Goal: Task Accomplishment & Management: Manage account settings

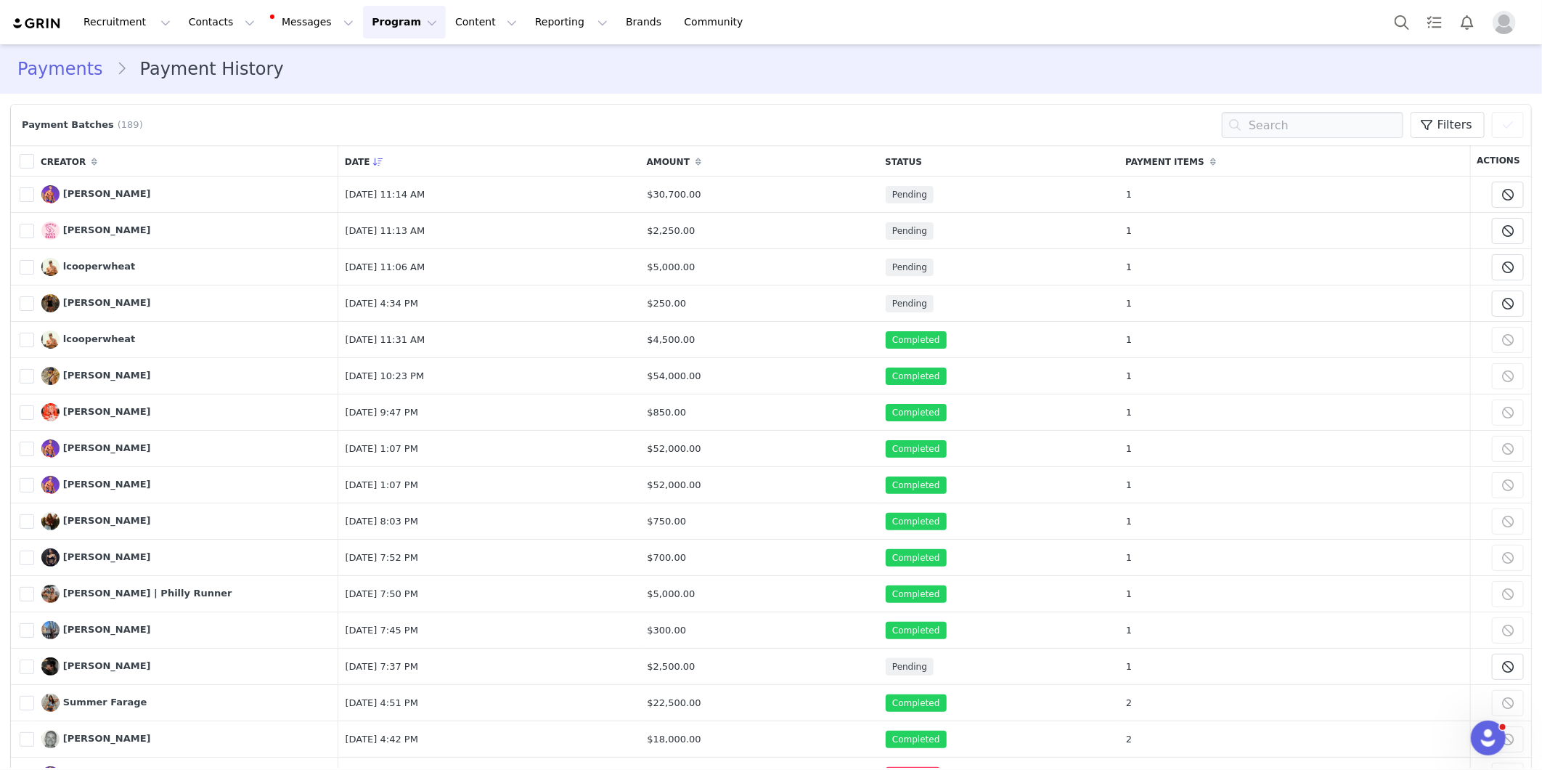
click at [1501, 26] on img "Profile" at bounding box center [1504, 22] width 23 height 23
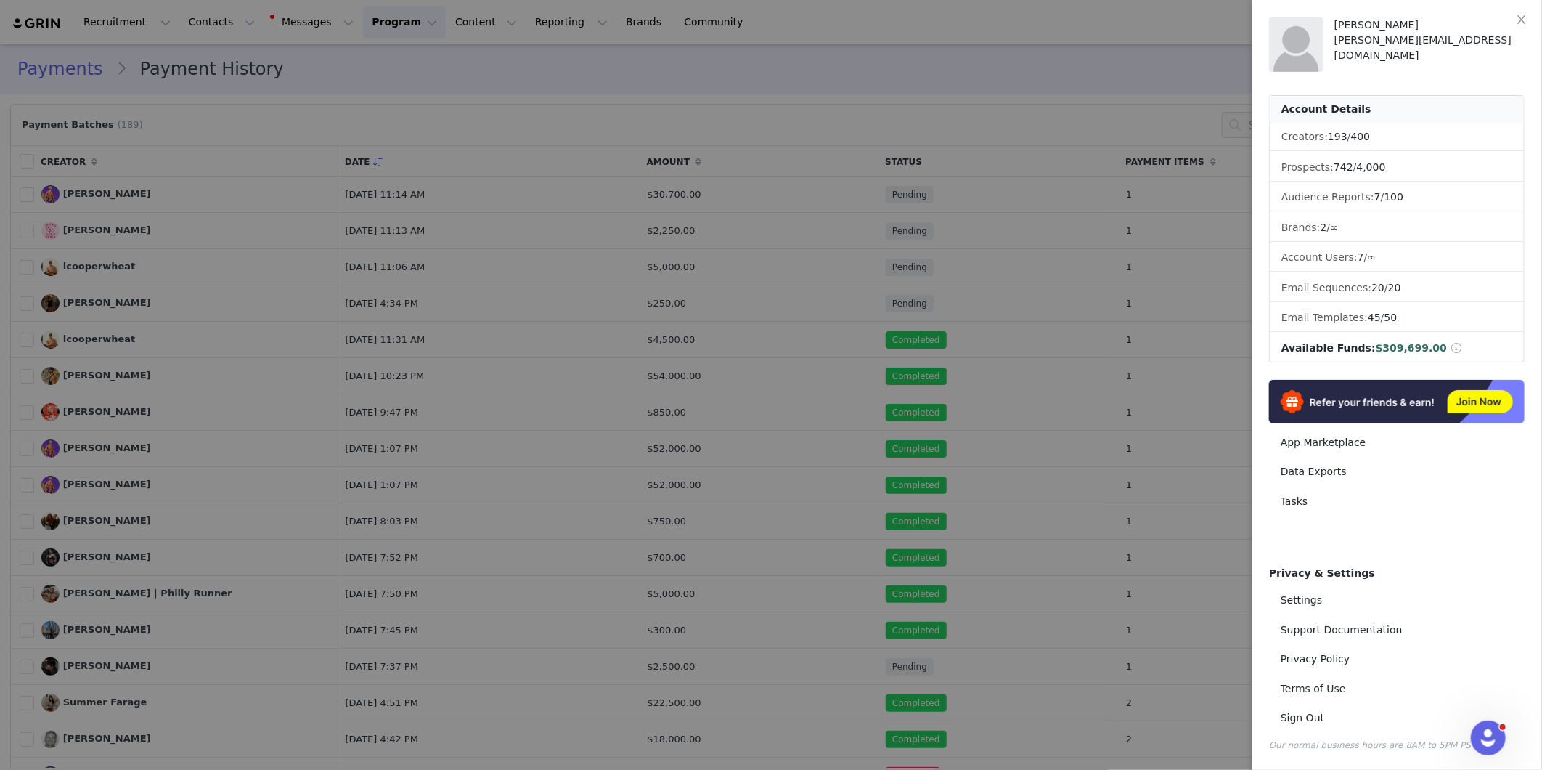
click at [755, 428] on div at bounding box center [771, 385] width 1542 height 770
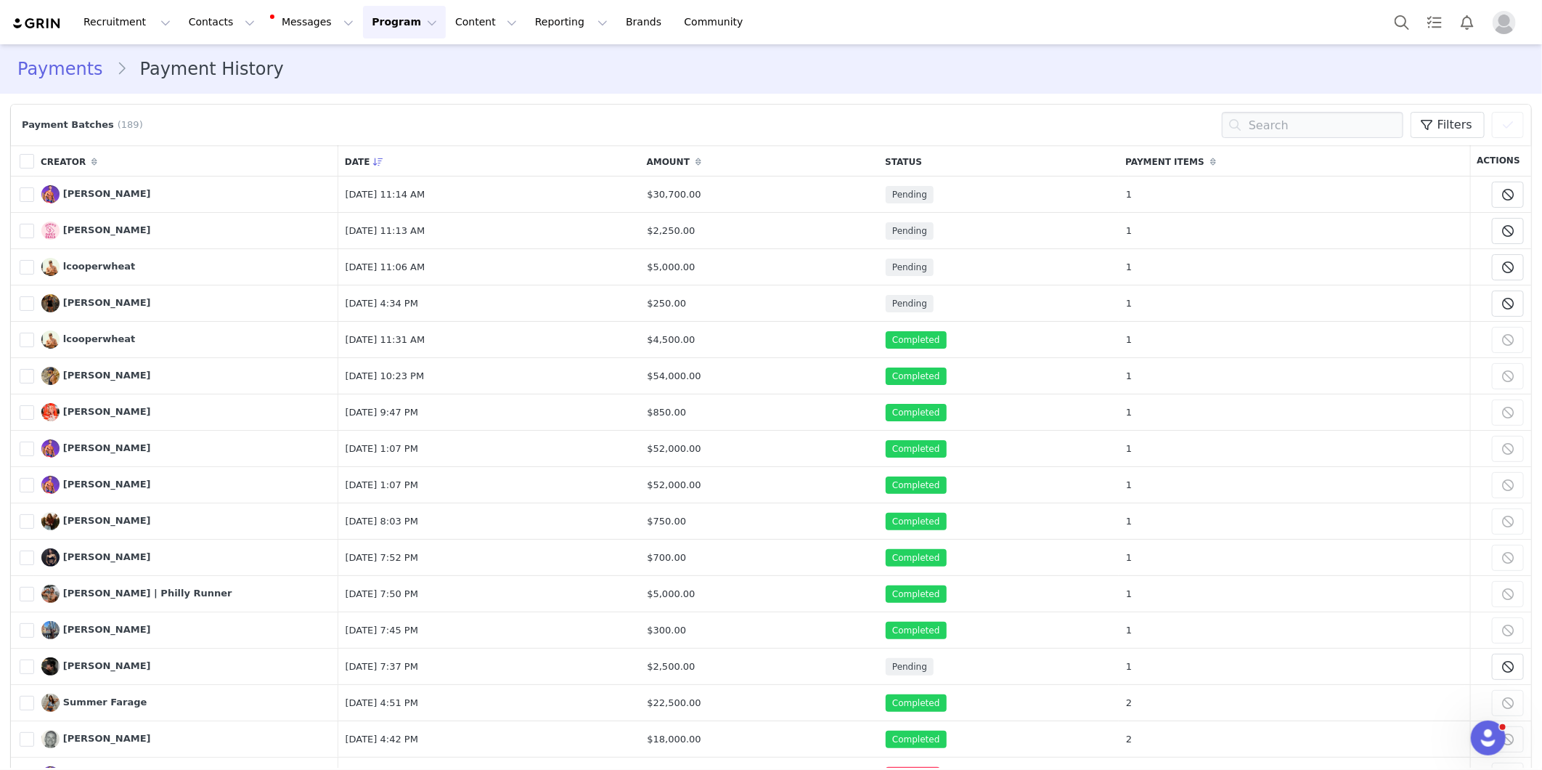
click at [1501, 22] on img "Profile" at bounding box center [1504, 22] width 23 height 23
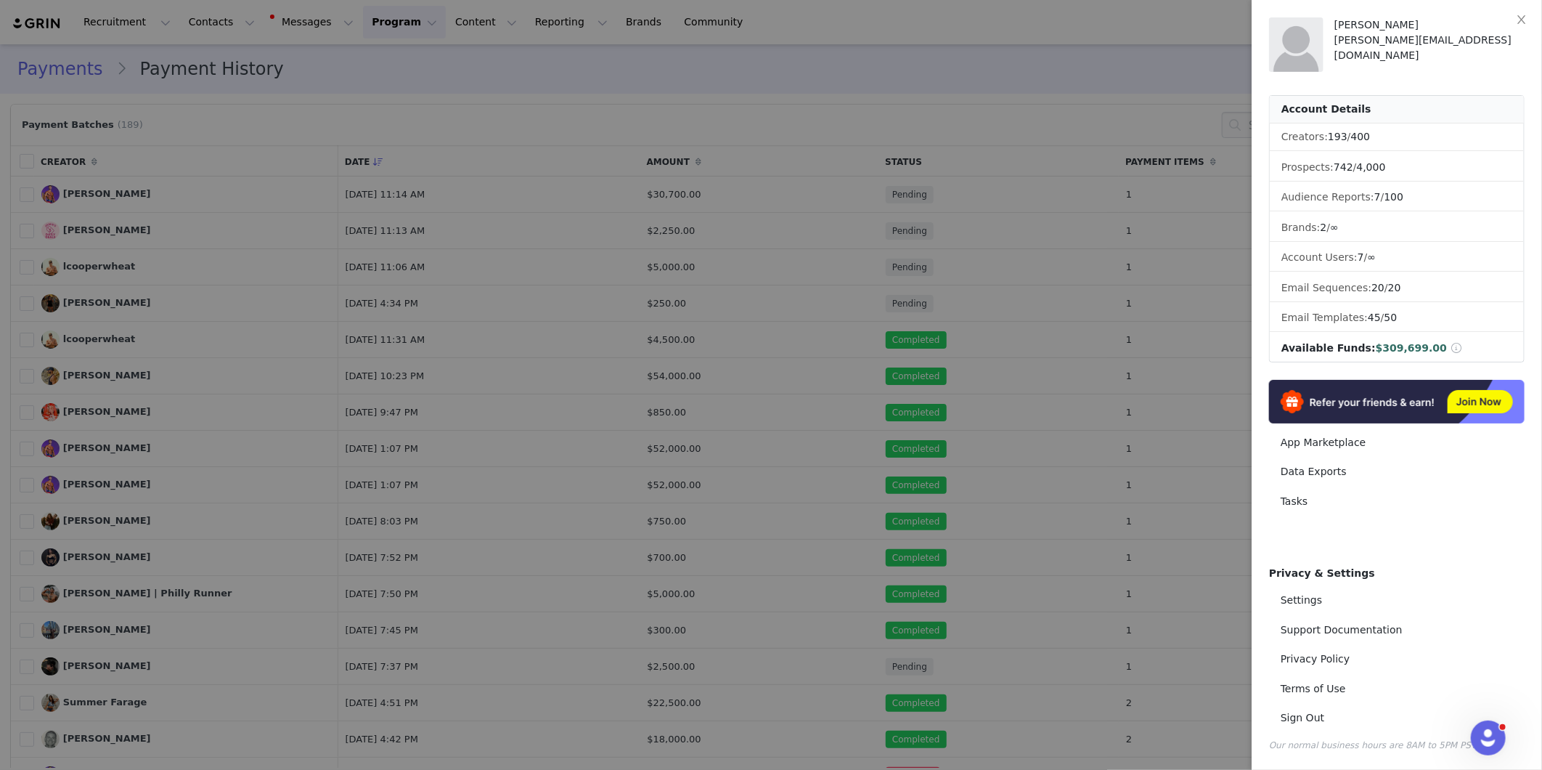
click at [945, 134] on div at bounding box center [771, 385] width 1542 height 770
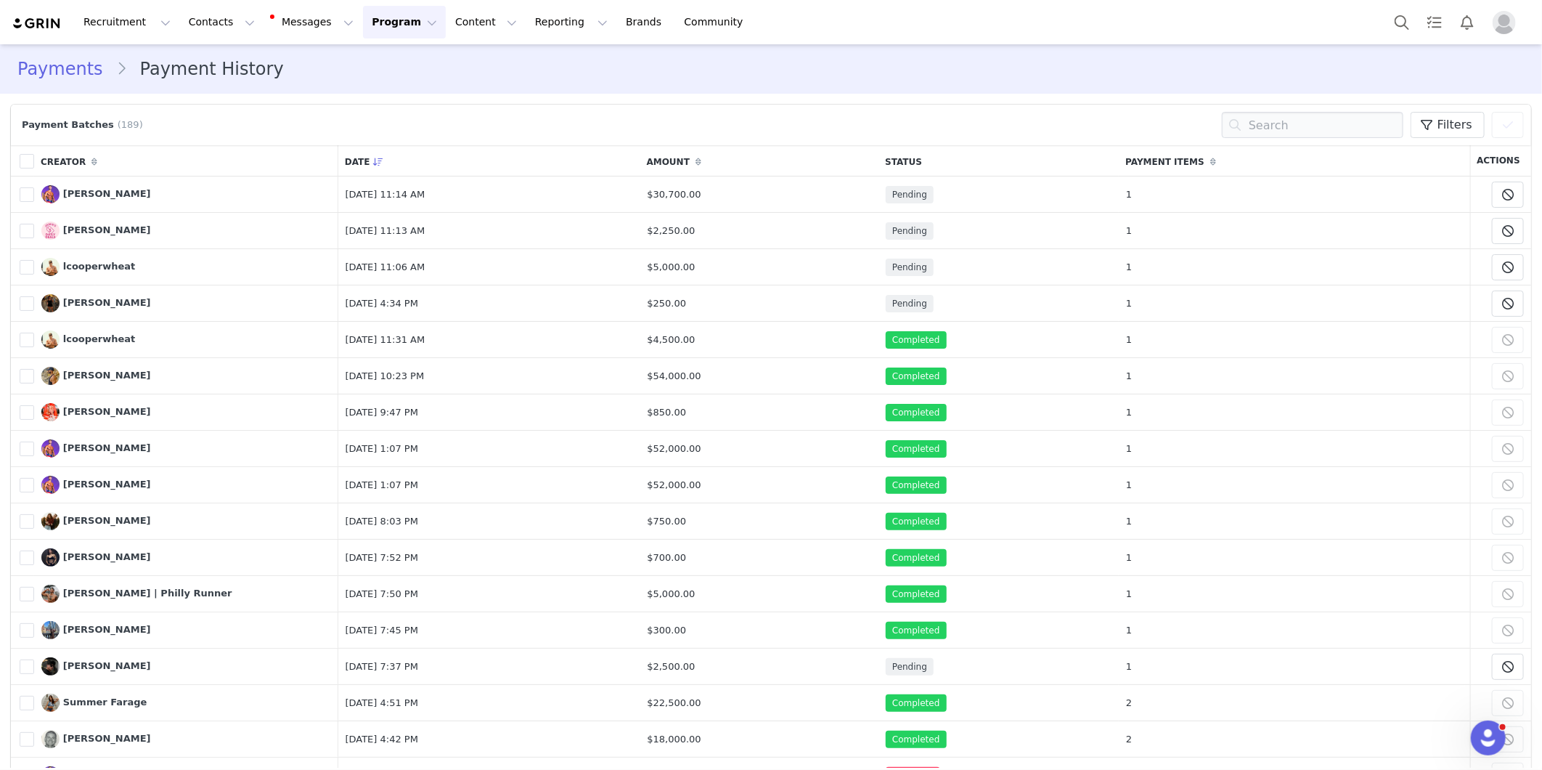
click at [80, 75] on link "Payments" at bounding box center [66, 69] width 99 height 26
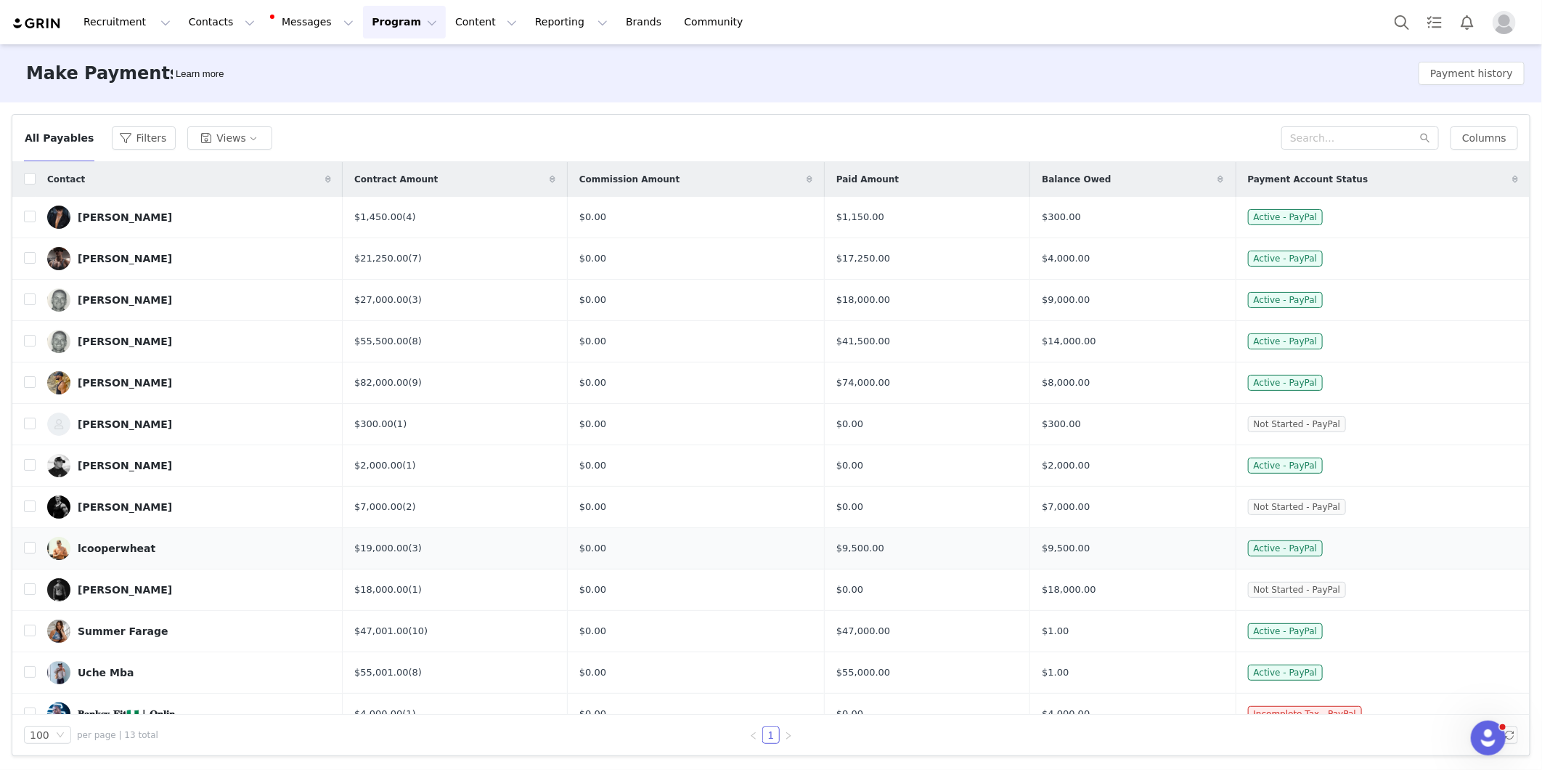
click at [1131, 550] on td "$9,500.00" at bounding box center [1132, 548] width 205 height 41
click at [1498, 38] on div "Recruitment Recruitment Creator Search Curated Lists Landing Pages Web Extensio…" at bounding box center [771, 22] width 1542 height 44
click at [1512, 19] on img "Profile" at bounding box center [1504, 22] width 23 height 23
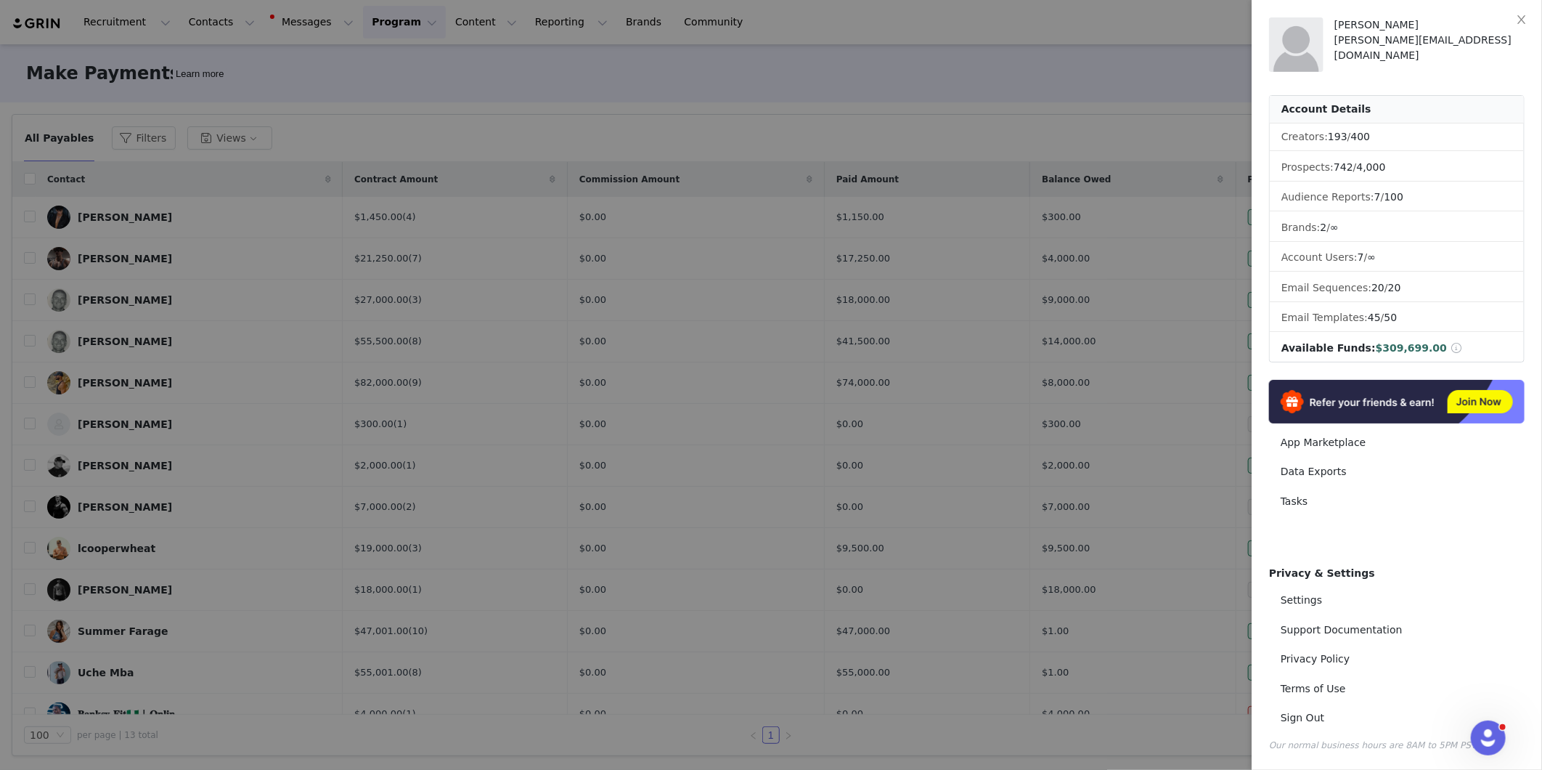
click at [1014, 488] on div at bounding box center [771, 385] width 1542 height 770
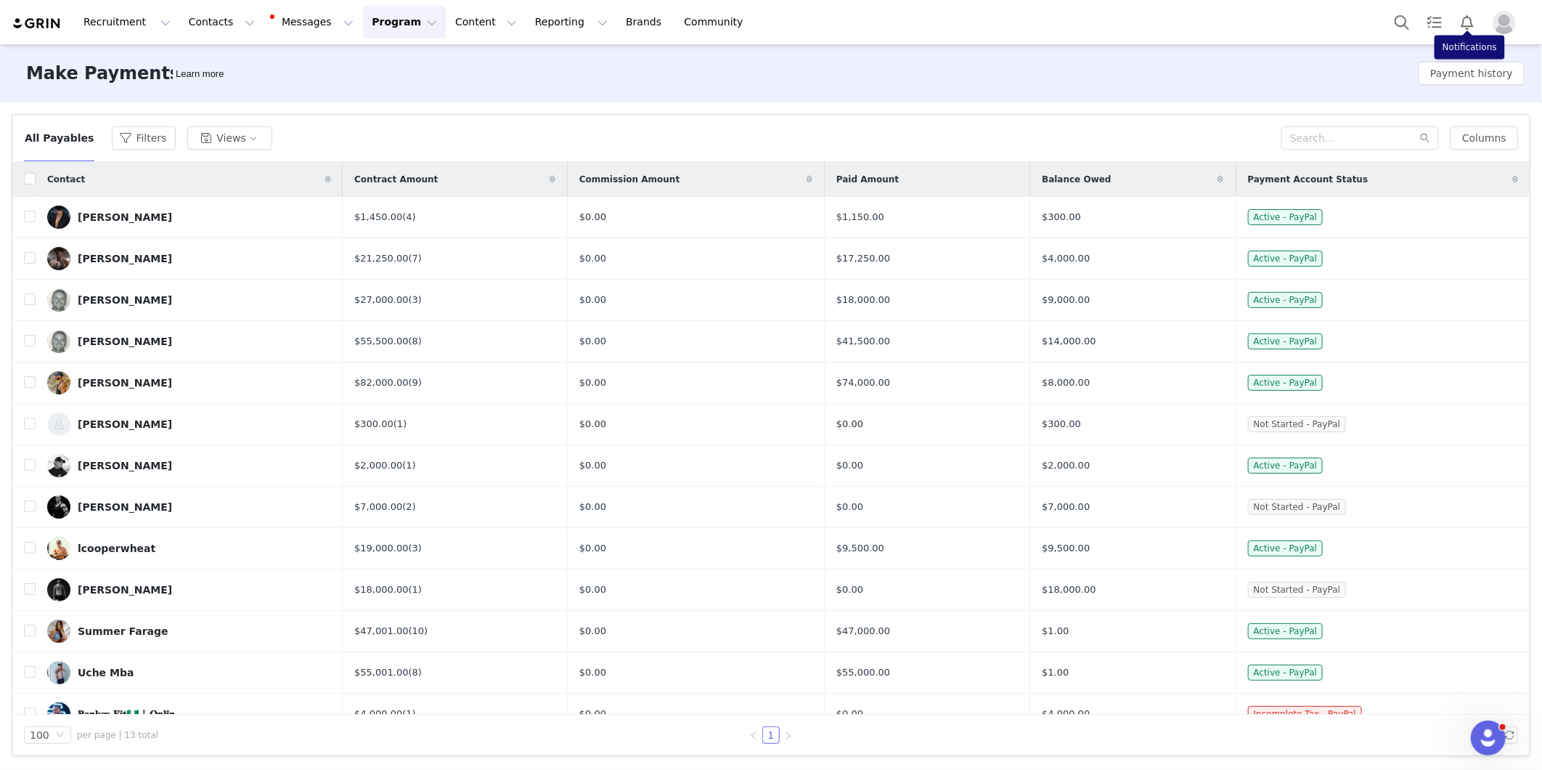
click at [1499, 29] on img "Profile" at bounding box center [1504, 22] width 23 height 23
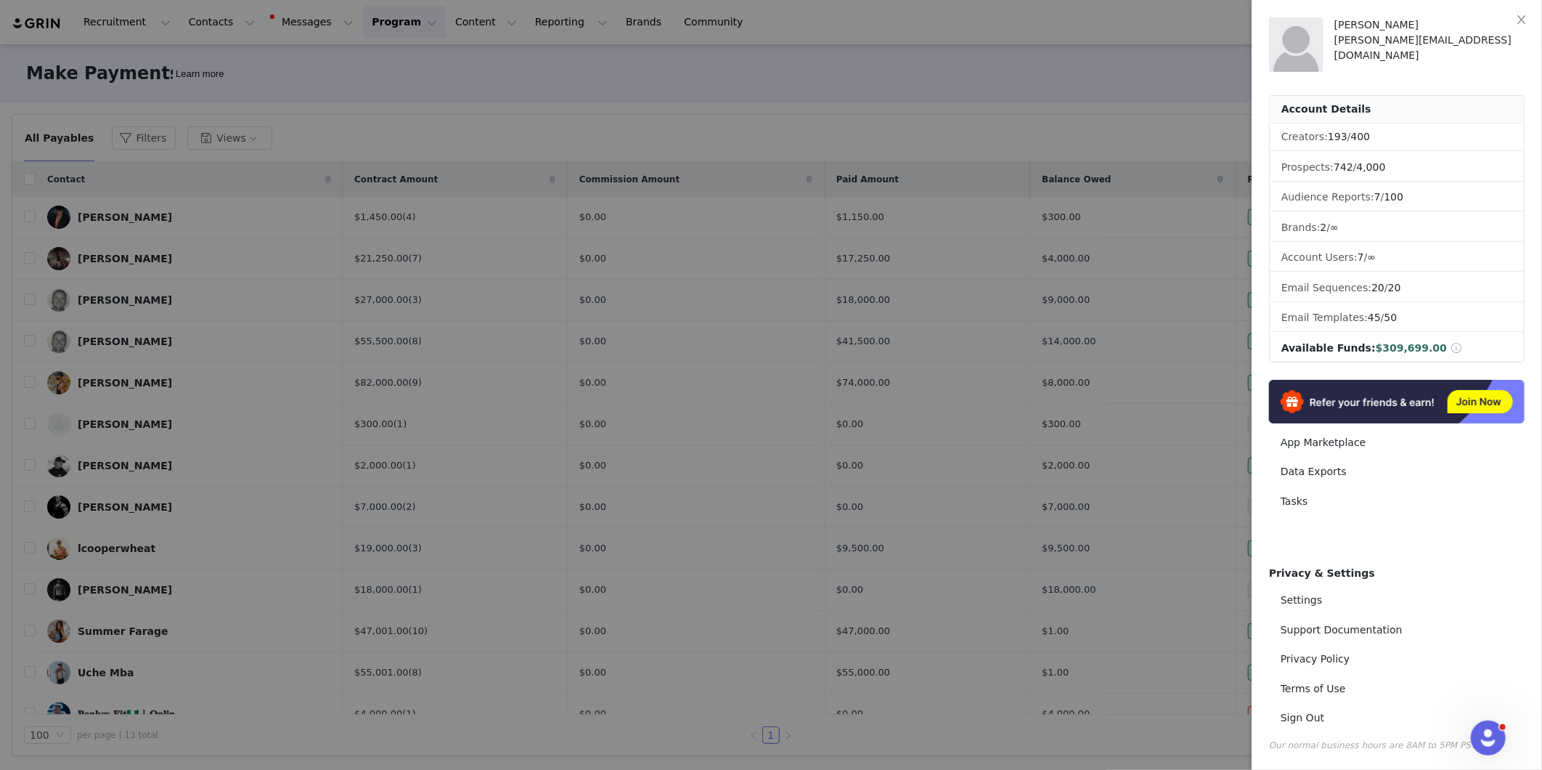
click at [938, 126] on div at bounding box center [771, 385] width 1542 height 770
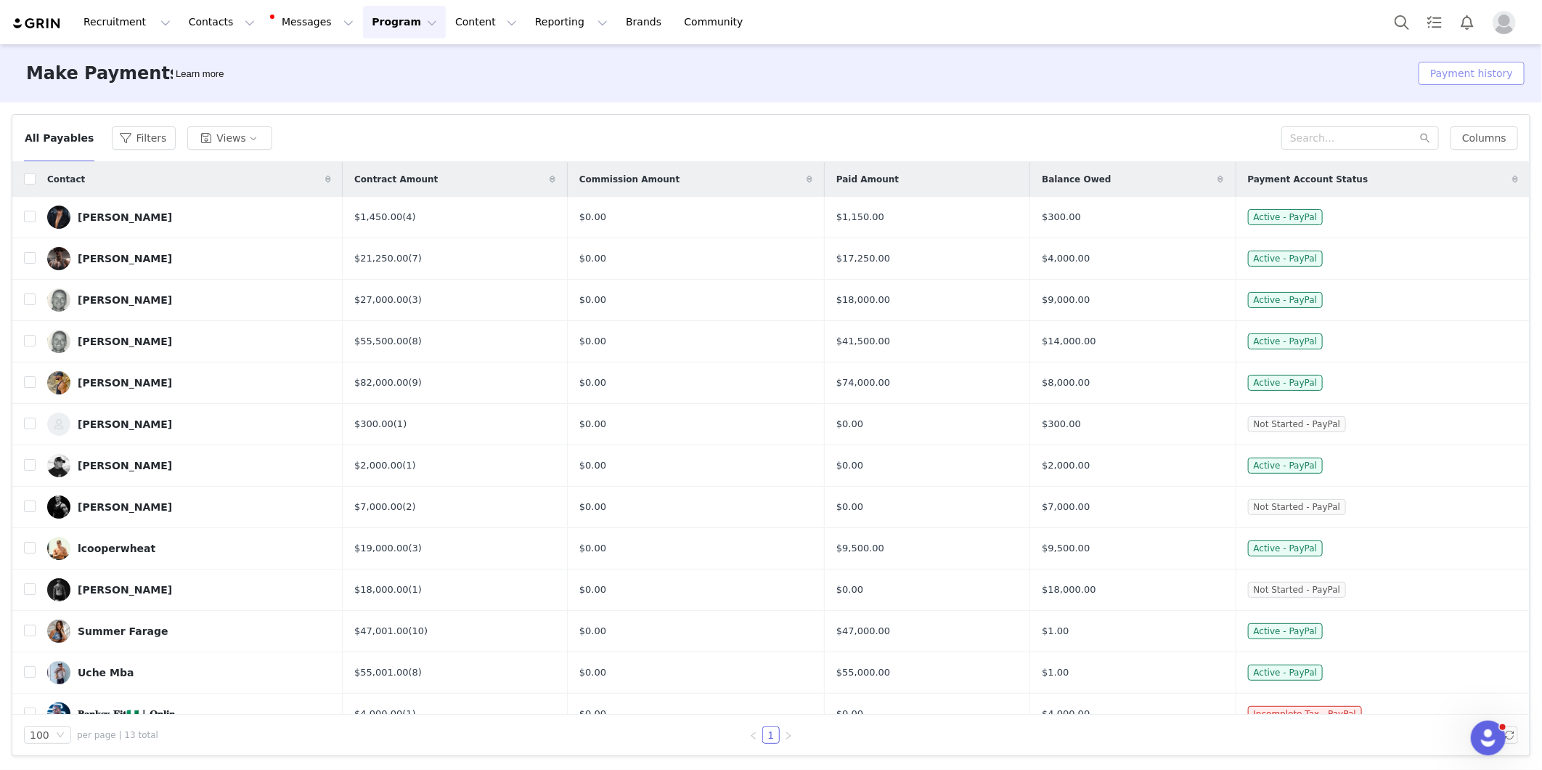
click at [1489, 68] on button "Payment history" at bounding box center [1472, 73] width 106 height 23
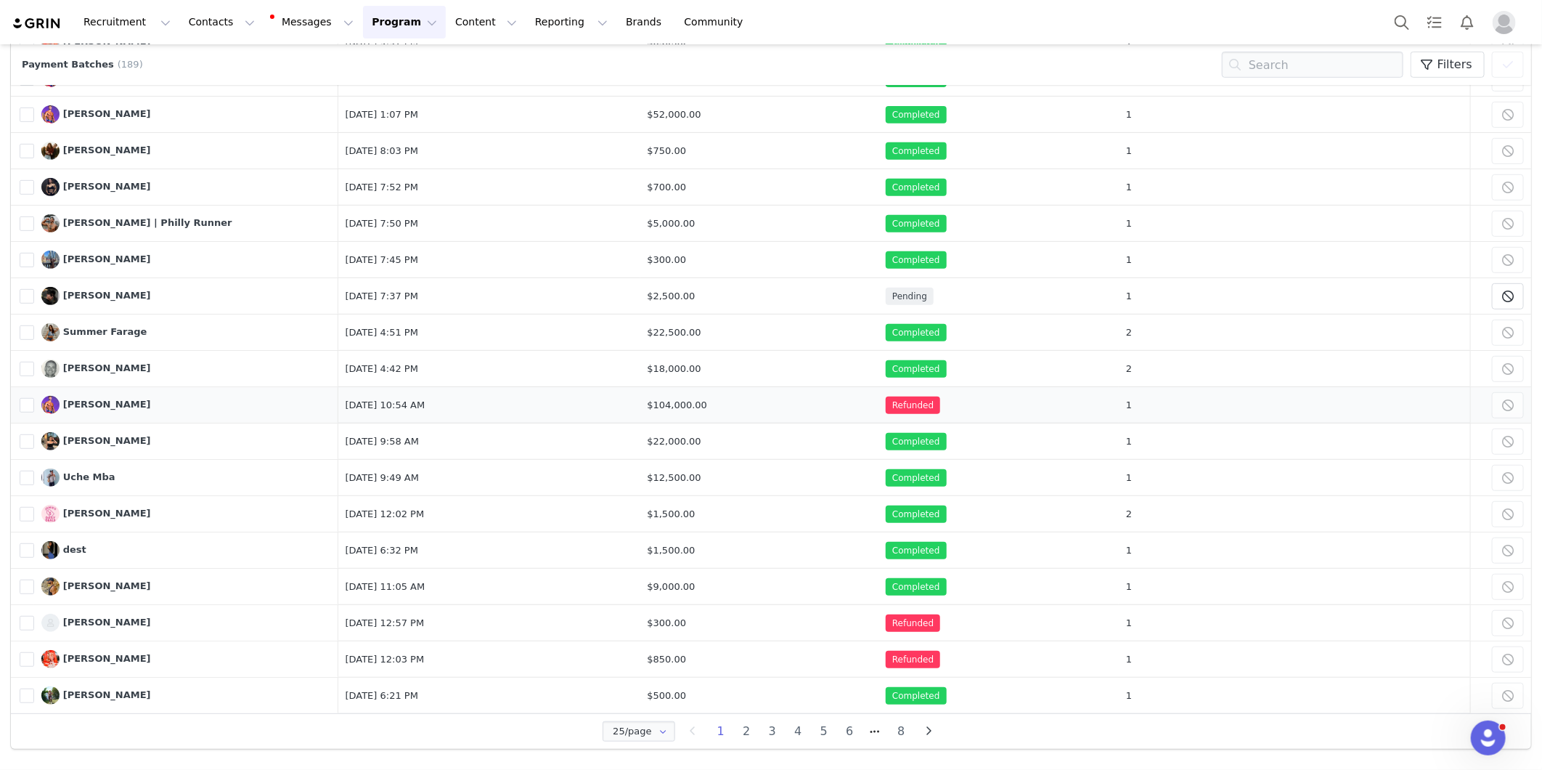
scroll to position [375, 0]
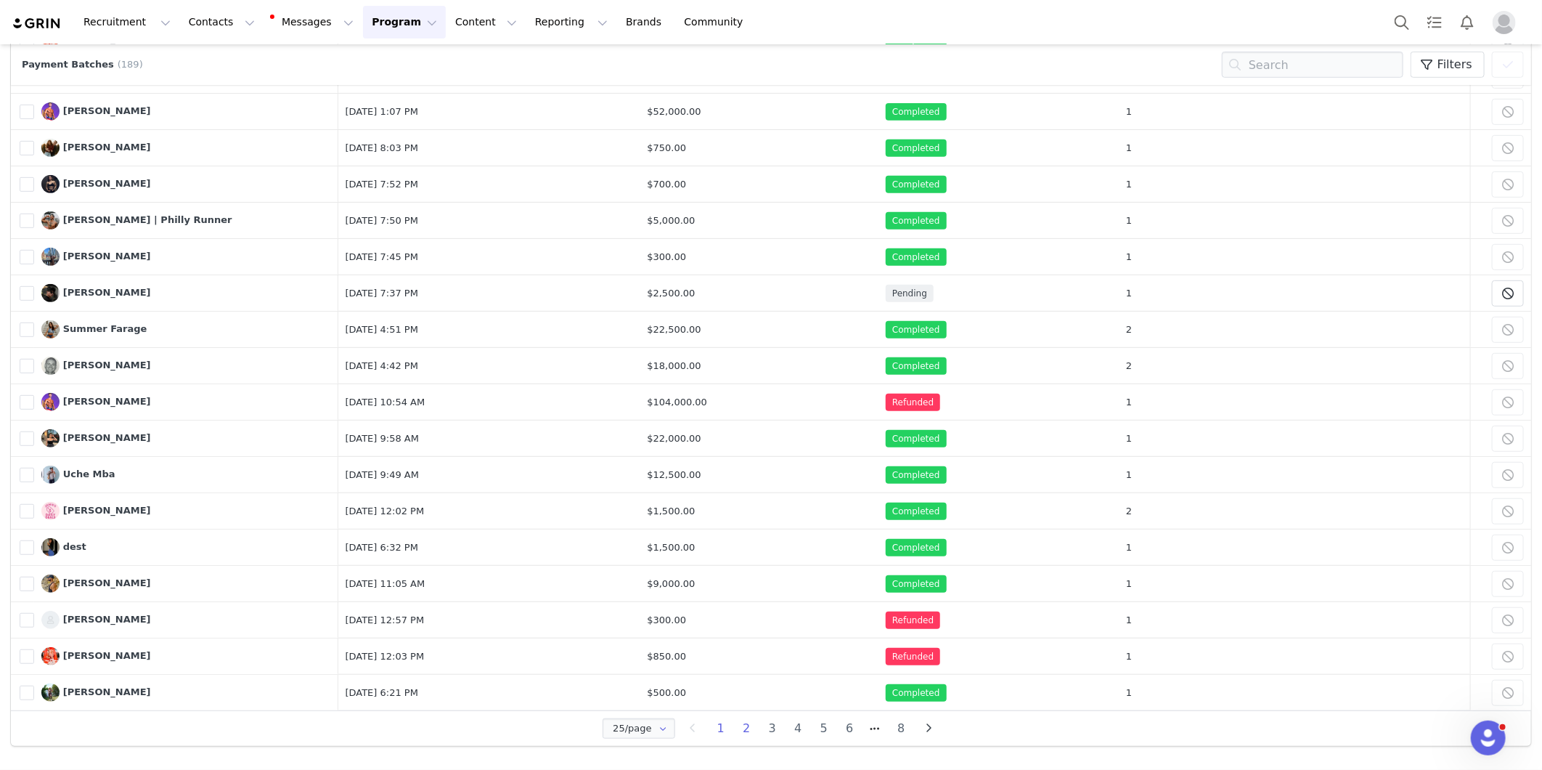
click at [741, 732] on li "2" at bounding box center [747, 728] width 26 height 20
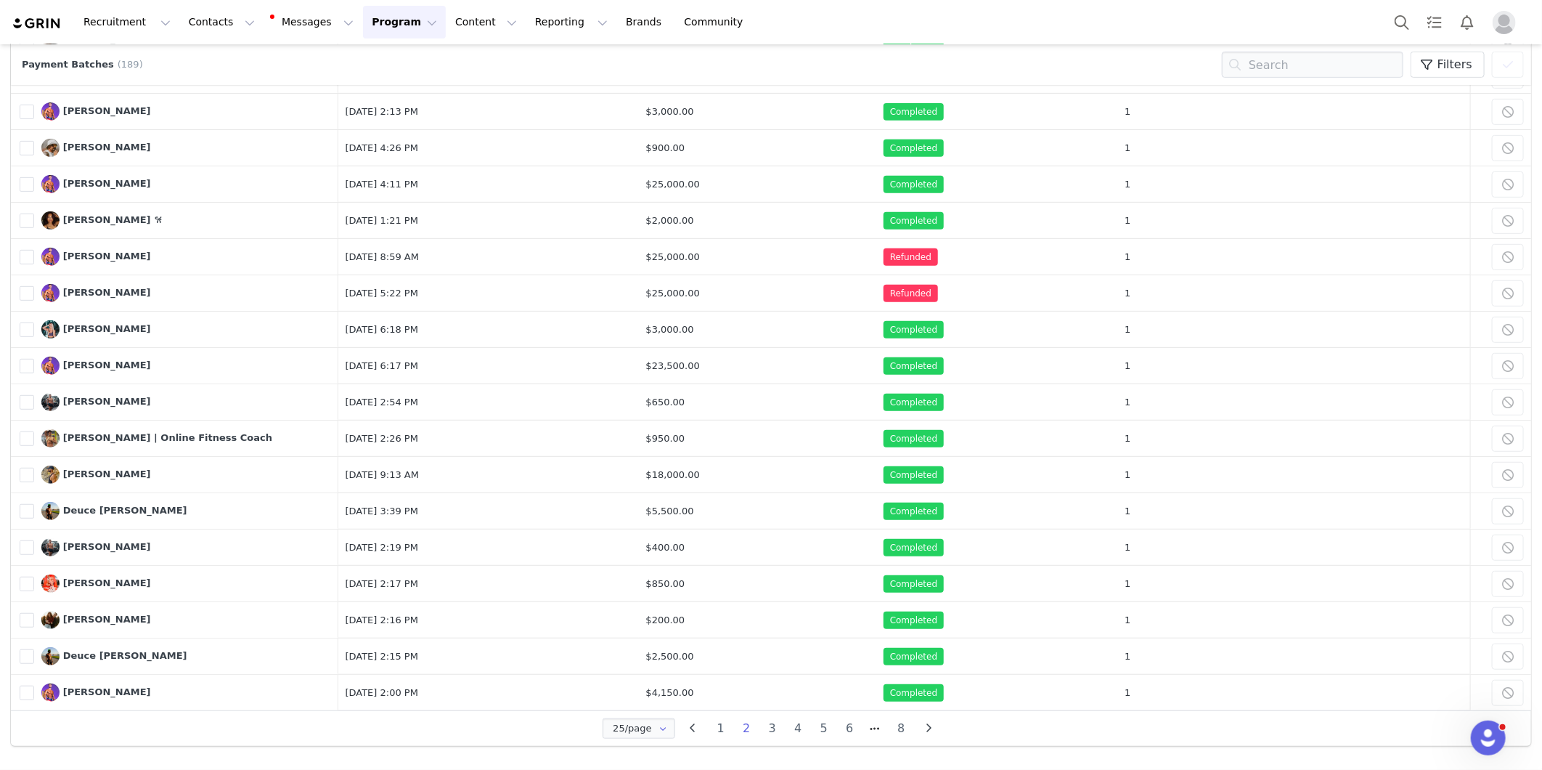
click at [706, 738] on div "25/page 25/page 50/page 100/page 250/page 500/page 1 2 3 4 5 6 8" at bounding box center [771, 728] width 1520 height 36
click at [709, 733] on li "1" at bounding box center [721, 728] width 26 height 20
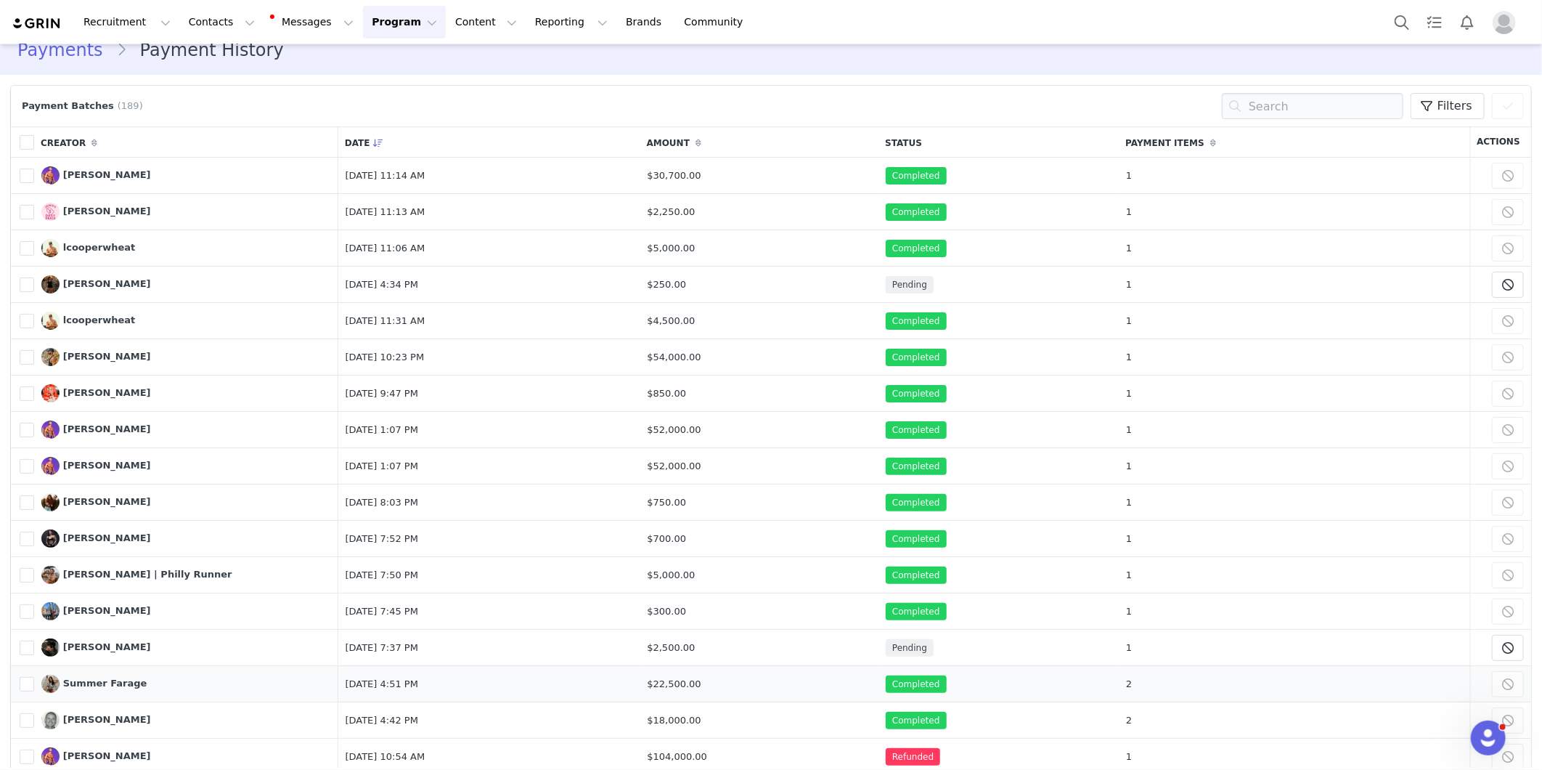
scroll to position [0, 0]
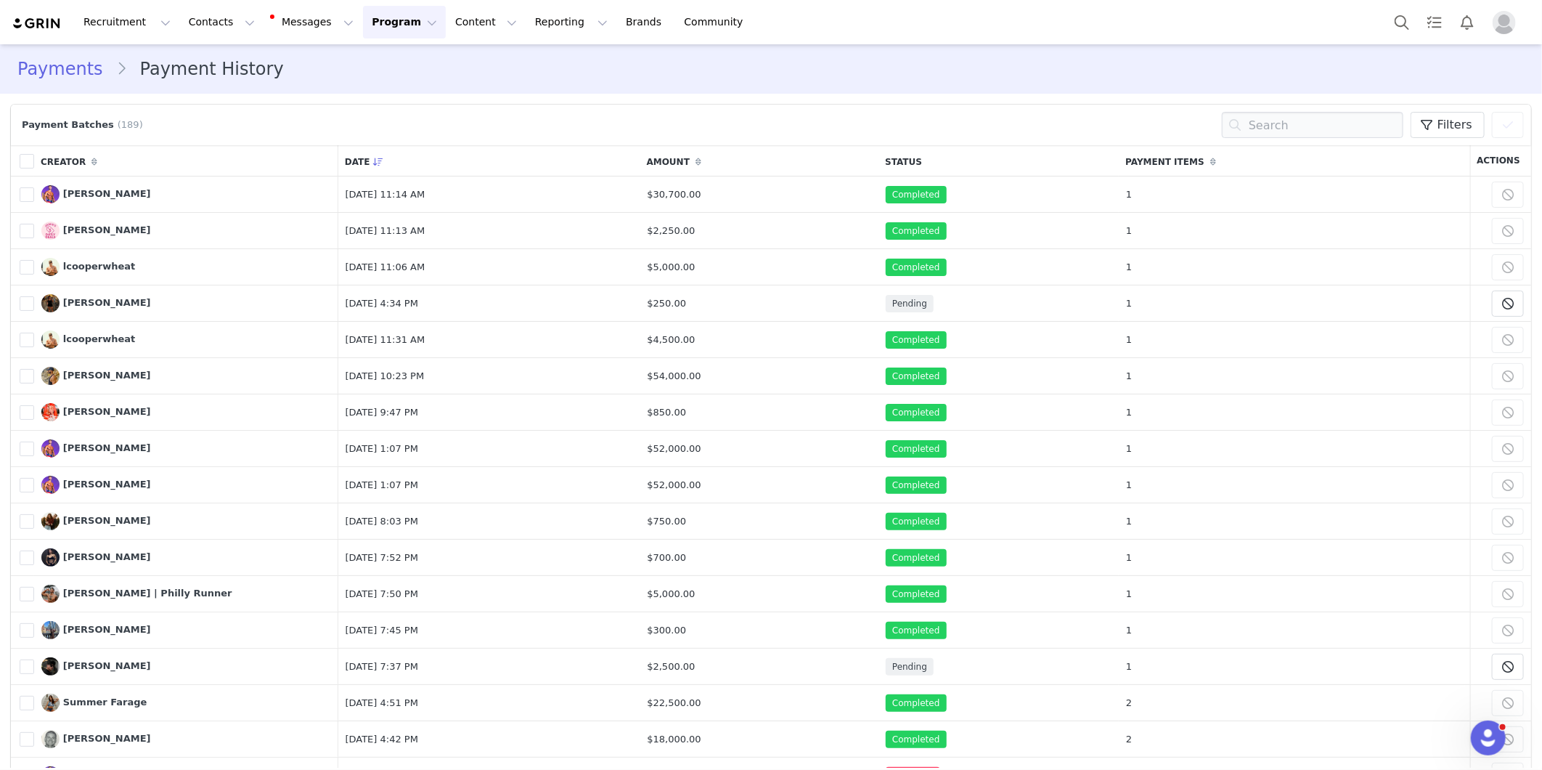
click at [1506, 36] on div at bounding box center [1458, 22] width 144 height 33
click at [1507, 24] on img "Profile" at bounding box center [1504, 22] width 23 height 23
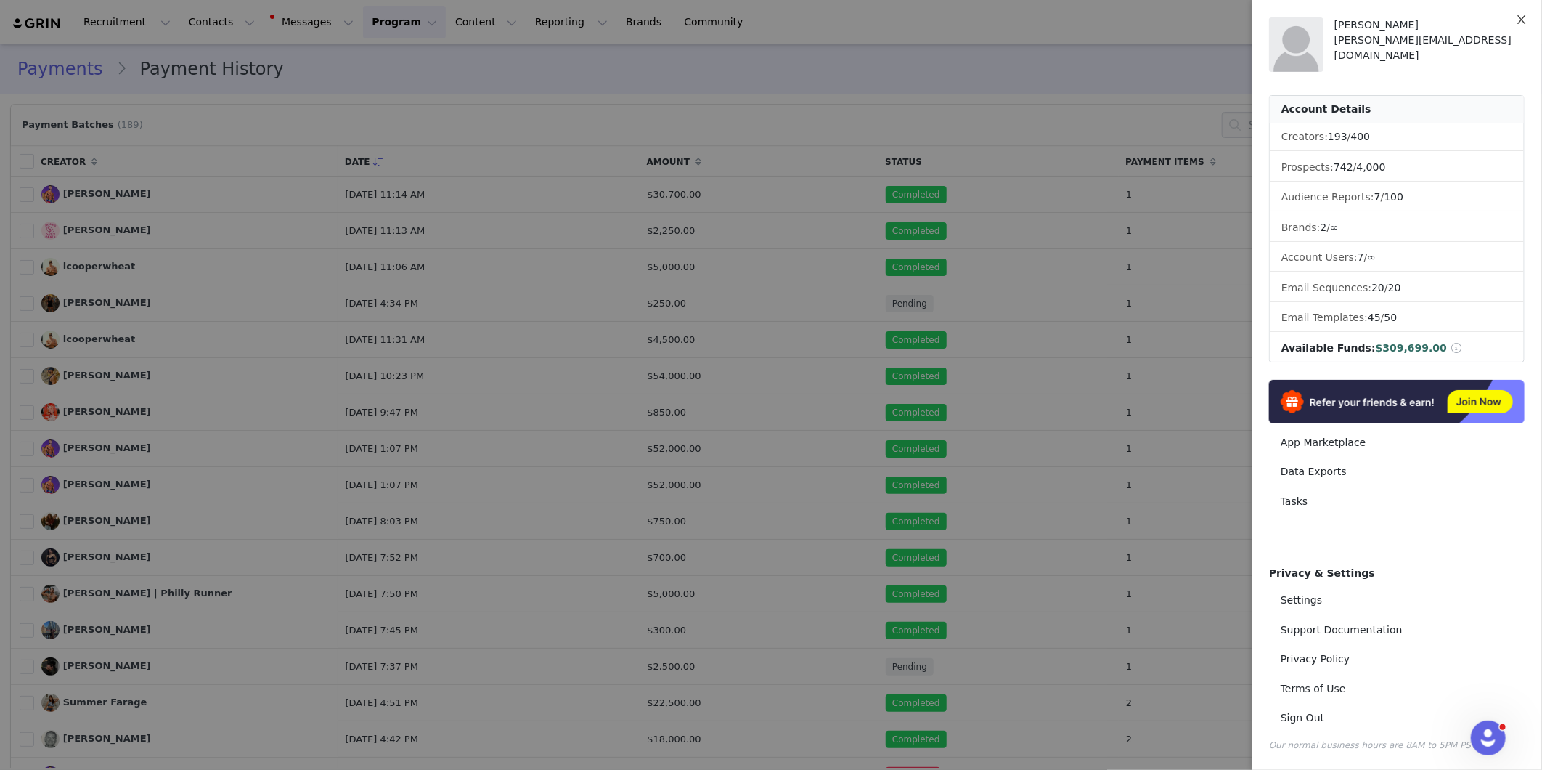
click at [1514, 28] on button "Close" at bounding box center [1521, 20] width 41 height 41
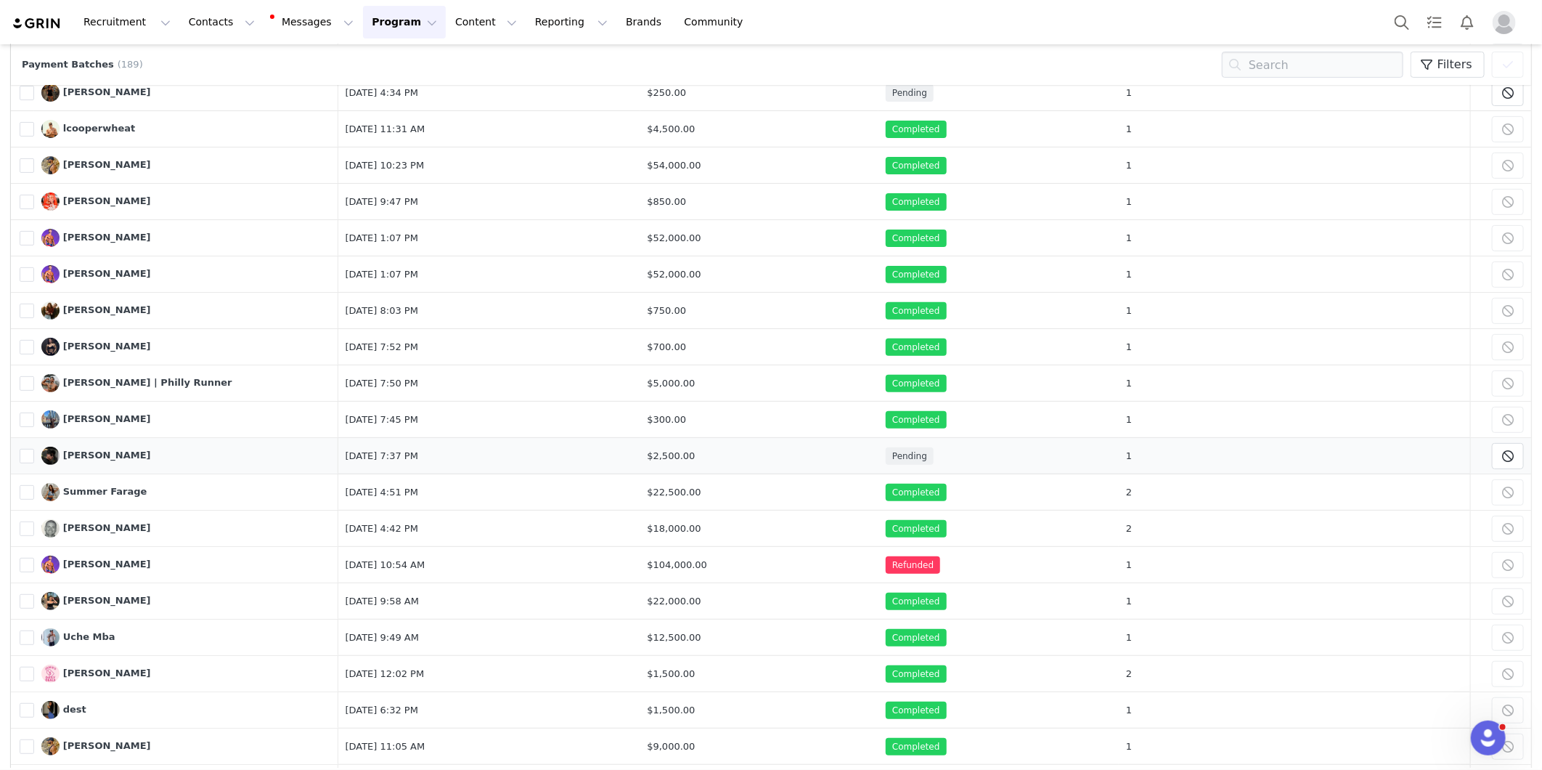
scroll to position [196, 0]
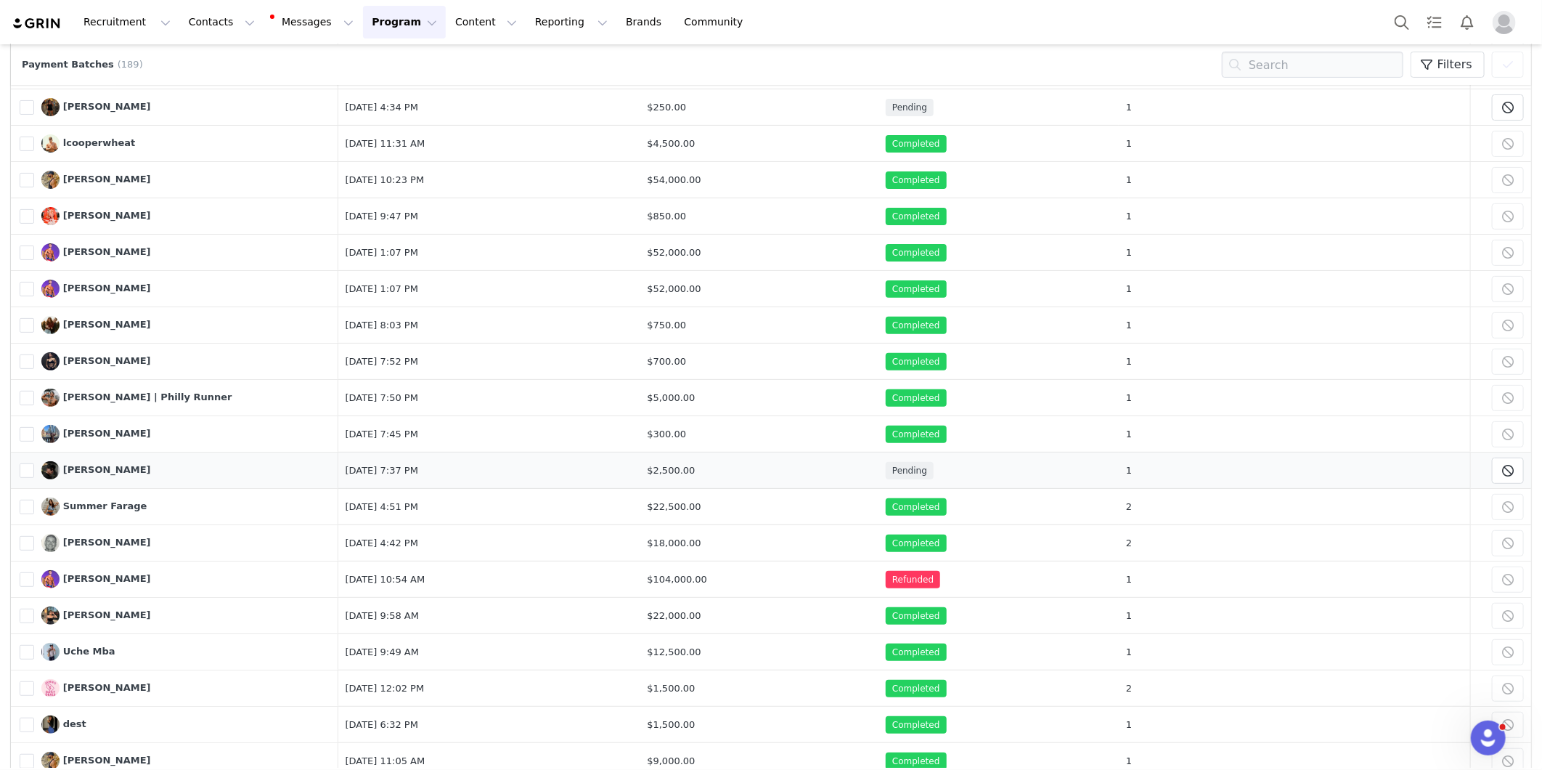
click at [934, 473] on span "Pending" at bounding box center [910, 470] width 48 height 17
click at [879, 467] on td "$2,500.00" at bounding box center [759, 470] width 239 height 36
click at [115, 472] on span "[PERSON_NAME]" at bounding box center [107, 469] width 88 height 11
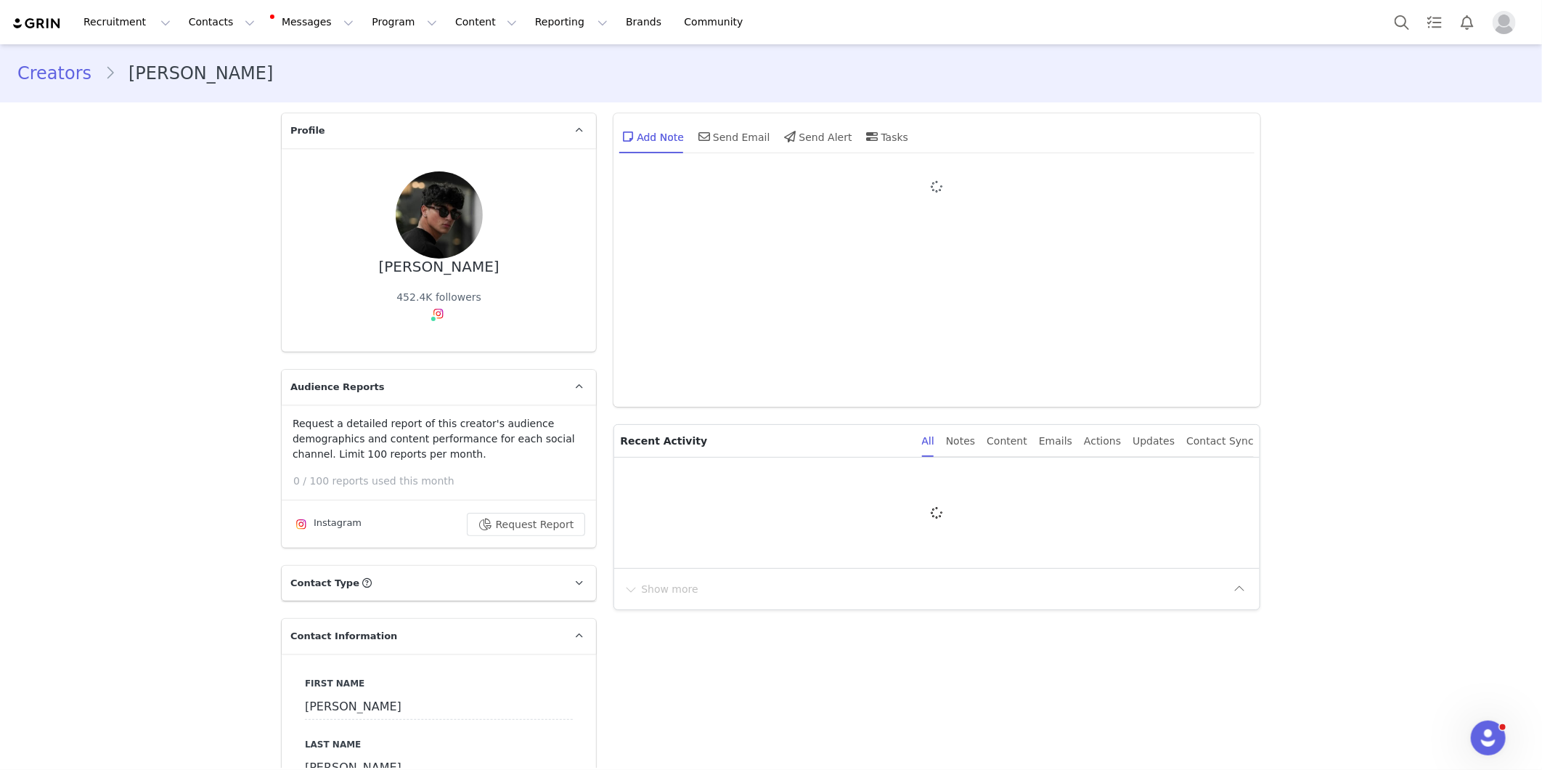
type input "+1 ([GEOGRAPHIC_DATA])"
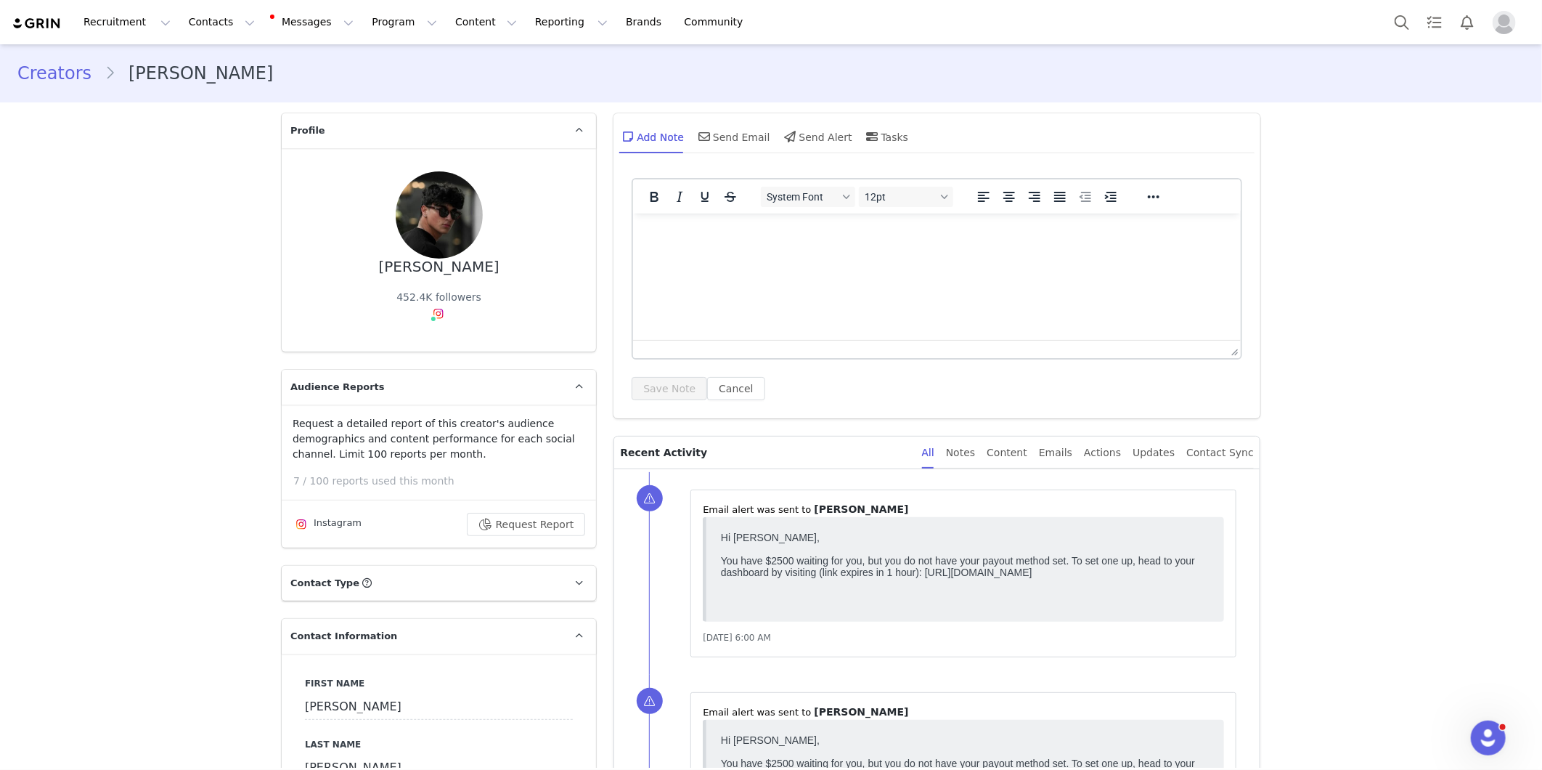
click at [30, 68] on link "Creators" at bounding box center [60, 73] width 87 height 26
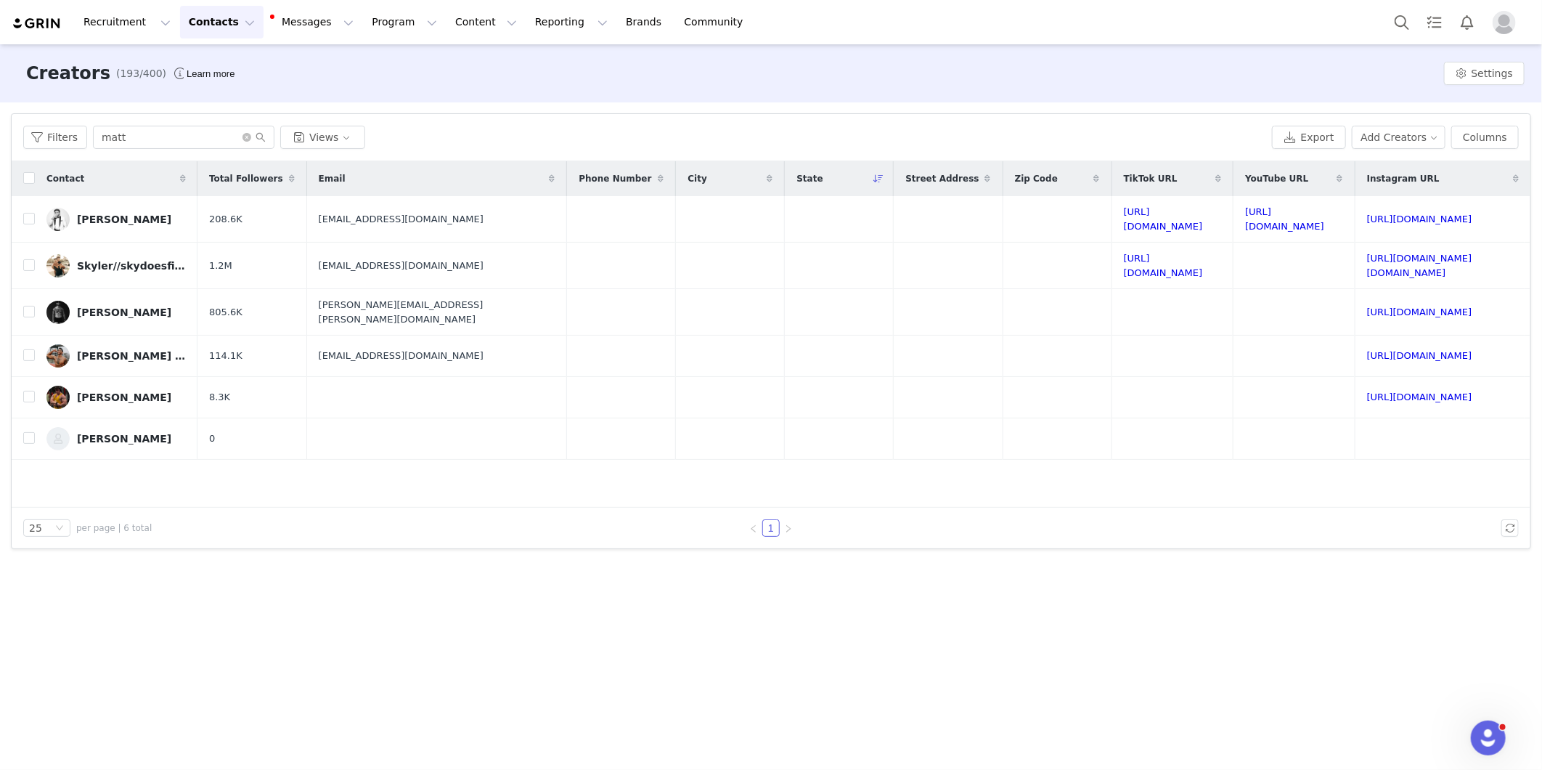
click at [369, 38] on div "Recruitment Recruitment Creator Search Curated Lists Landing Pages Web Extensio…" at bounding box center [771, 22] width 1542 height 44
click at [380, 30] on button "Program Program" at bounding box center [404, 22] width 83 height 33
click at [372, 113] on p "Payments" at bounding box center [364, 117] width 50 height 15
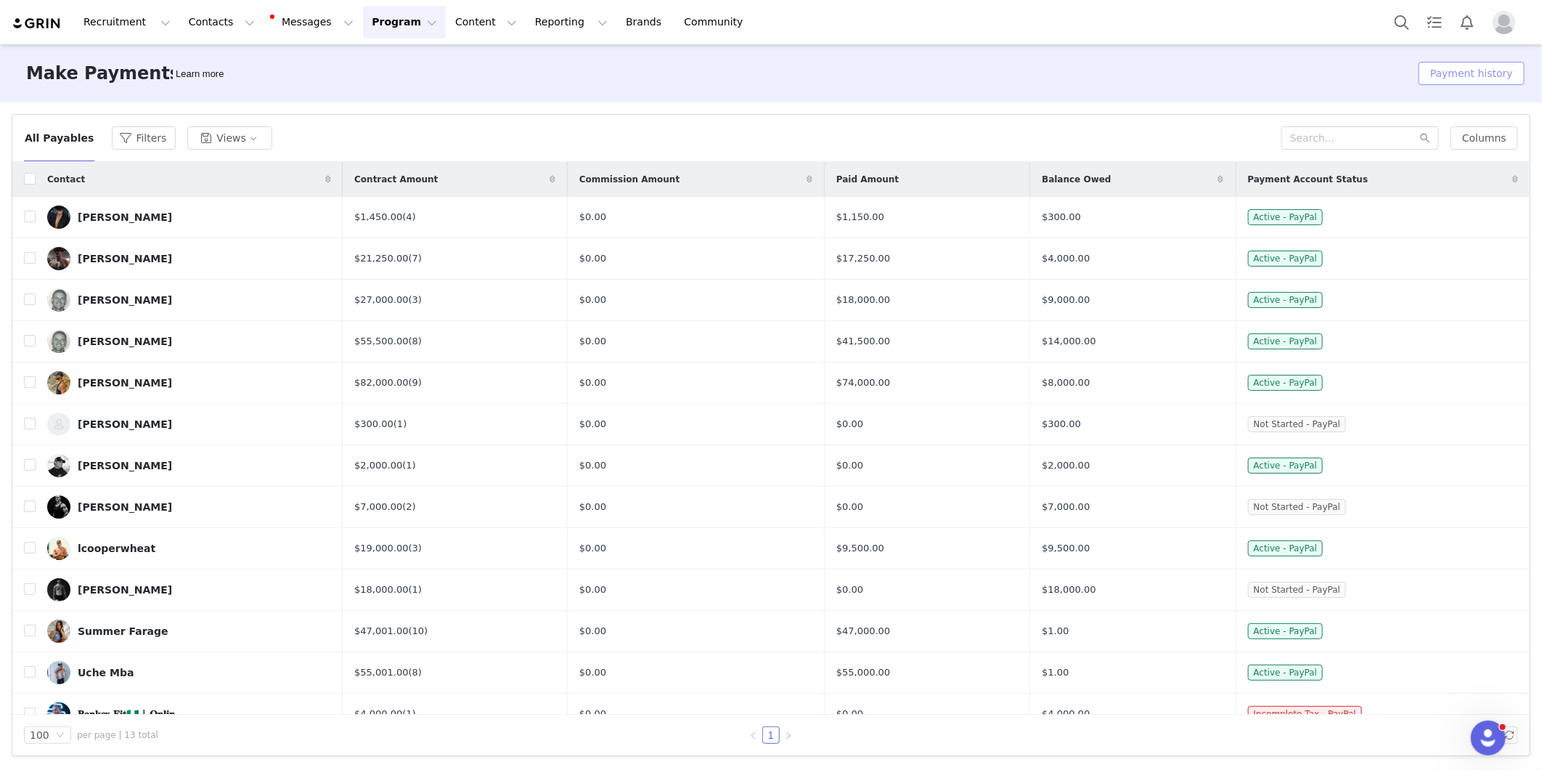
click at [1462, 78] on button "Payment history" at bounding box center [1472, 73] width 106 height 23
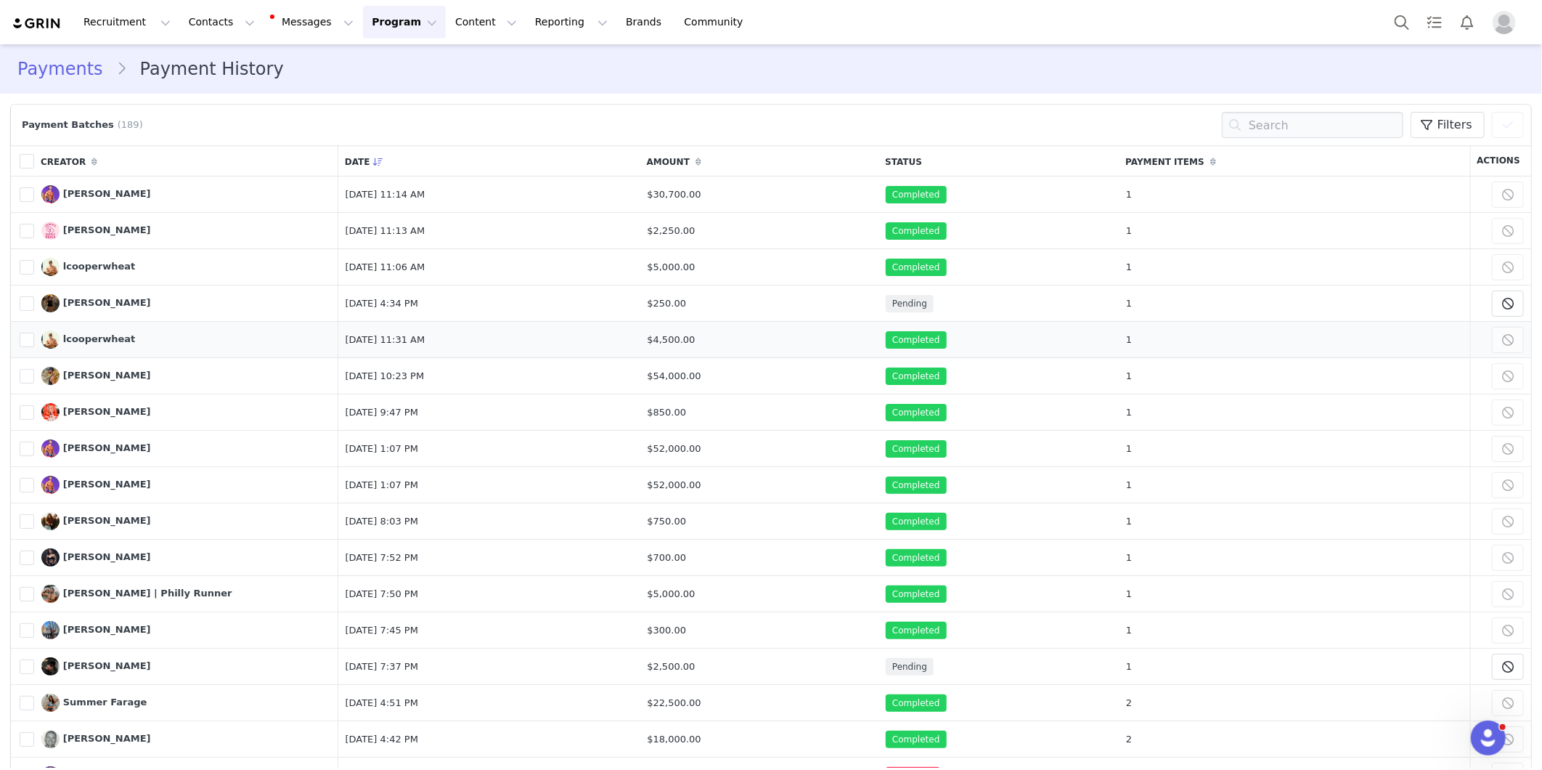
scroll to position [212, 0]
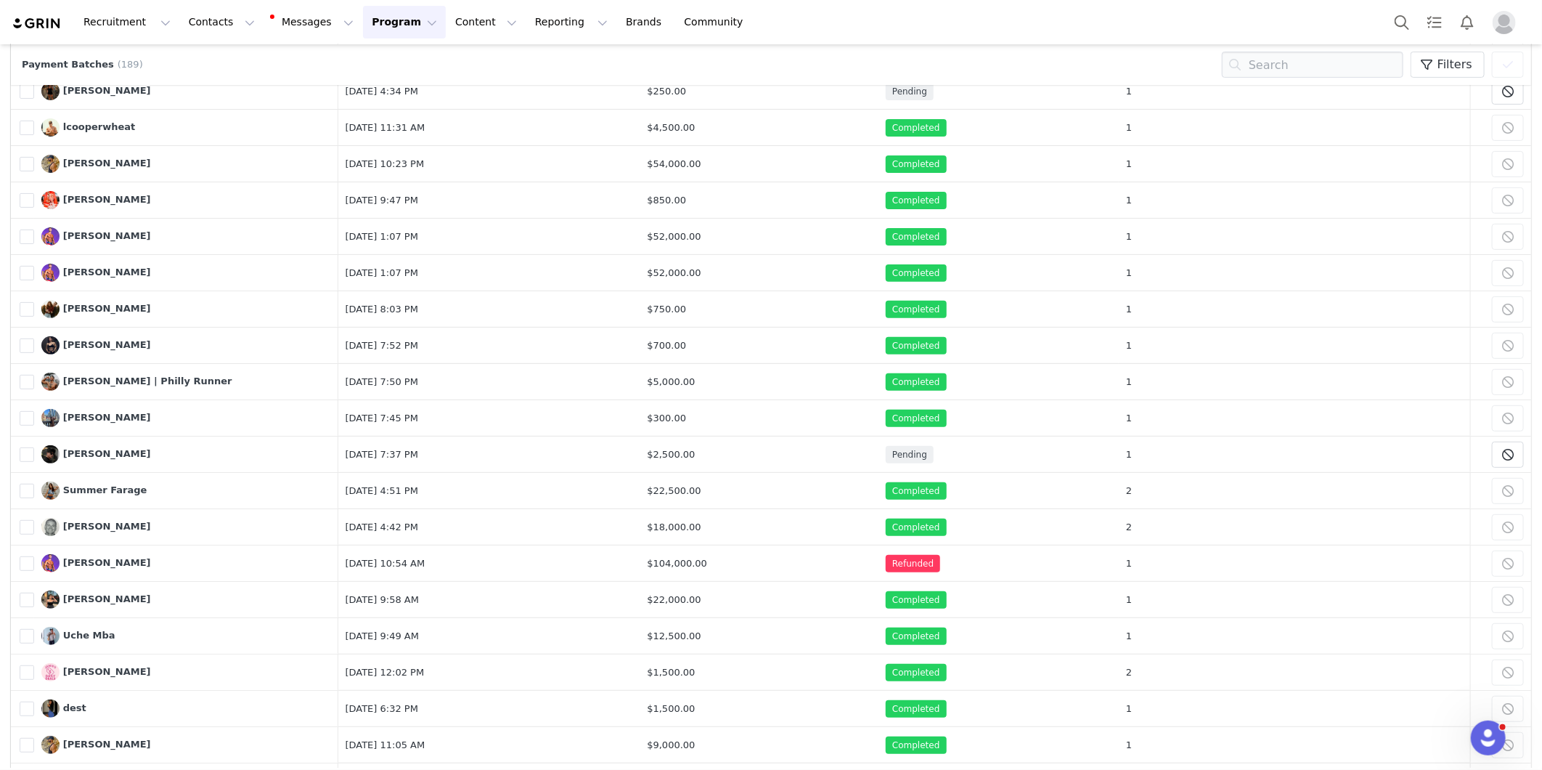
click at [1504, 20] on img "Profile" at bounding box center [1504, 22] width 23 height 23
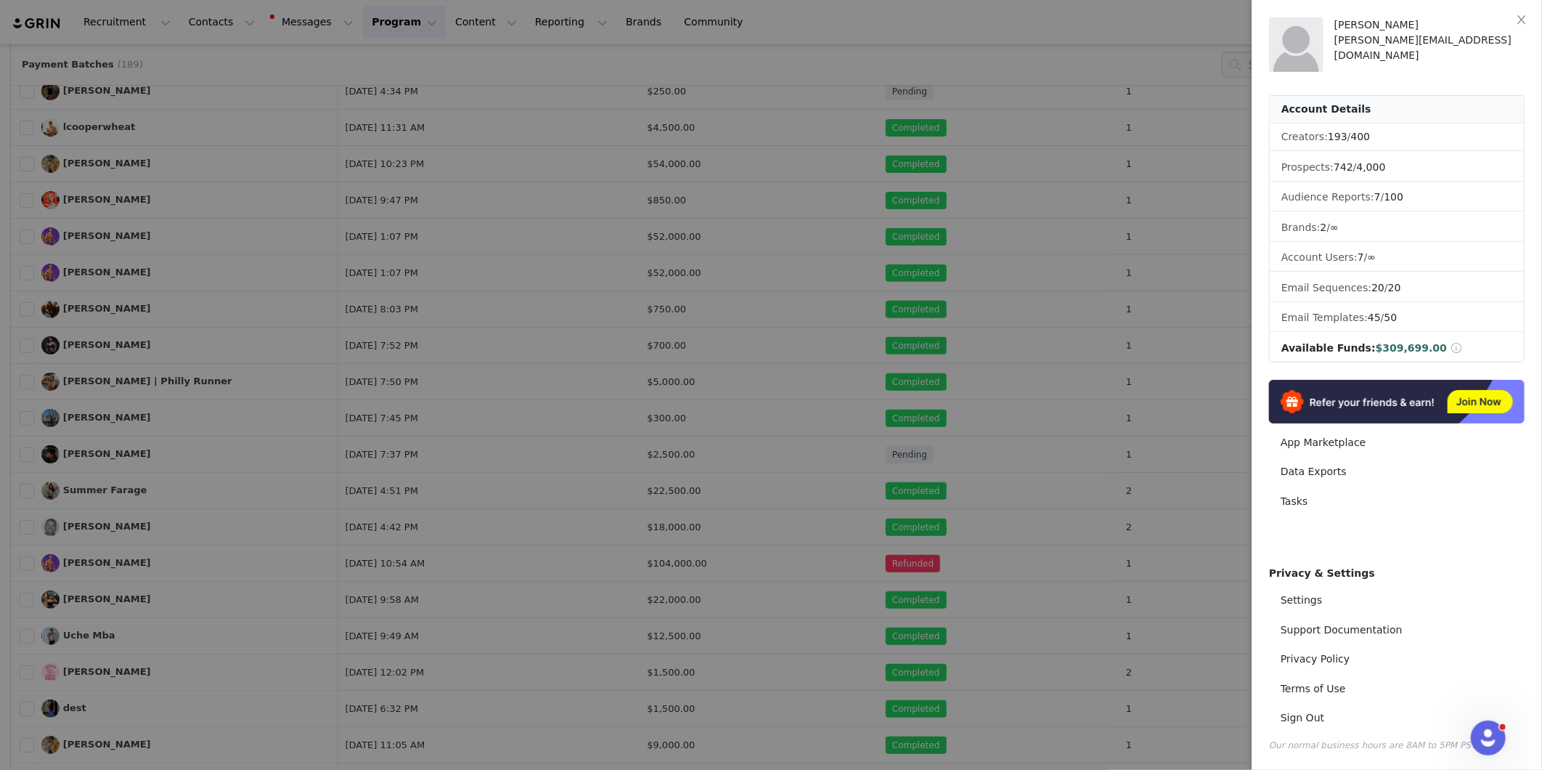
click at [1085, 301] on div at bounding box center [771, 385] width 1542 height 770
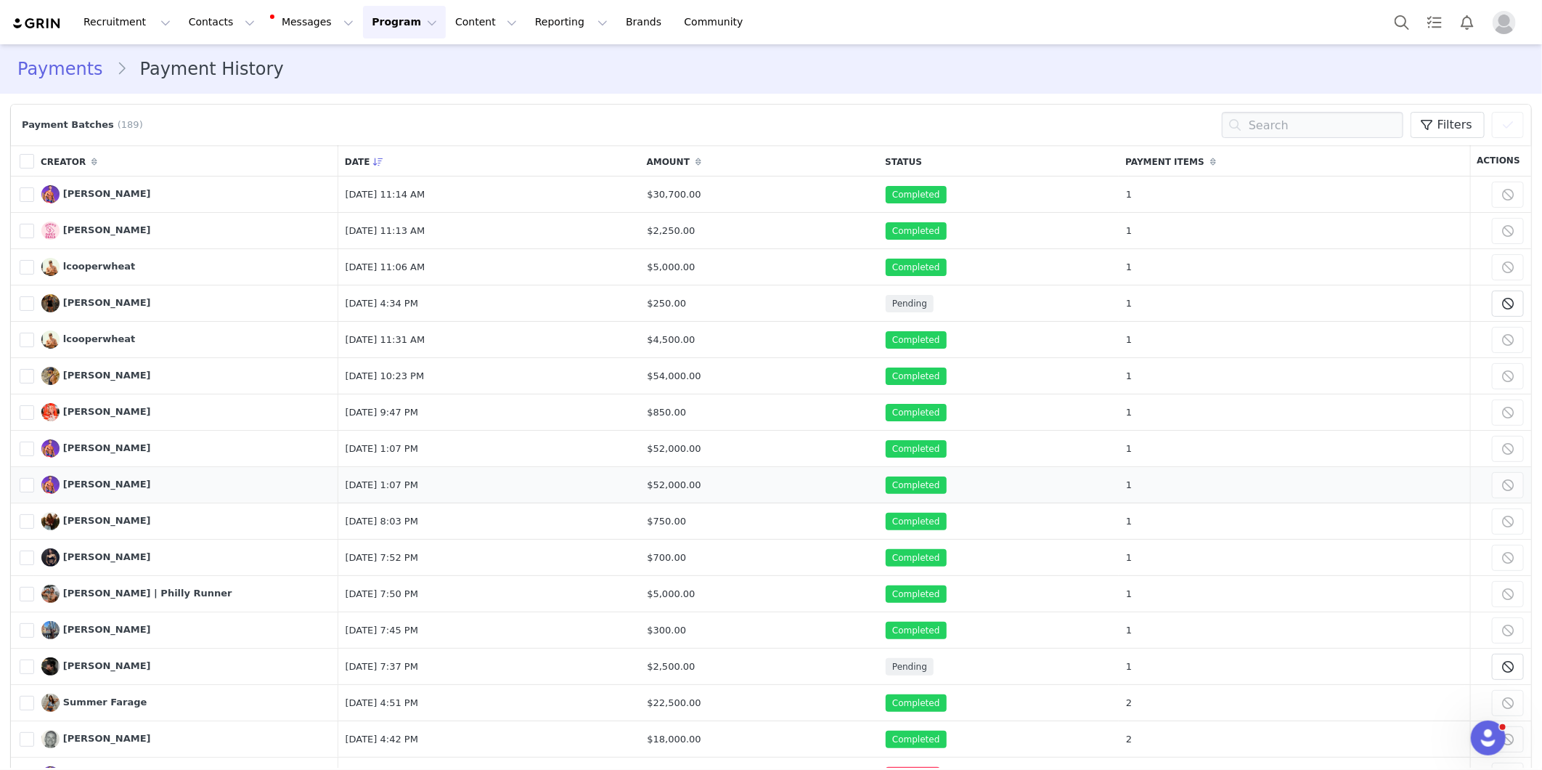
scroll to position [375, 0]
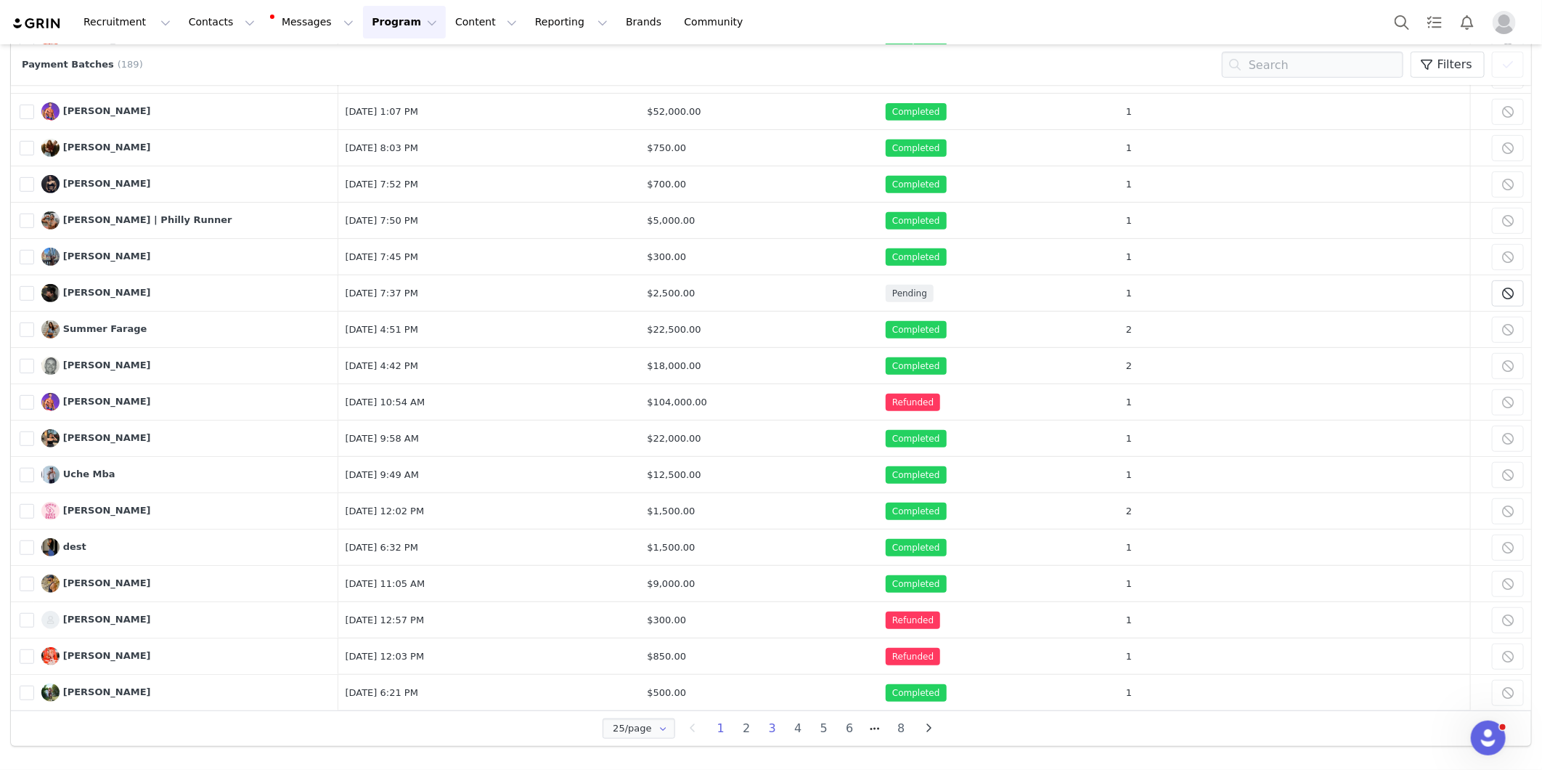
click at [761, 728] on li "3" at bounding box center [772, 728] width 26 height 20
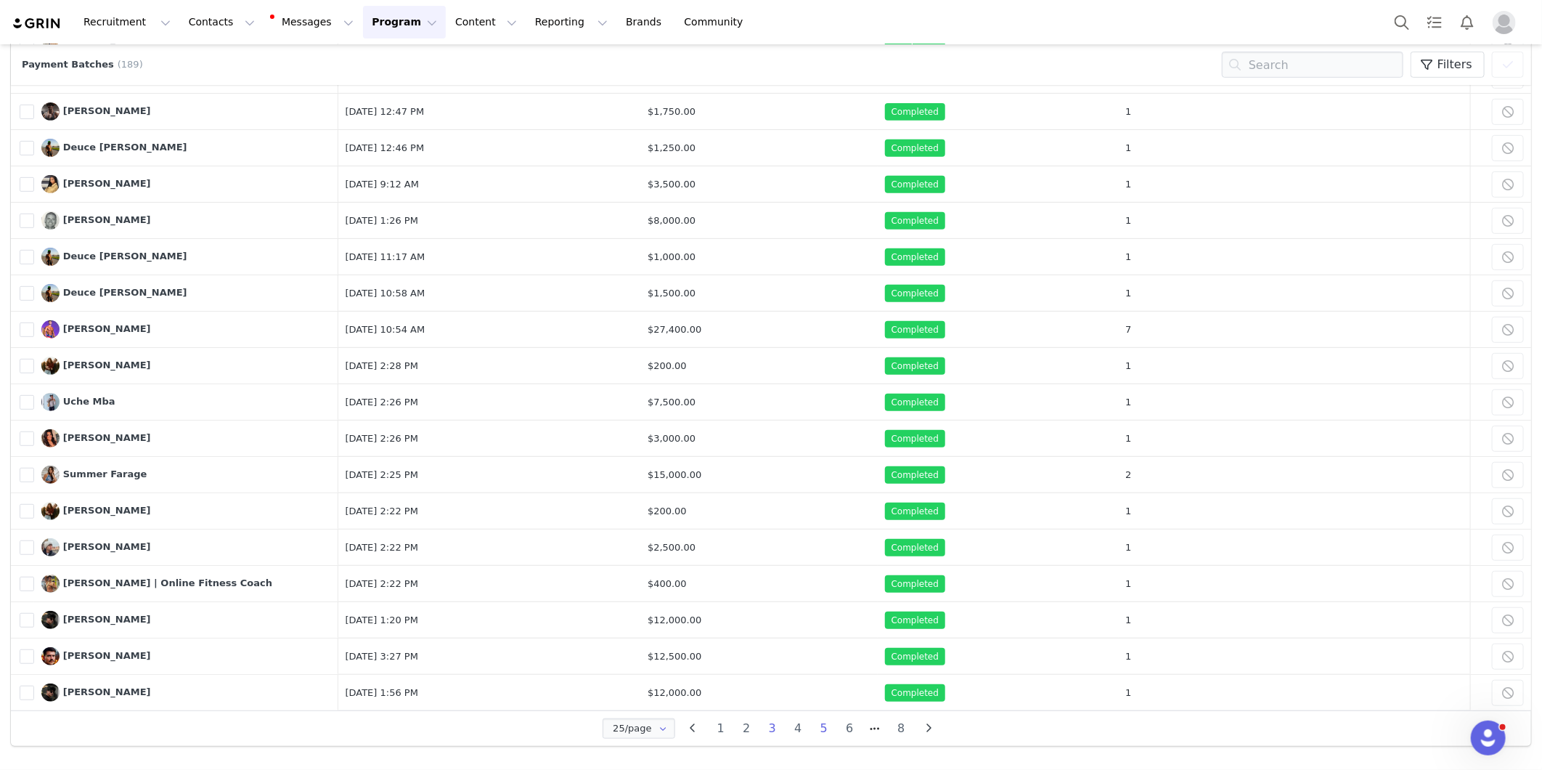
click at [816, 730] on li "5" at bounding box center [824, 728] width 26 height 20
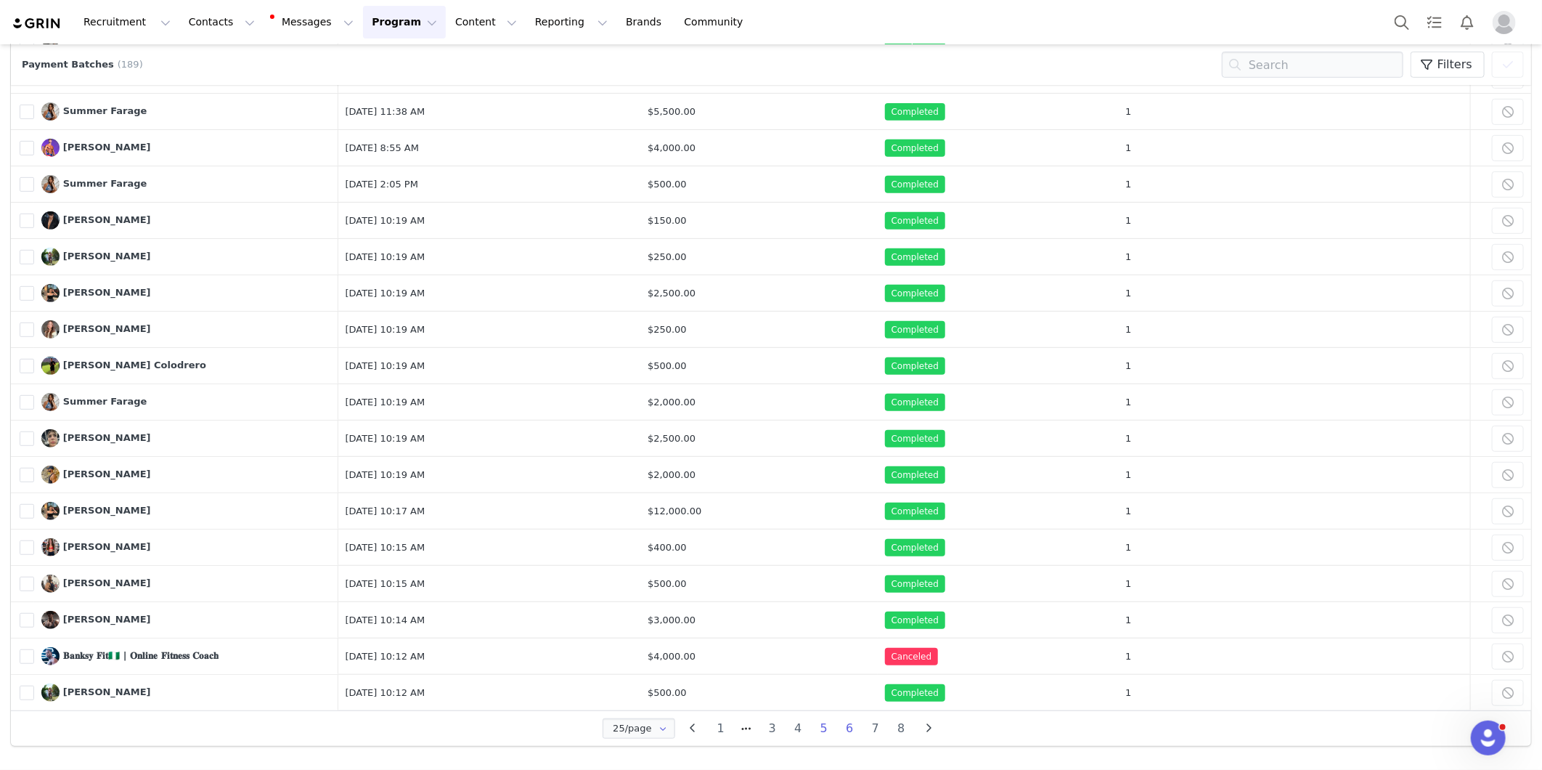
click at [839, 729] on li "6" at bounding box center [850, 728] width 26 height 20
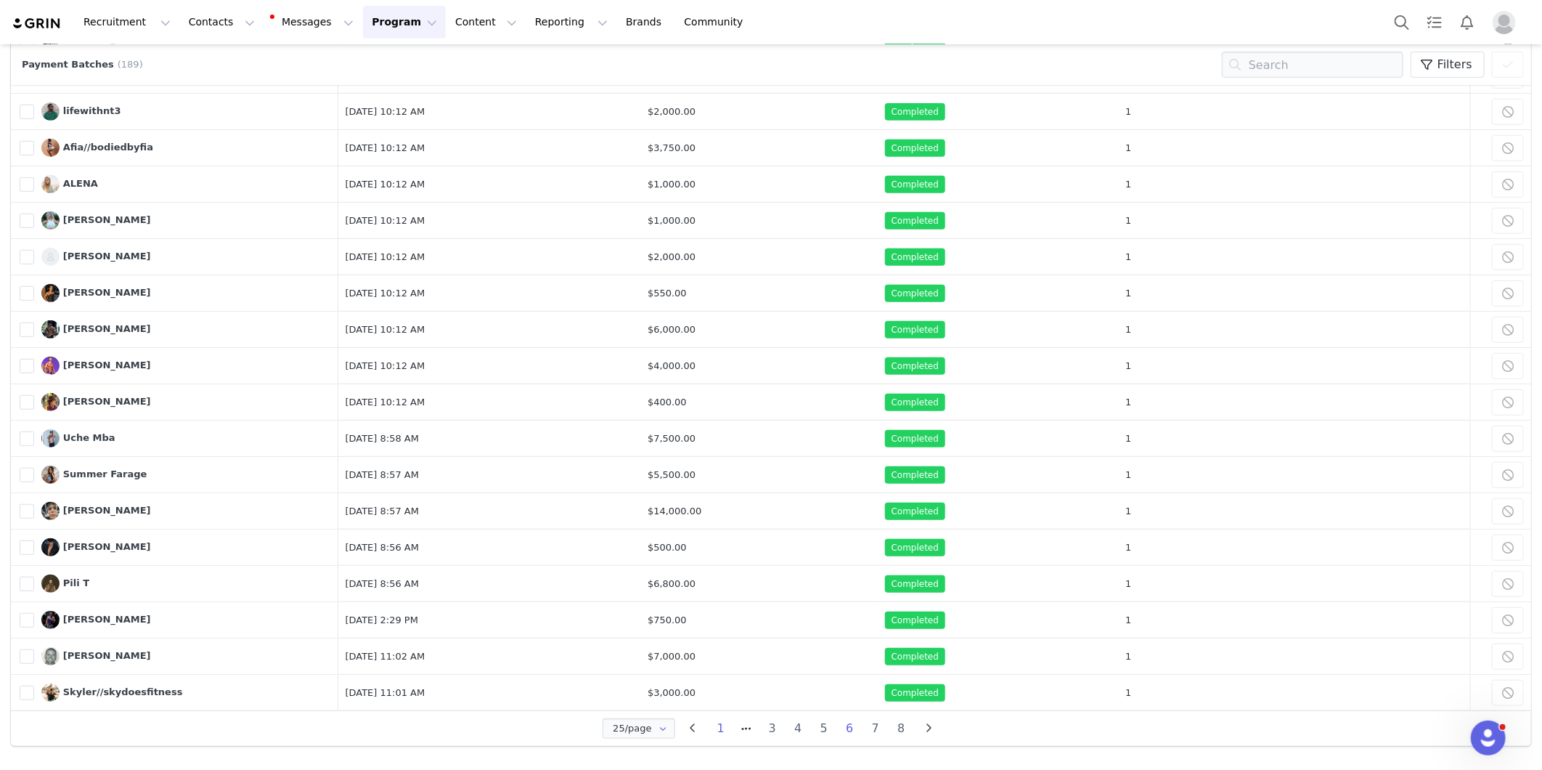
click at [710, 734] on li "1" at bounding box center [721, 728] width 26 height 20
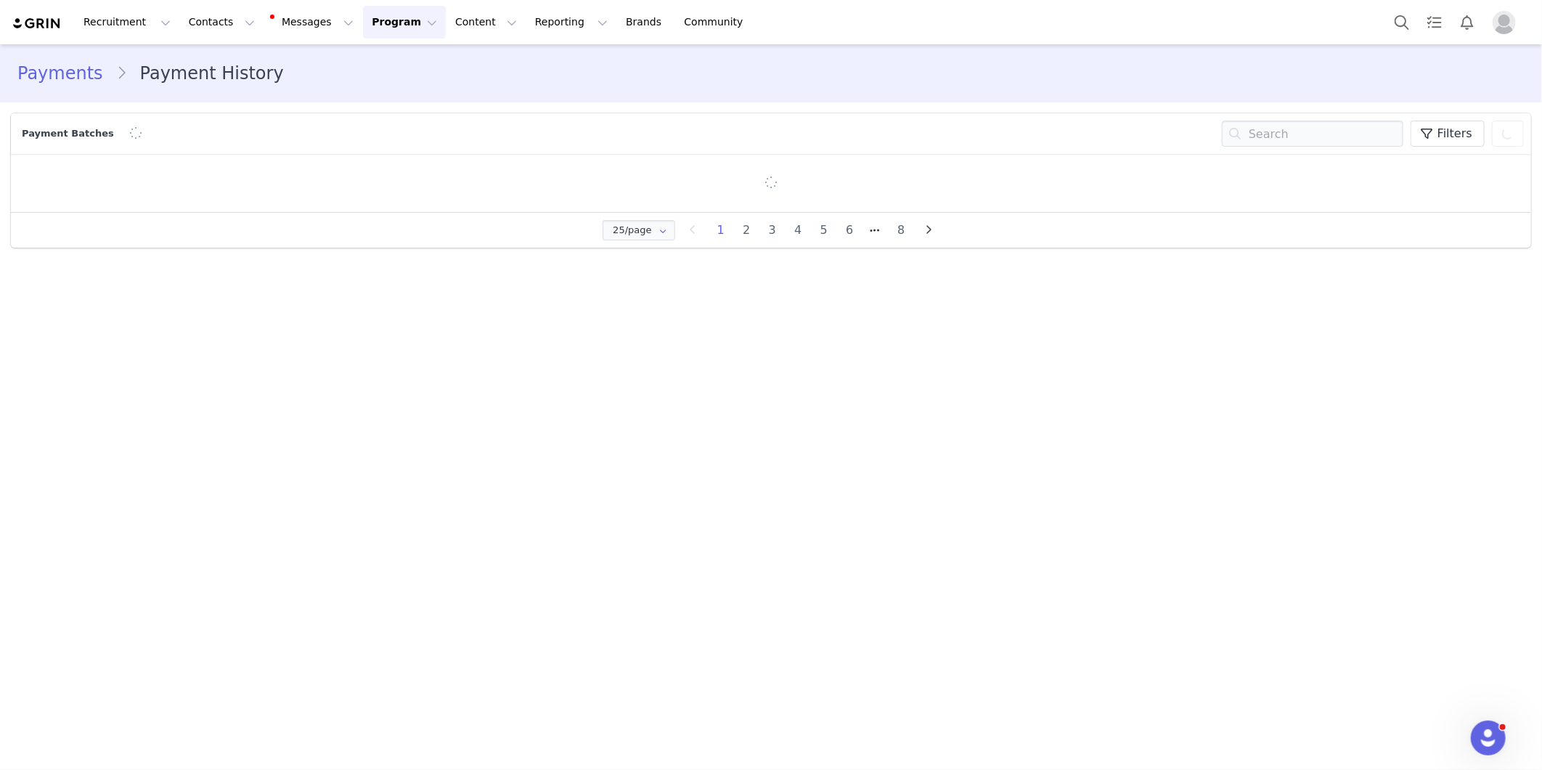
scroll to position [0, 0]
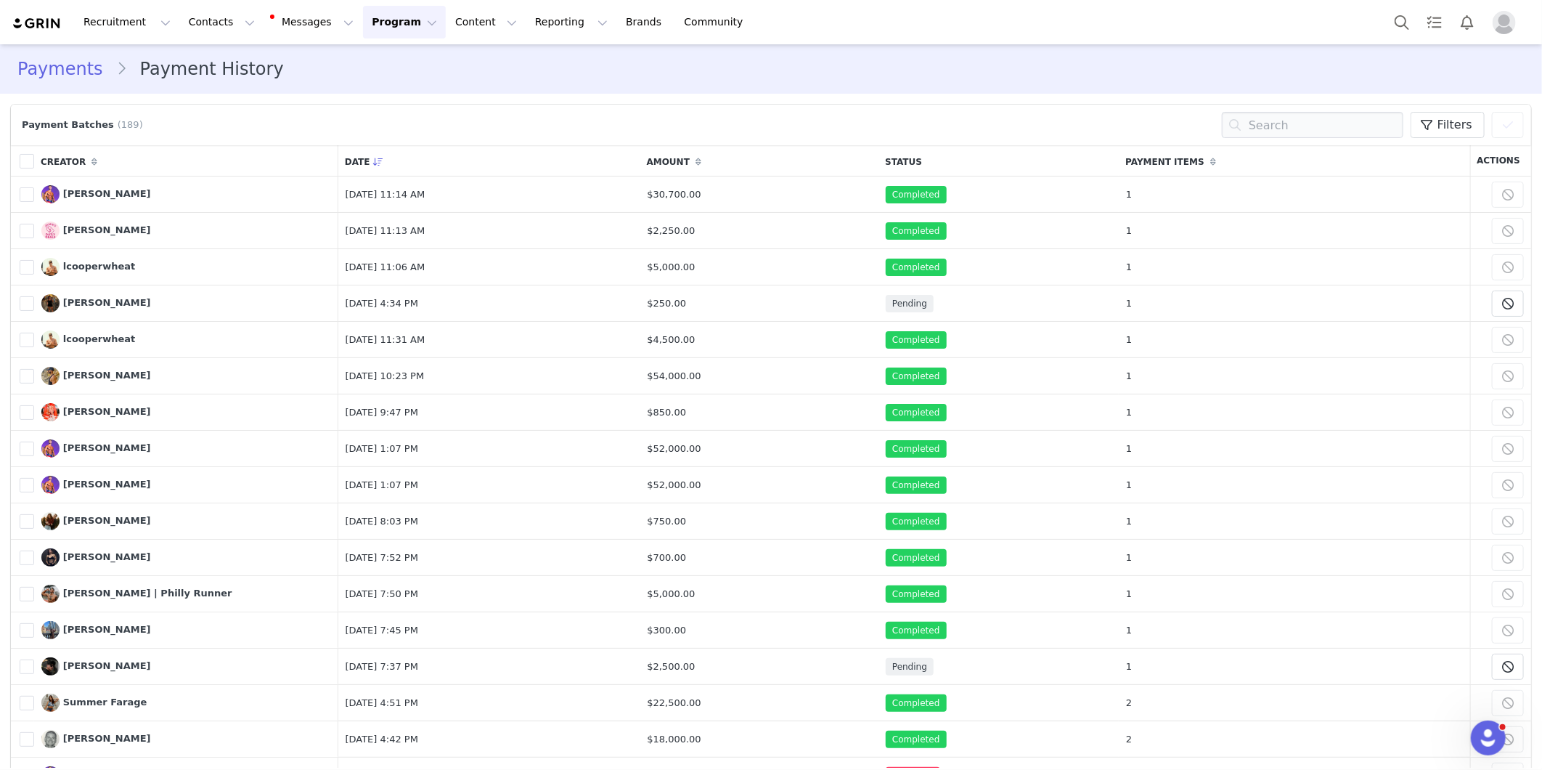
click at [363, 26] on button "Program Program" at bounding box center [404, 22] width 83 height 33
click at [365, 117] on p "Payments" at bounding box center [364, 117] width 50 height 15
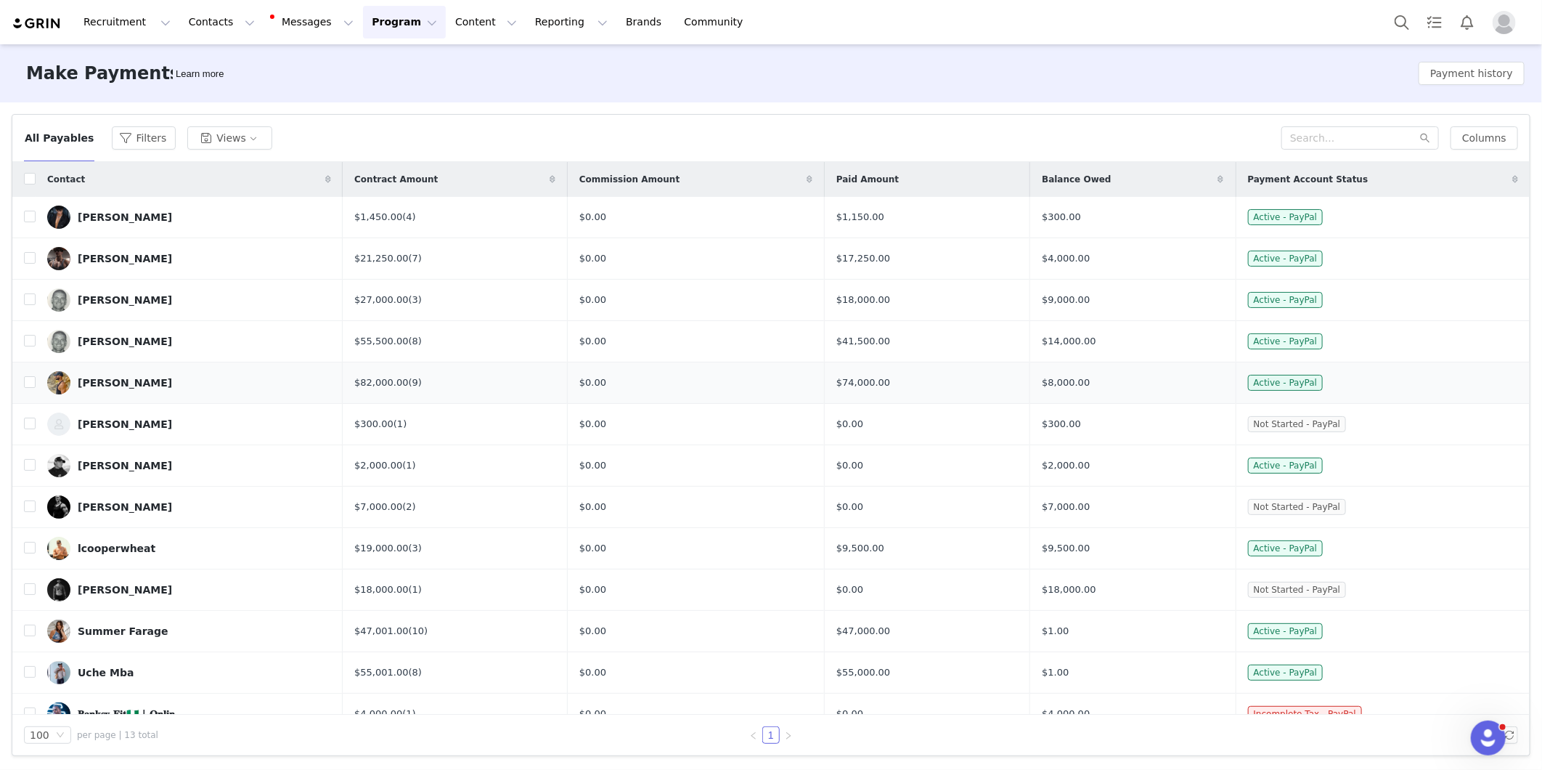
scroll to position [20, 0]
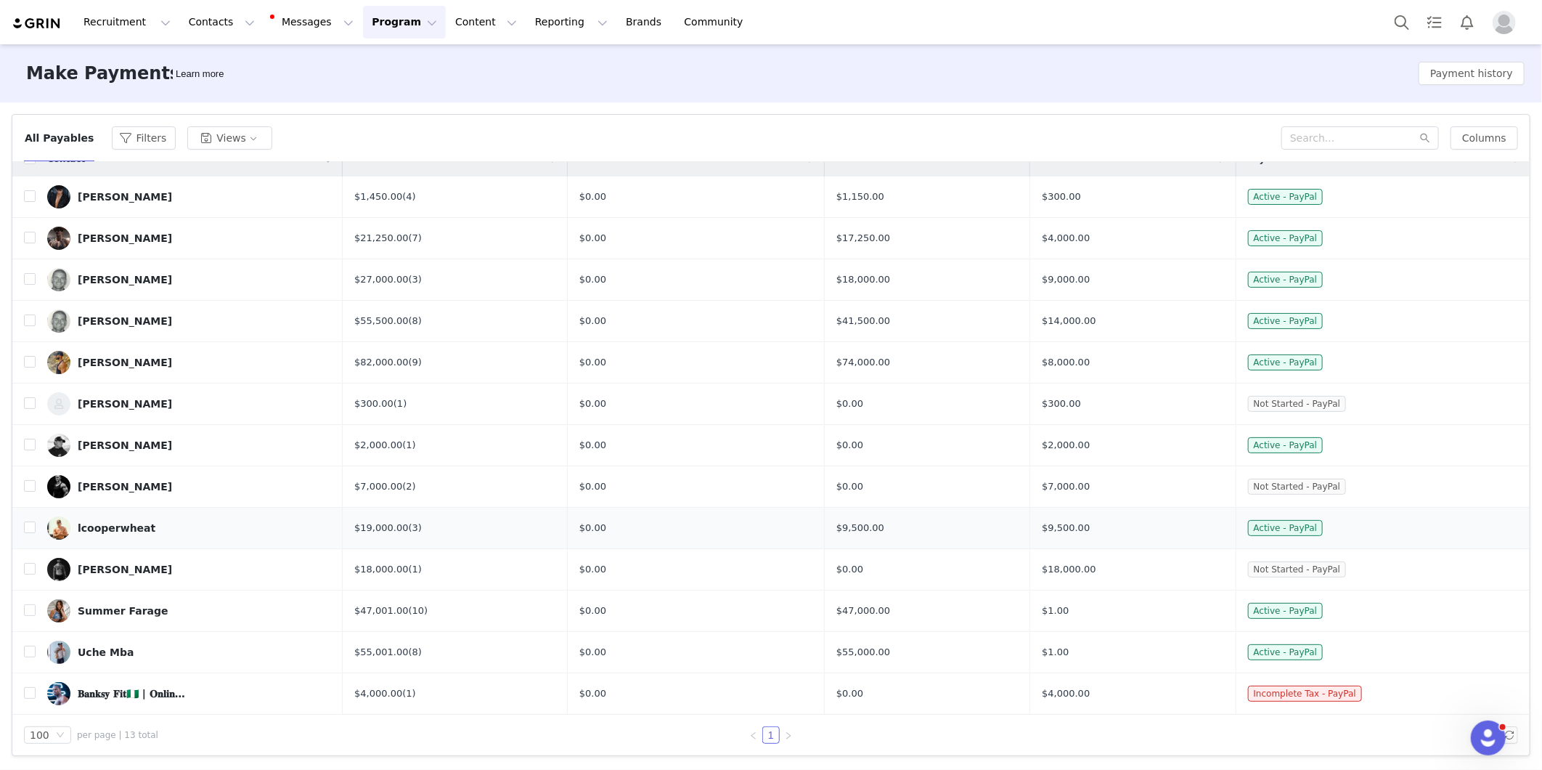
drag, startPoint x: 114, startPoint y: 521, endPoint x: 102, endPoint y: 523, distance: 11.7
click at [102, 523] on div "lcooperwheat" at bounding box center [117, 528] width 78 height 12
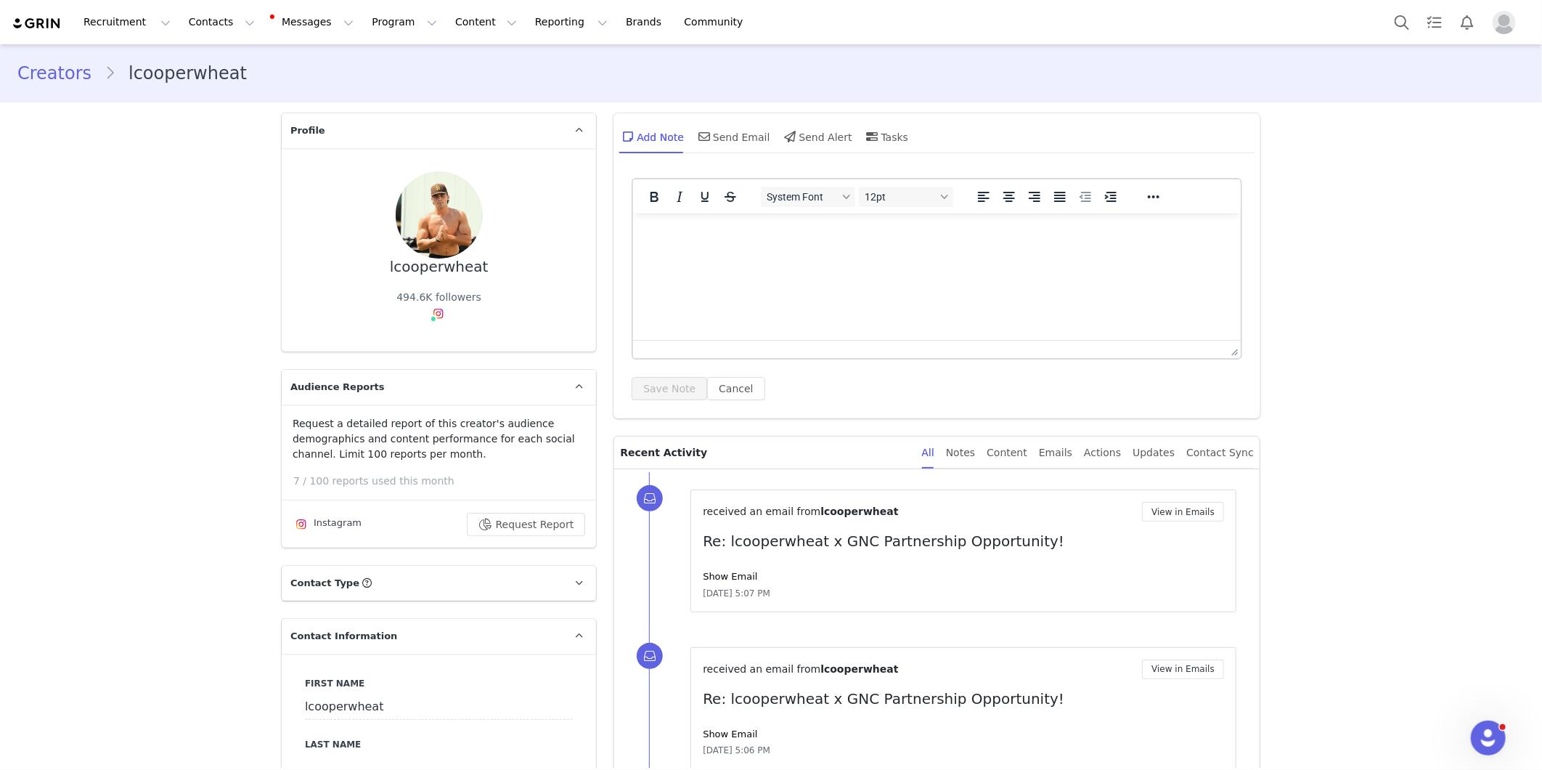
click at [55, 73] on link "Creators" at bounding box center [60, 73] width 87 height 26
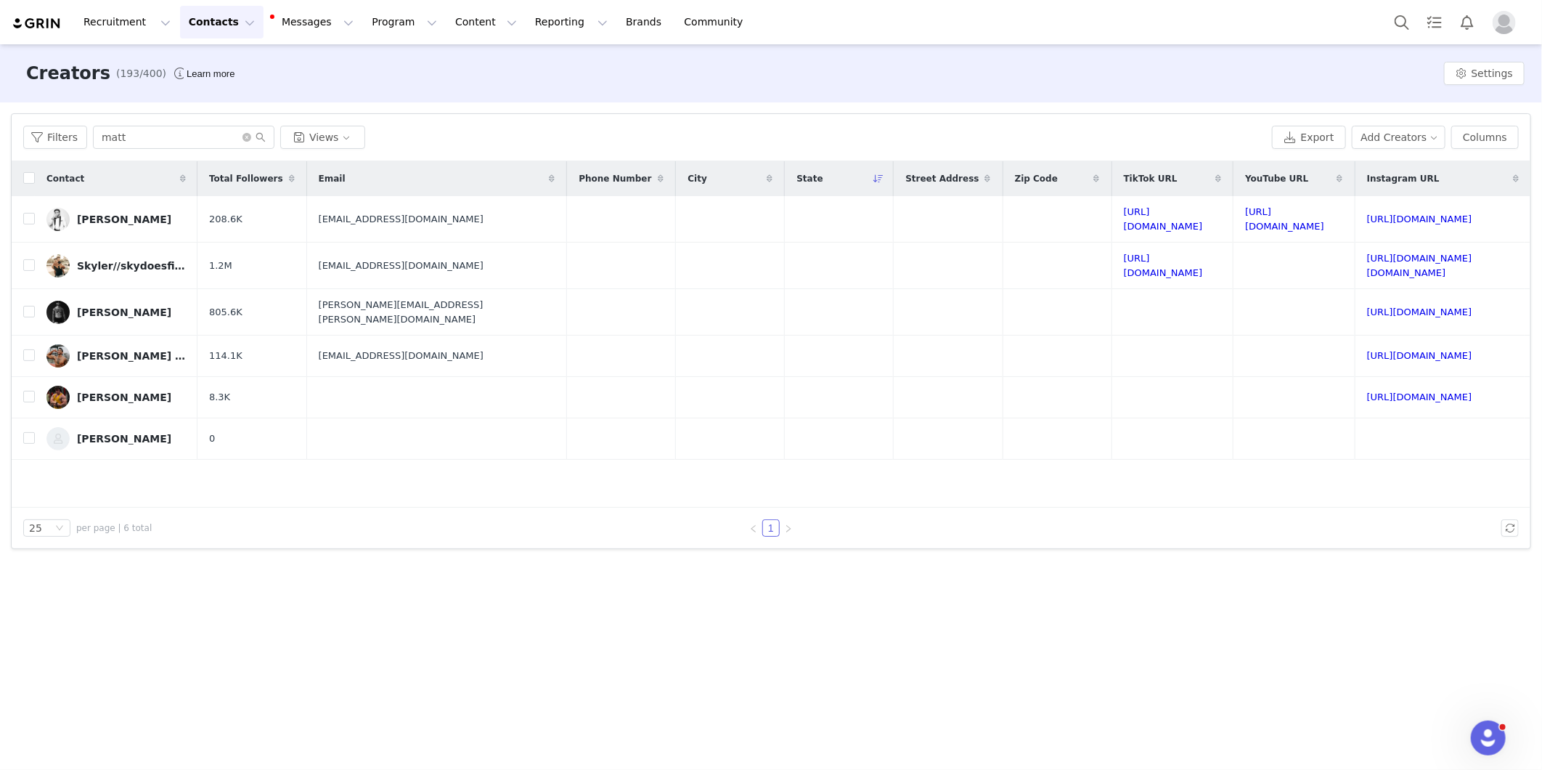
click at [314, 42] on div "Recruitment Recruitment Creator Search Curated Lists Landing Pages Web Extensio…" at bounding box center [771, 22] width 1542 height 44
click at [369, 28] on button "Program Program" at bounding box center [404, 22] width 83 height 33
click at [388, 114] on div "Payments" at bounding box center [384, 117] width 97 height 15
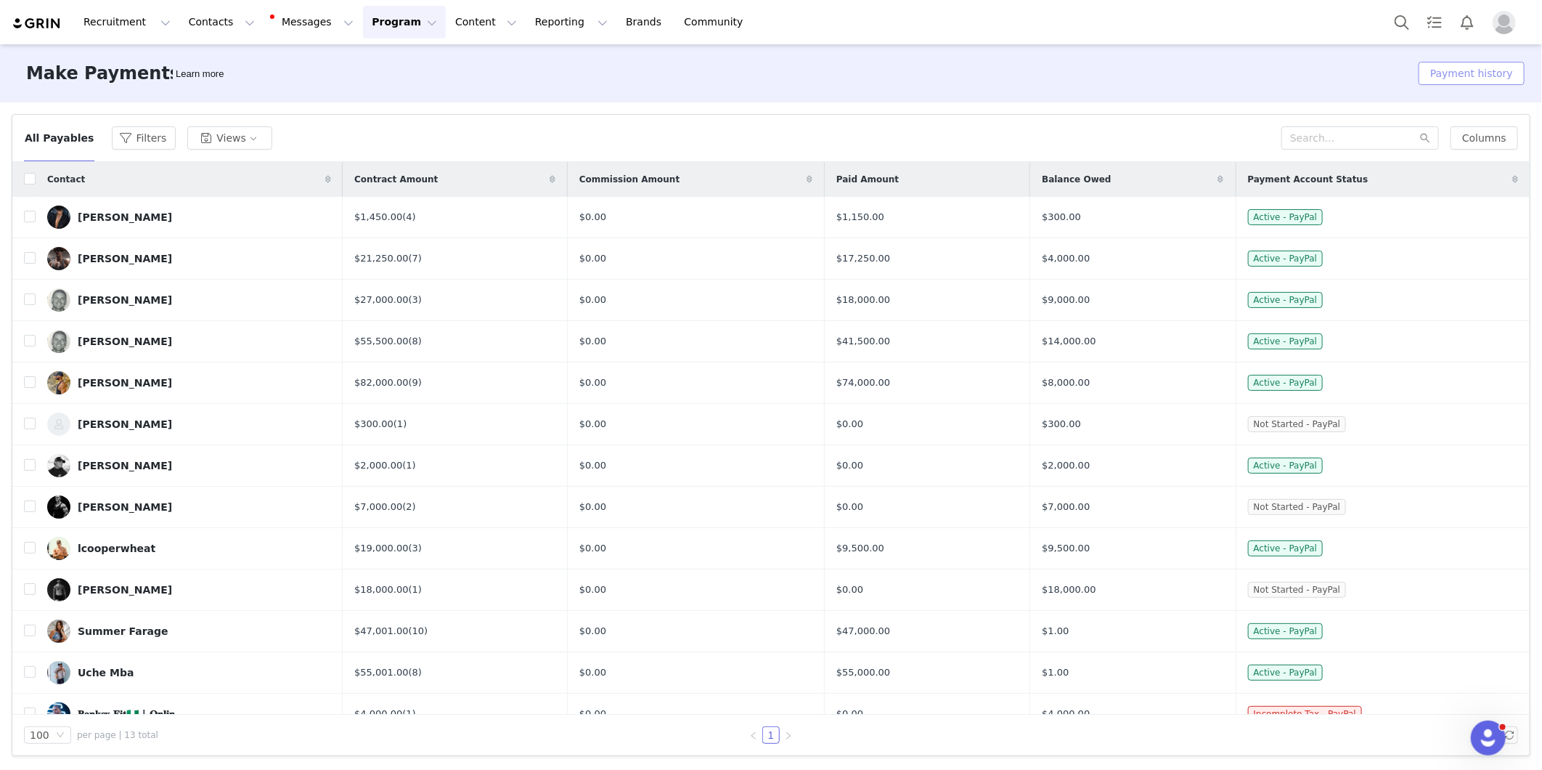
click at [1476, 69] on button "Payment history" at bounding box center [1472, 73] width 106 height 23
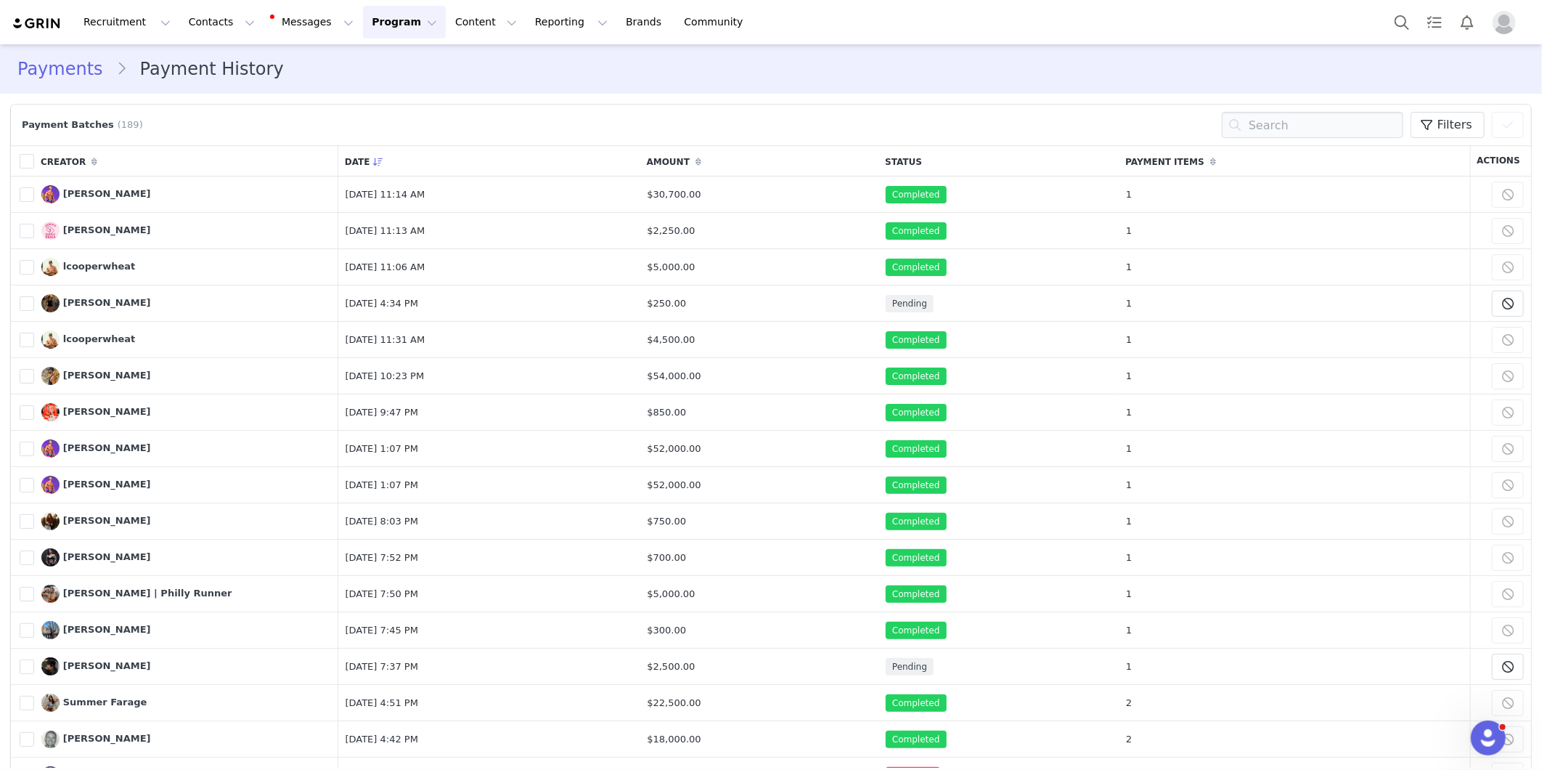
drag, startPoint x: 62, startPoint y: 68, endPoint x: 37, endPoint y: 75, distance: 26.2
click at [37, 75] on link "Payments" at bounding box center [66, 69] width 99 height 26
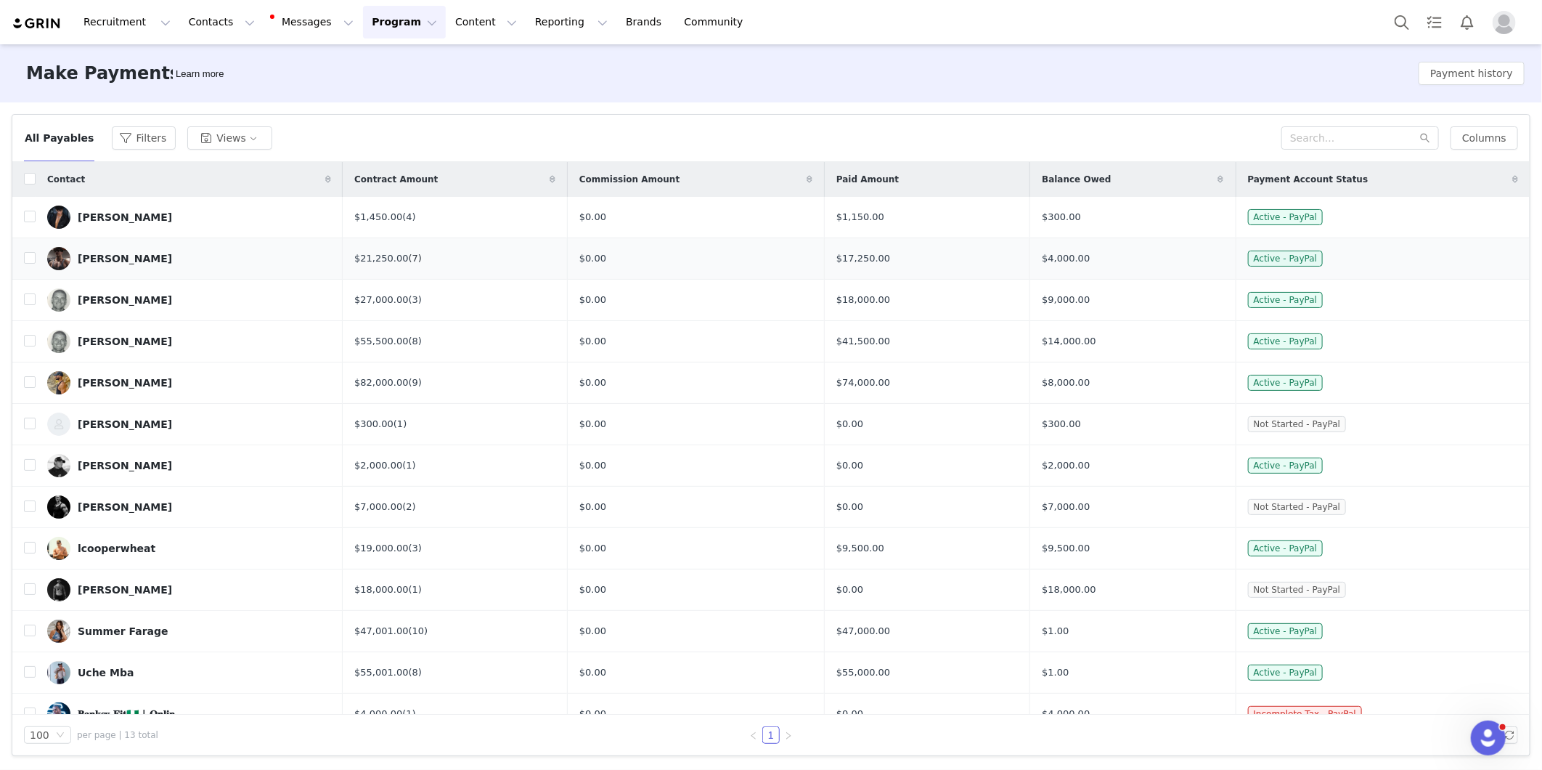
click at [422, 256] on link "(7)" at bounding box center [415, 258] width 13 height 11
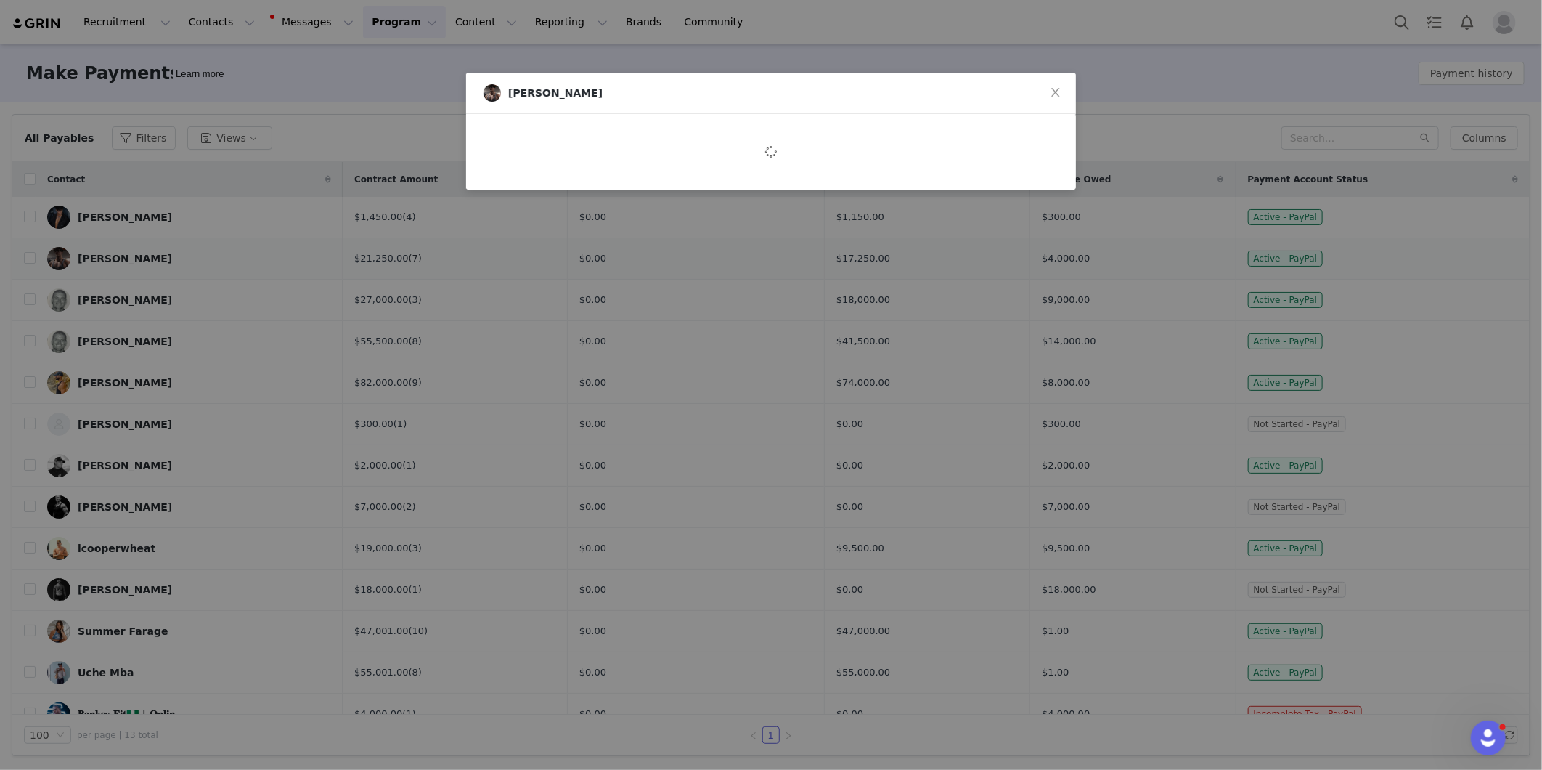
click at [426, 256] on div "[PERSON_NAME]" at bounding box center [771, 385] width 1542 height 770
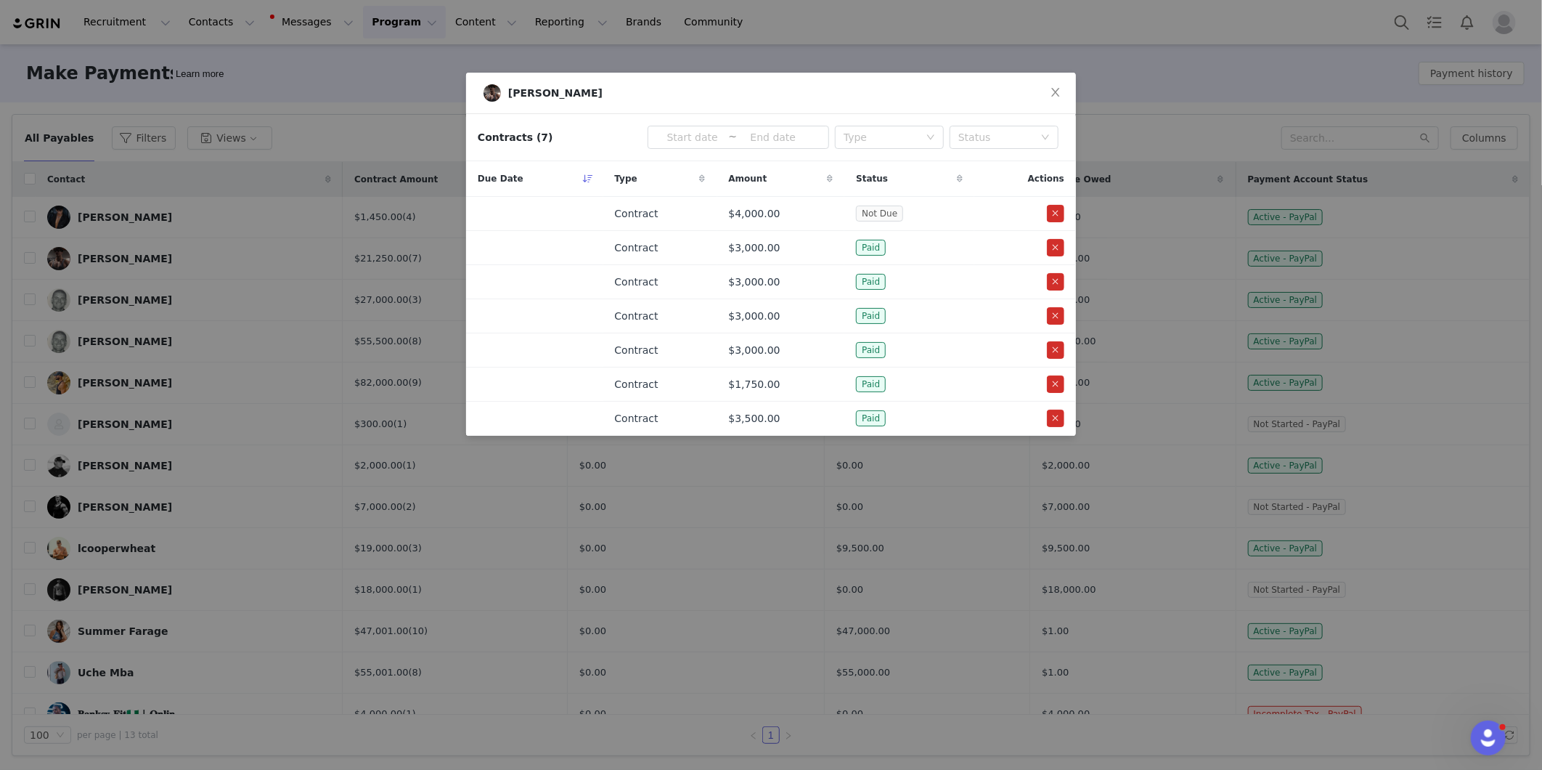
click at [620, 470] on div "[PERSON_NAME] Contracts (7) ~ Type Status Due Date Type Amount Status Actions C…" at bounding box center [771, 385] width 1542 height 770
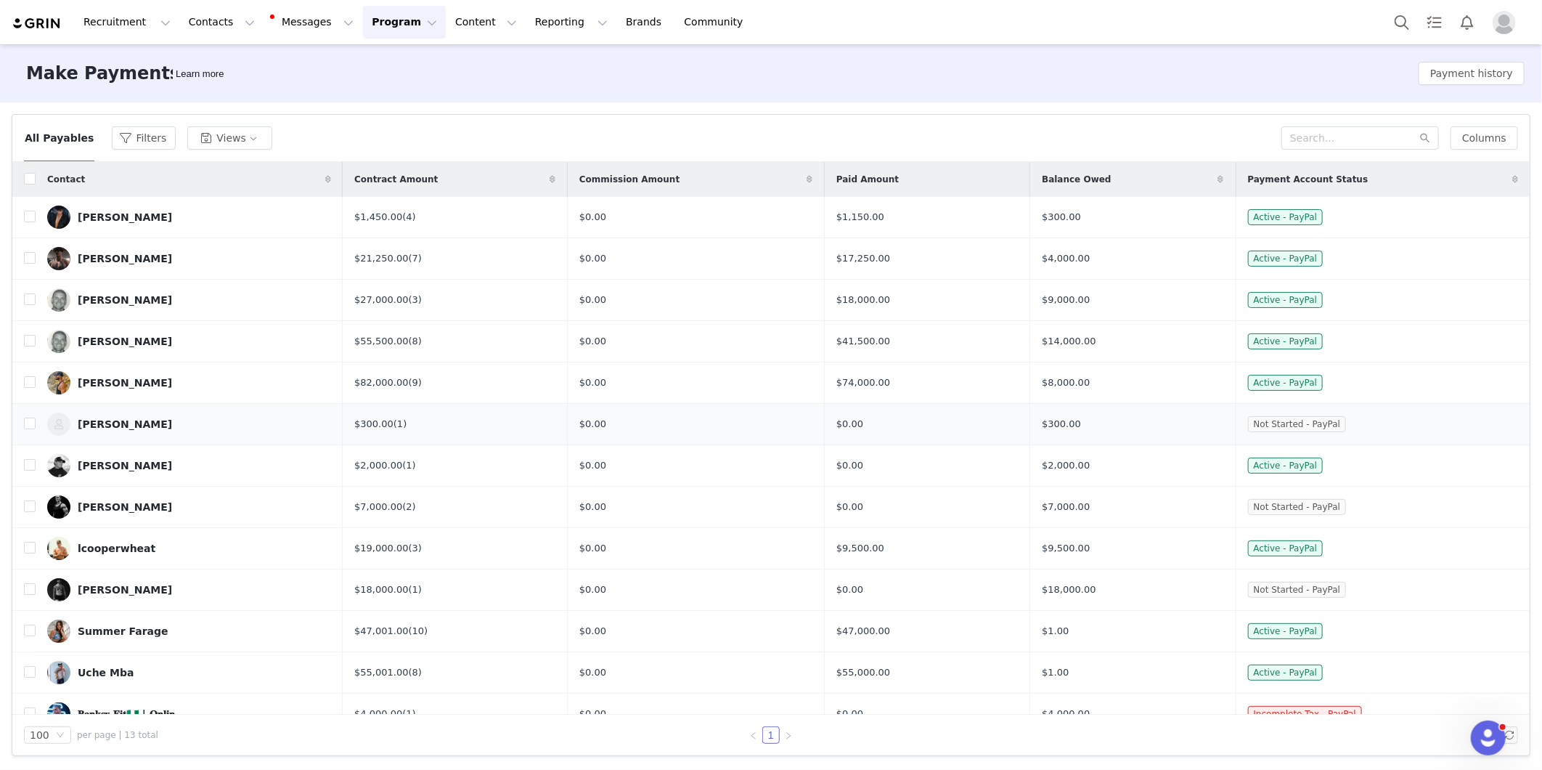
scroll to position [20, 0]
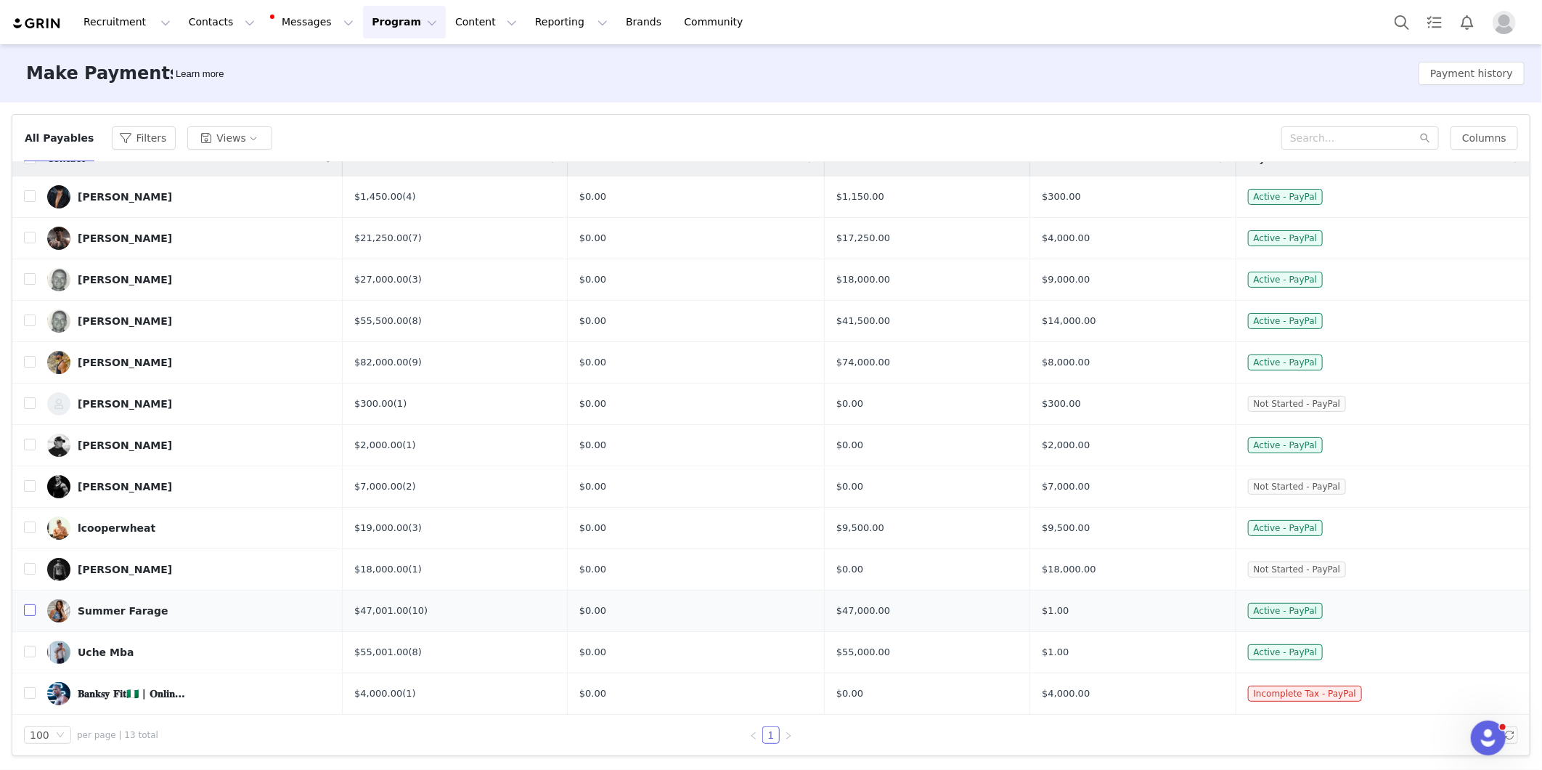
click at [30, 610] on input "checkbox" at bounding box center [30, 610] width 12 height 12
checkbox input "true"
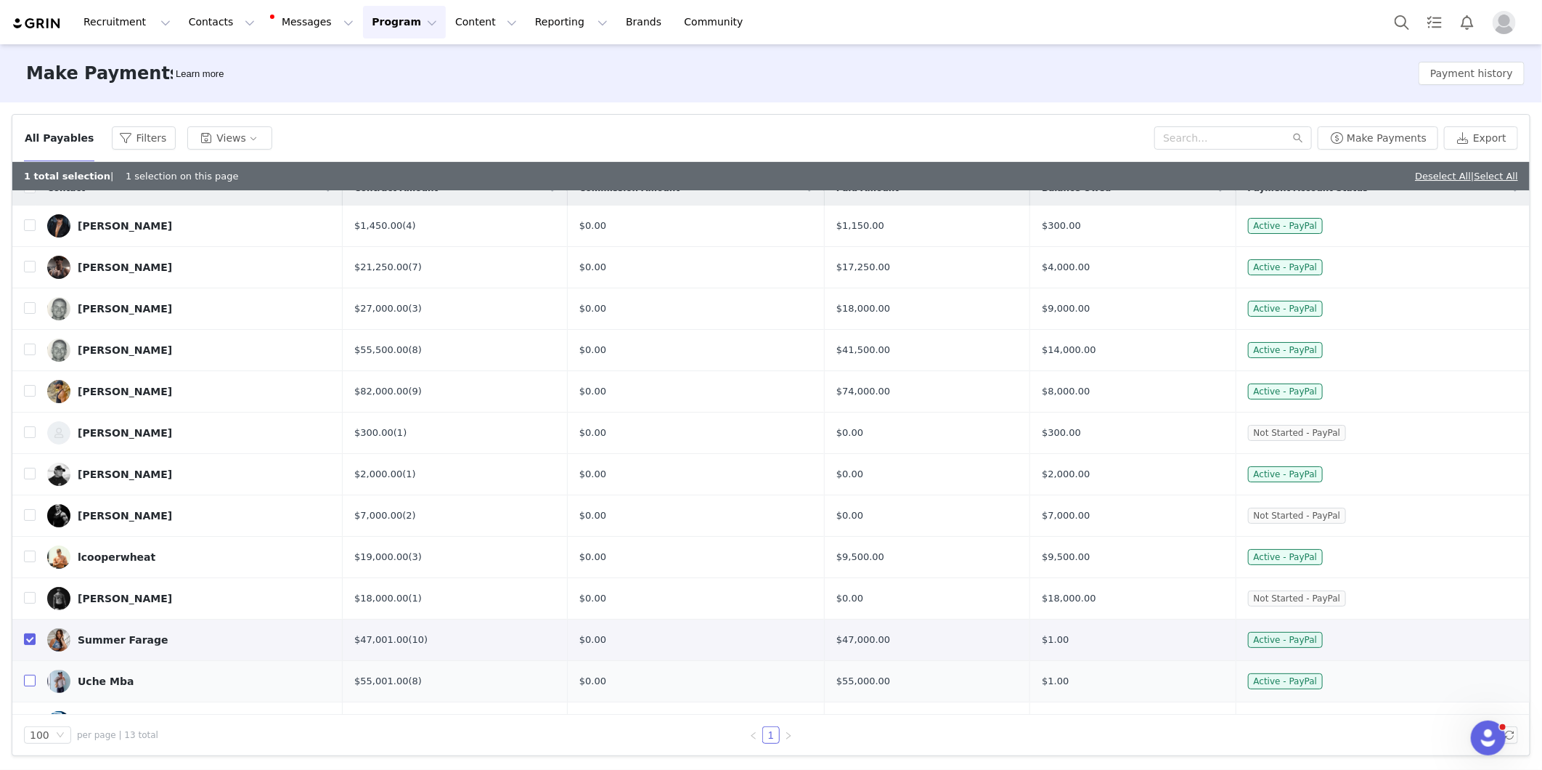
click at [29, 688] on label at bounding box center [30, 681] width 12 height 15
click at [29, 686] on input "checkbox" at bounding box center [30, 681] width 12 height 12
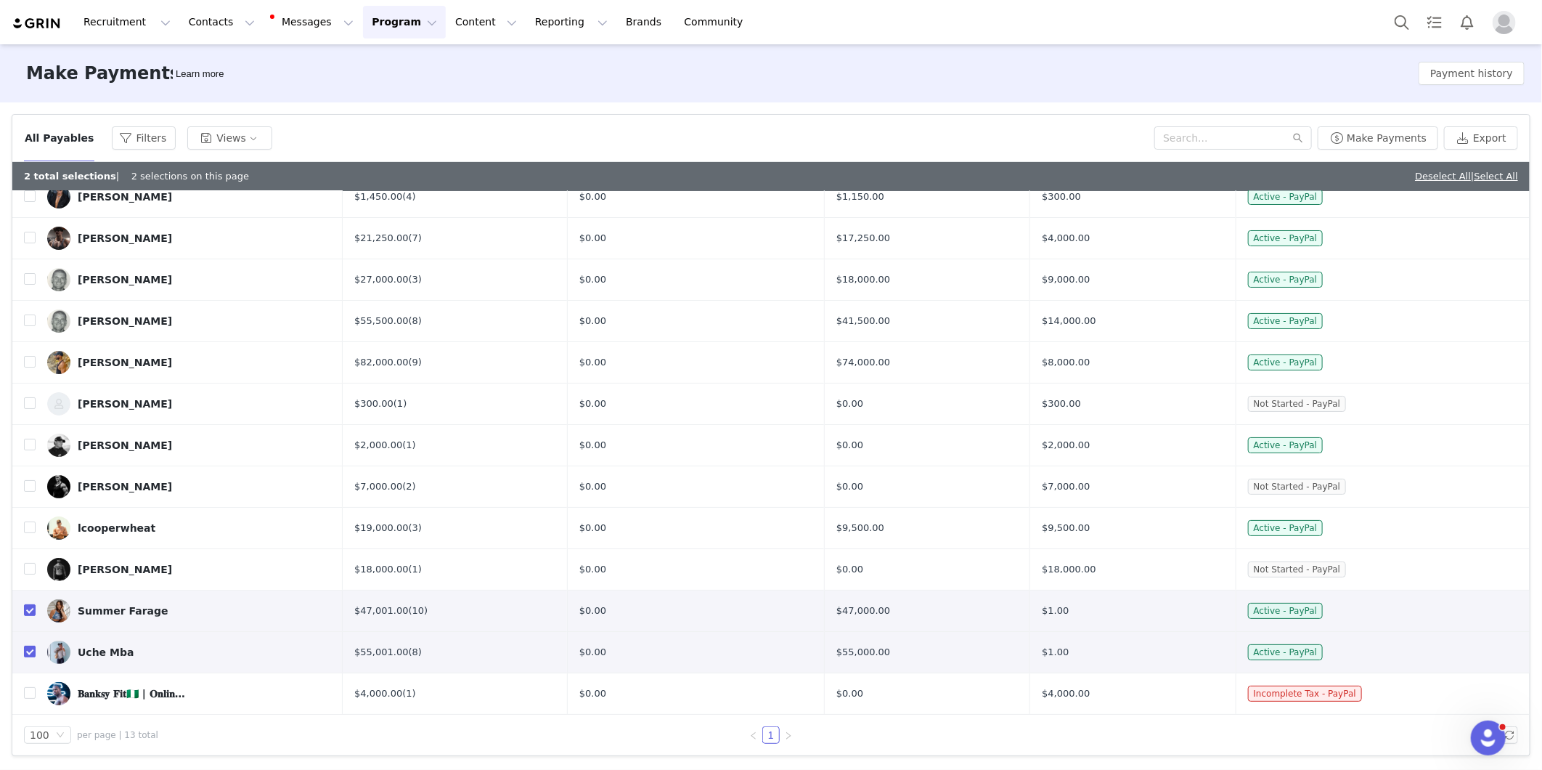
click at [27, 651] on input "checkbox" at bounding box center [30, 651] width 12 height 12
checkbox input "false"
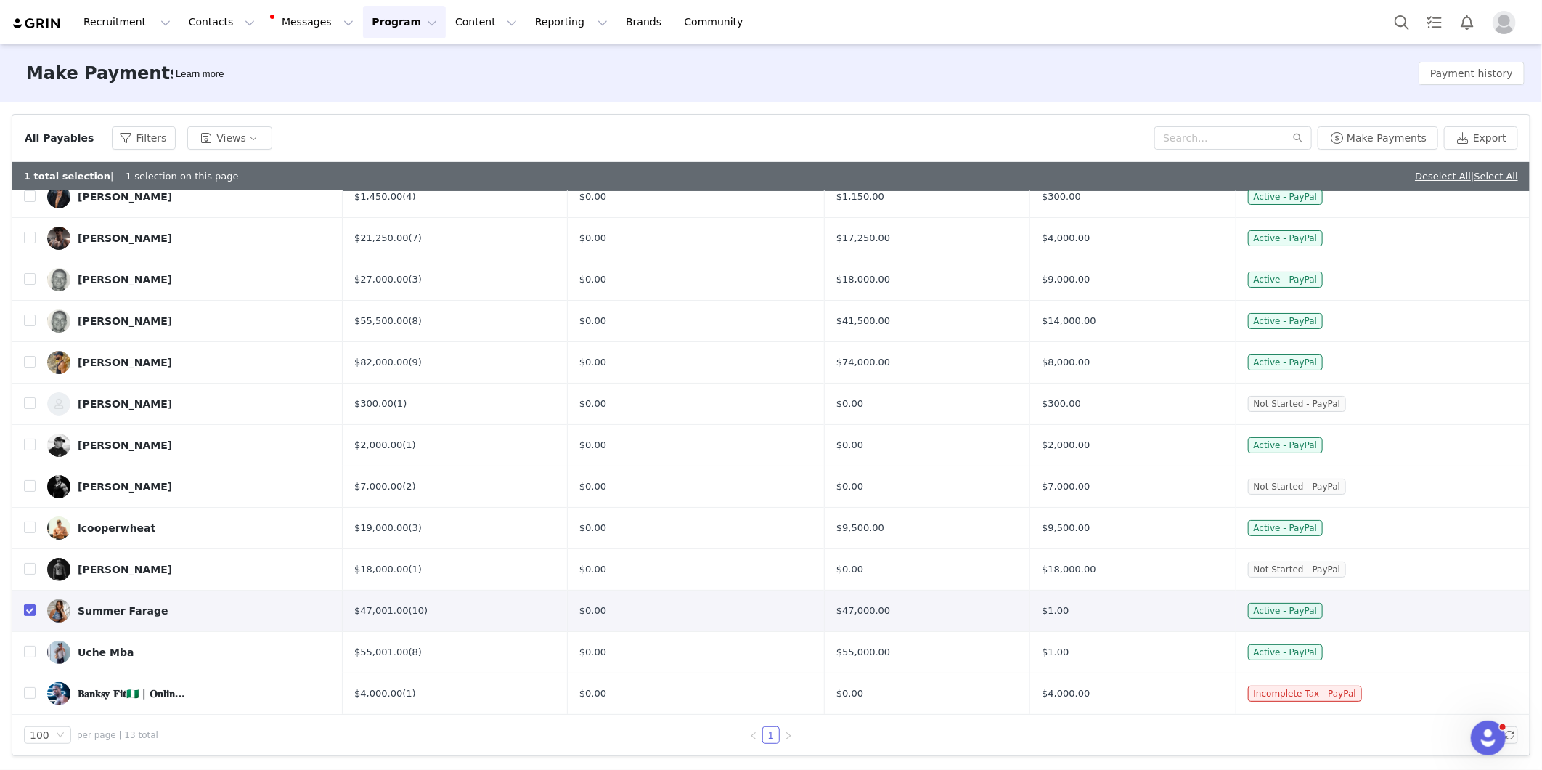
click at [31, 608] on input "checkbox" at bounding box center [30, 610] width 12 height 12
checkbox input "false"
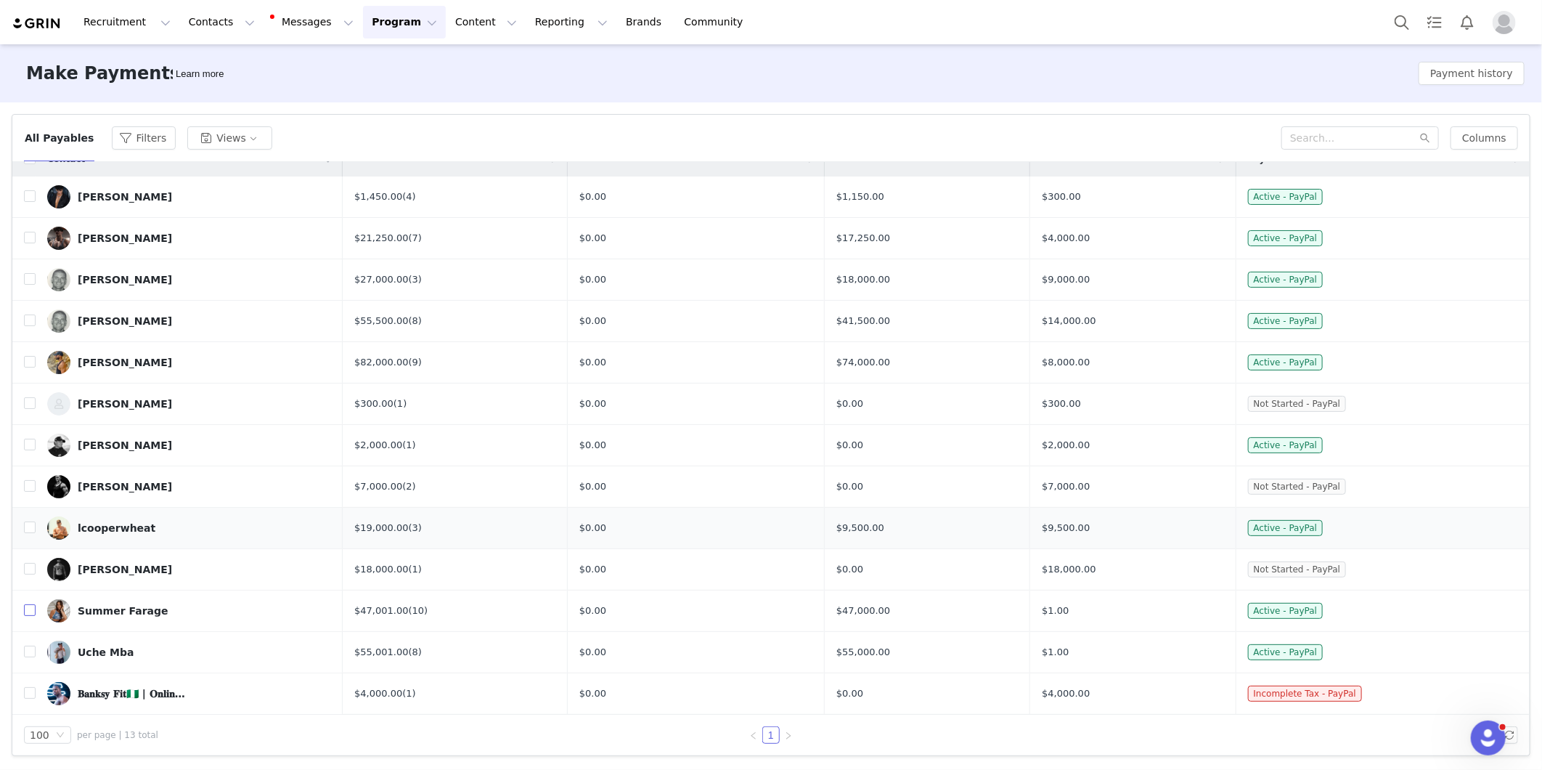
scroll to position [0, 0]
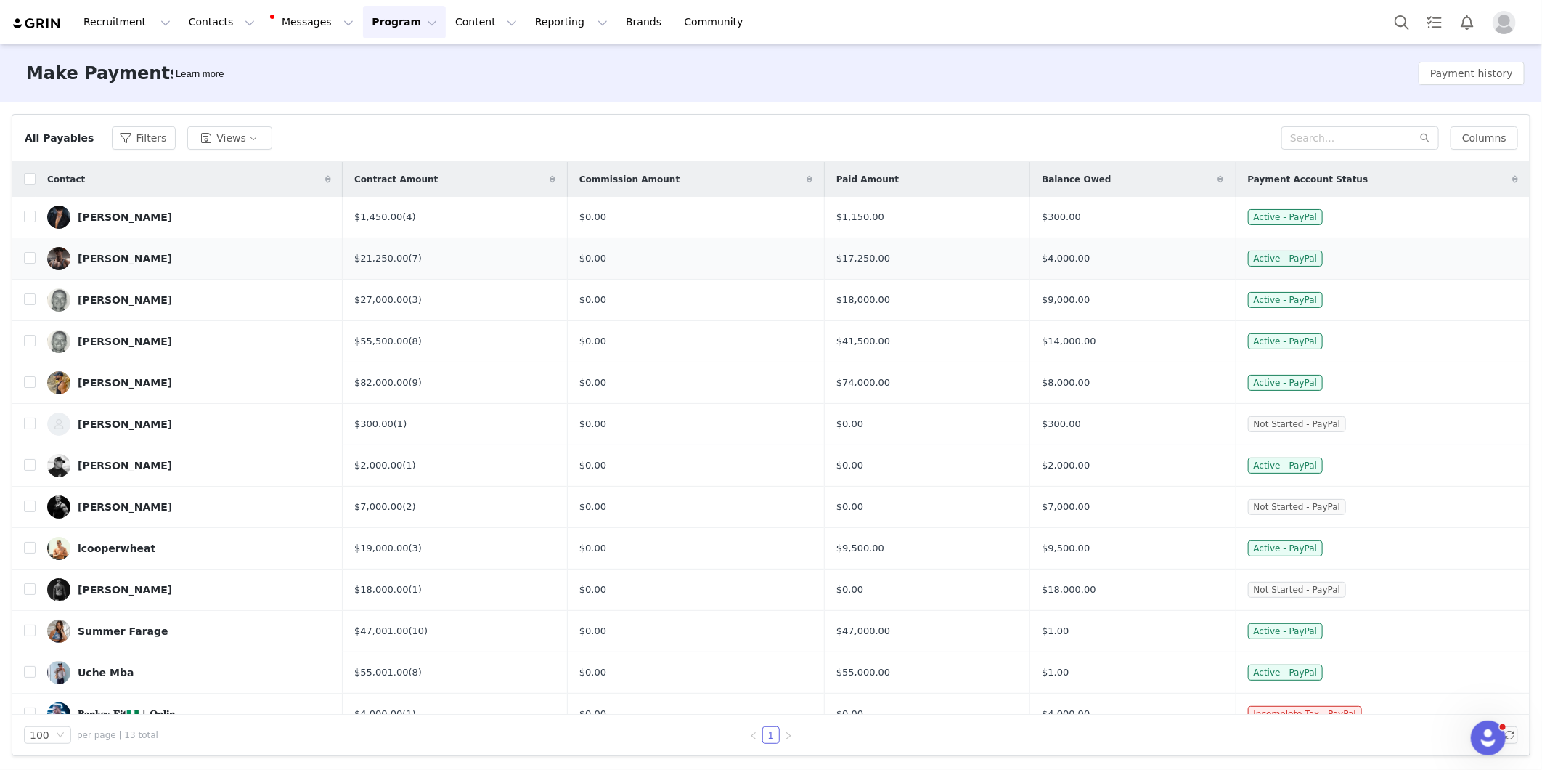
click at [80, 257] on div "[PERSON_NAME]" at bounding box center [125, 259] width 94 height 12
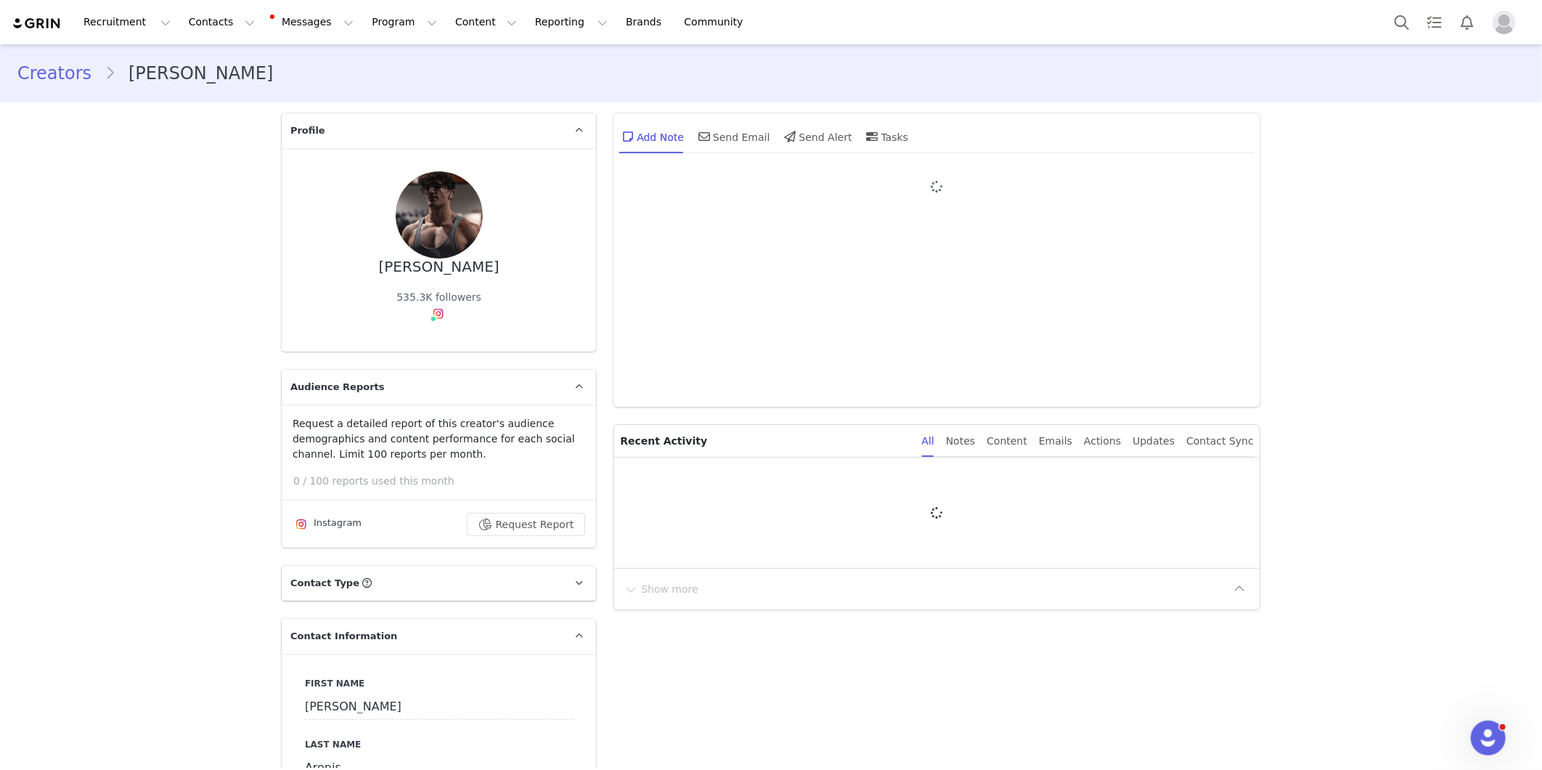
type input "+1 ([GEOGRAPHIC_DATA])"
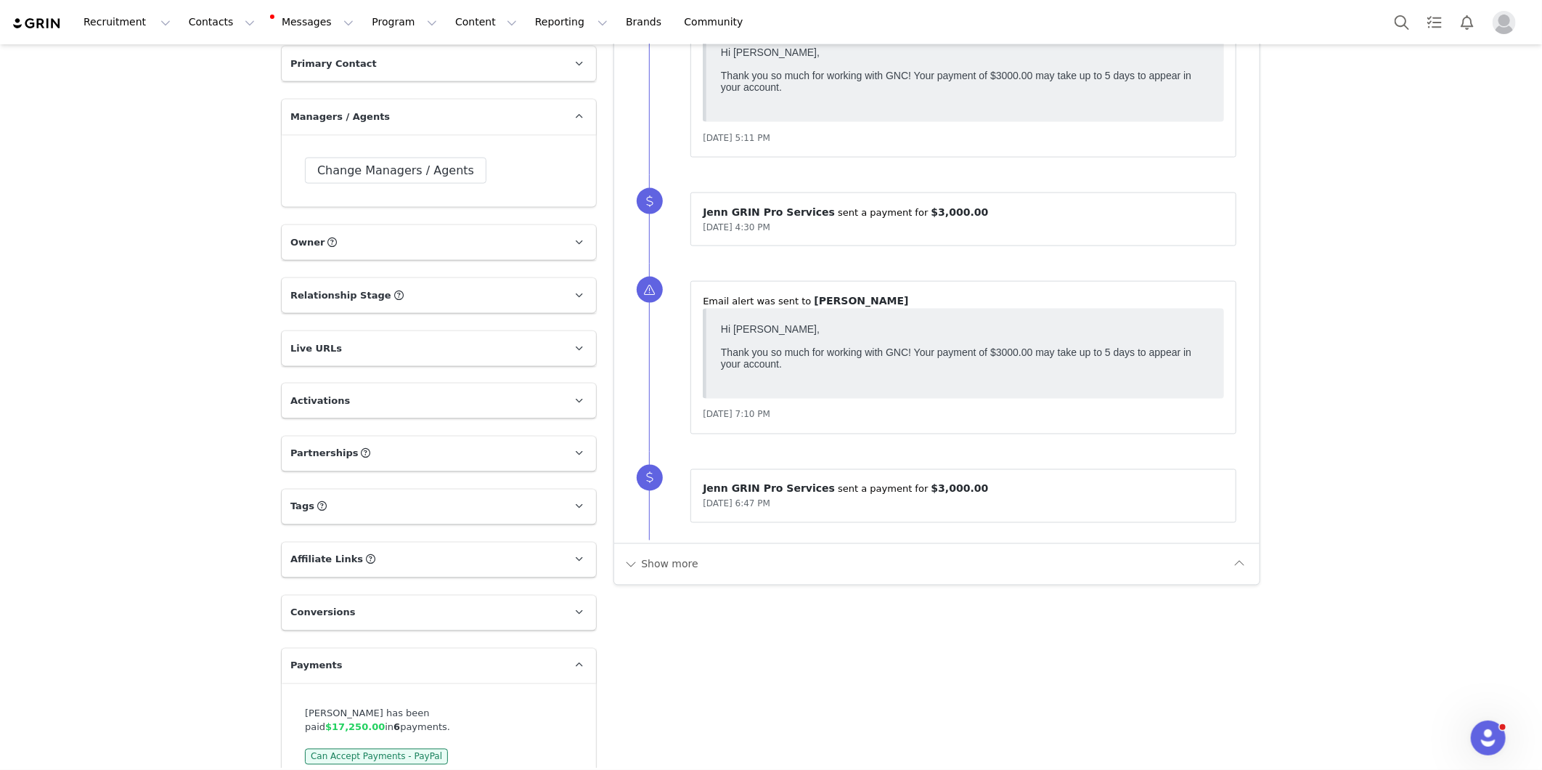
scroll to position [1384, 0]
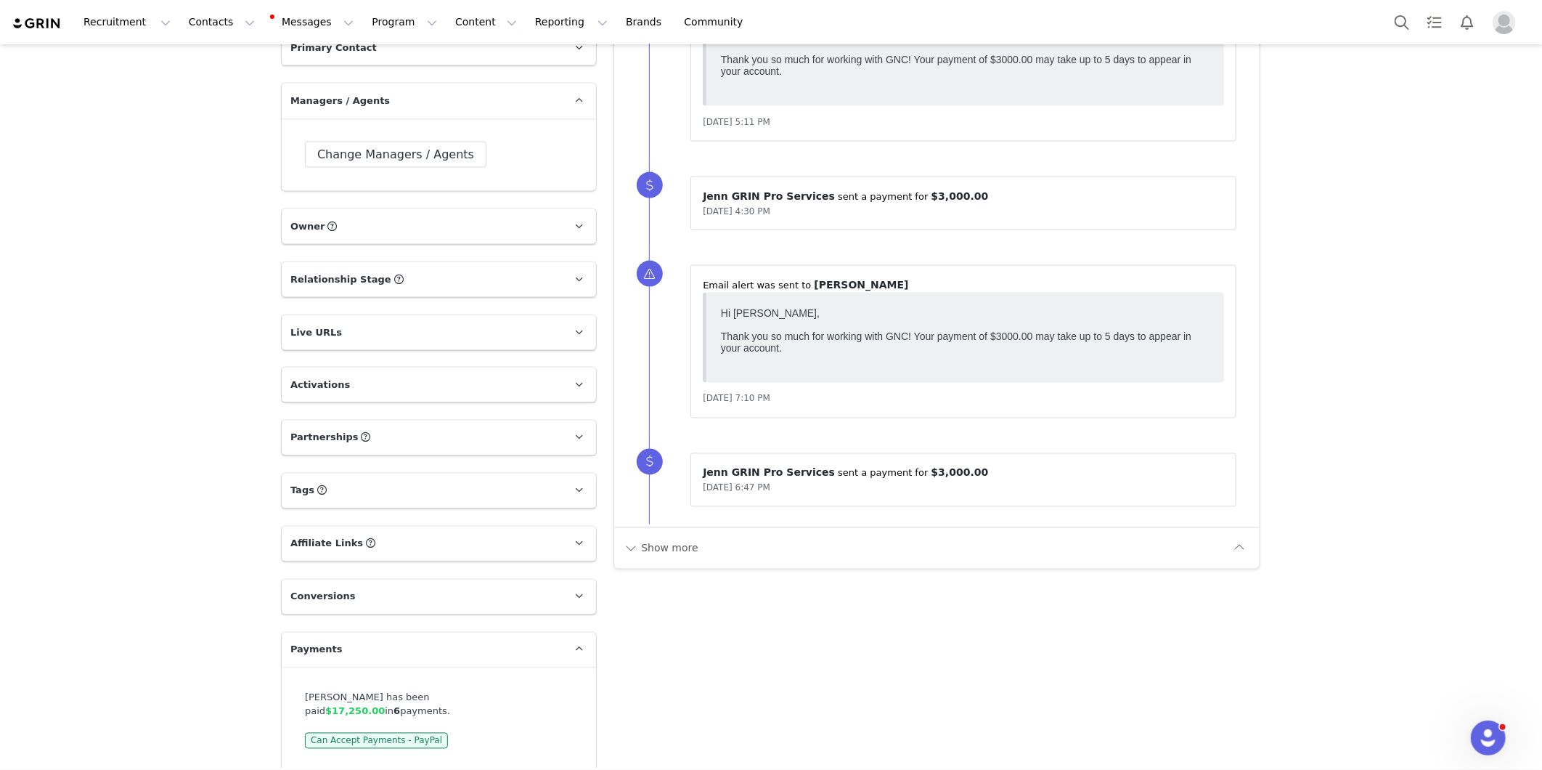
click at [416, 643] on p "Payments" at bounding box center [422, 649] width 280 height 35
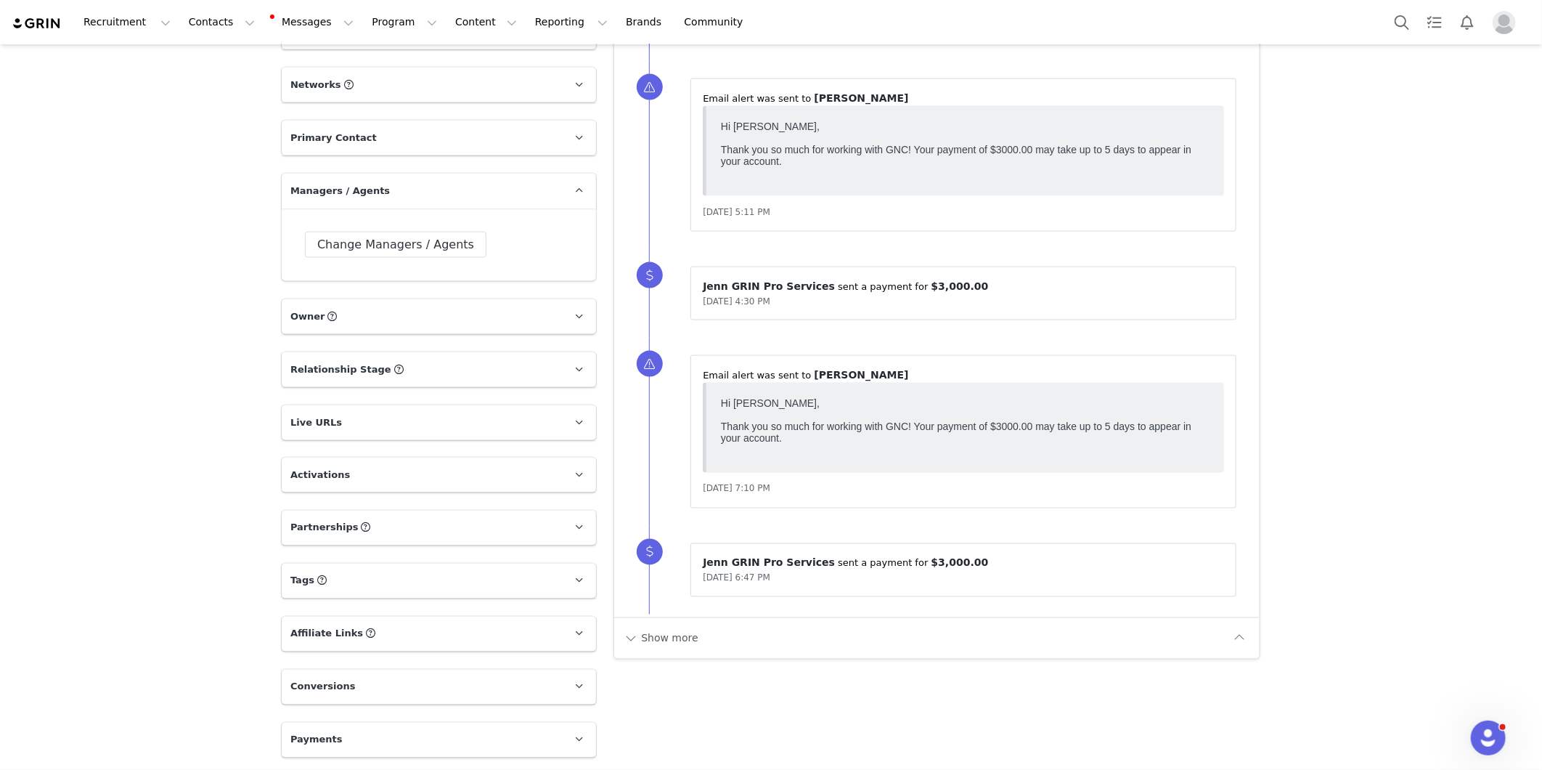
click at [474, 637] on p "Affiliate Links Affiliate links associated with this Creator" at bounding box center [422, 633] width 280 height 35
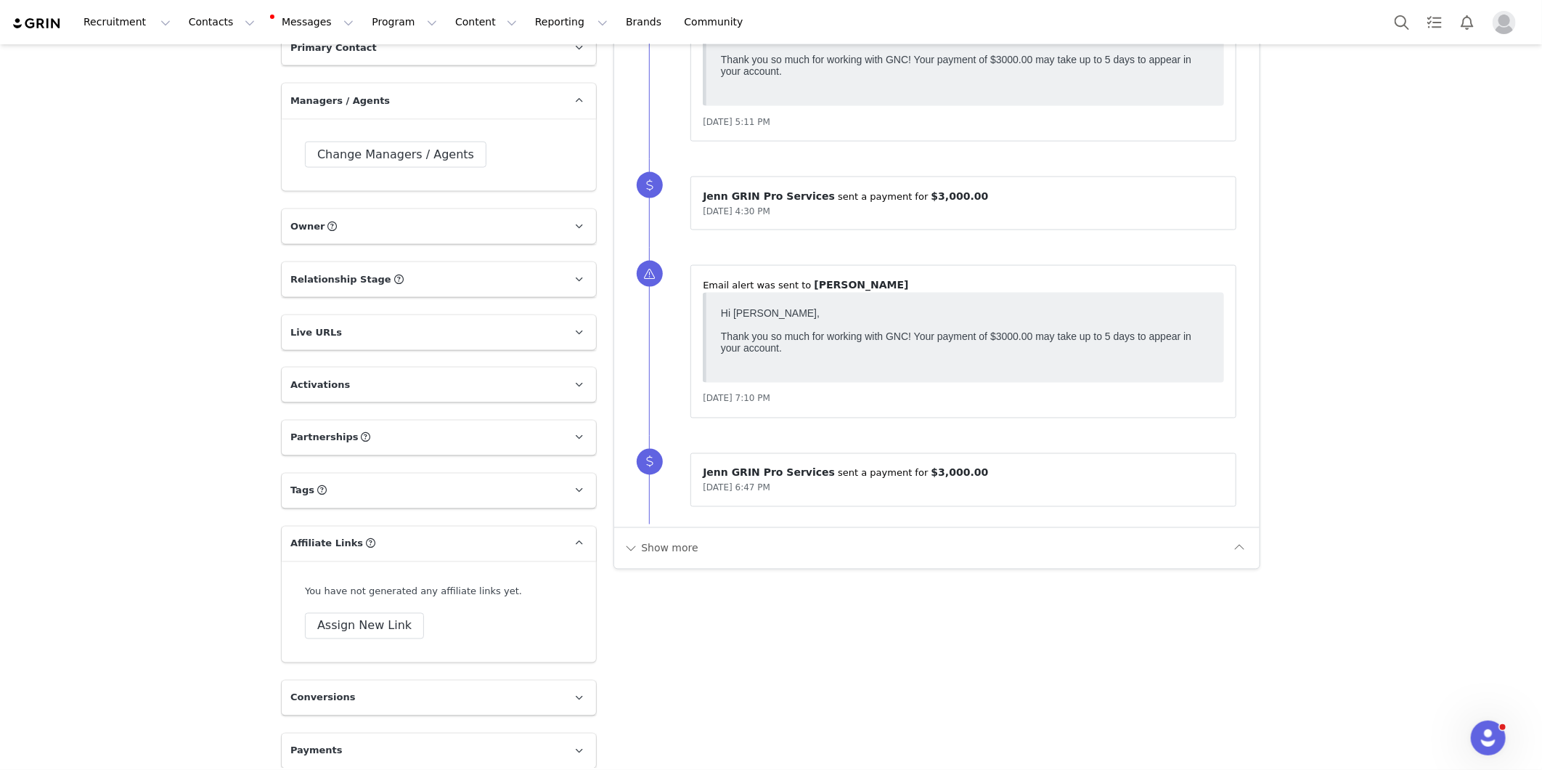
click at [481, 541] on p "Affiliate Links Affiliate links associated with this Creator" at bounding box center [422, 543] width 280 height 35
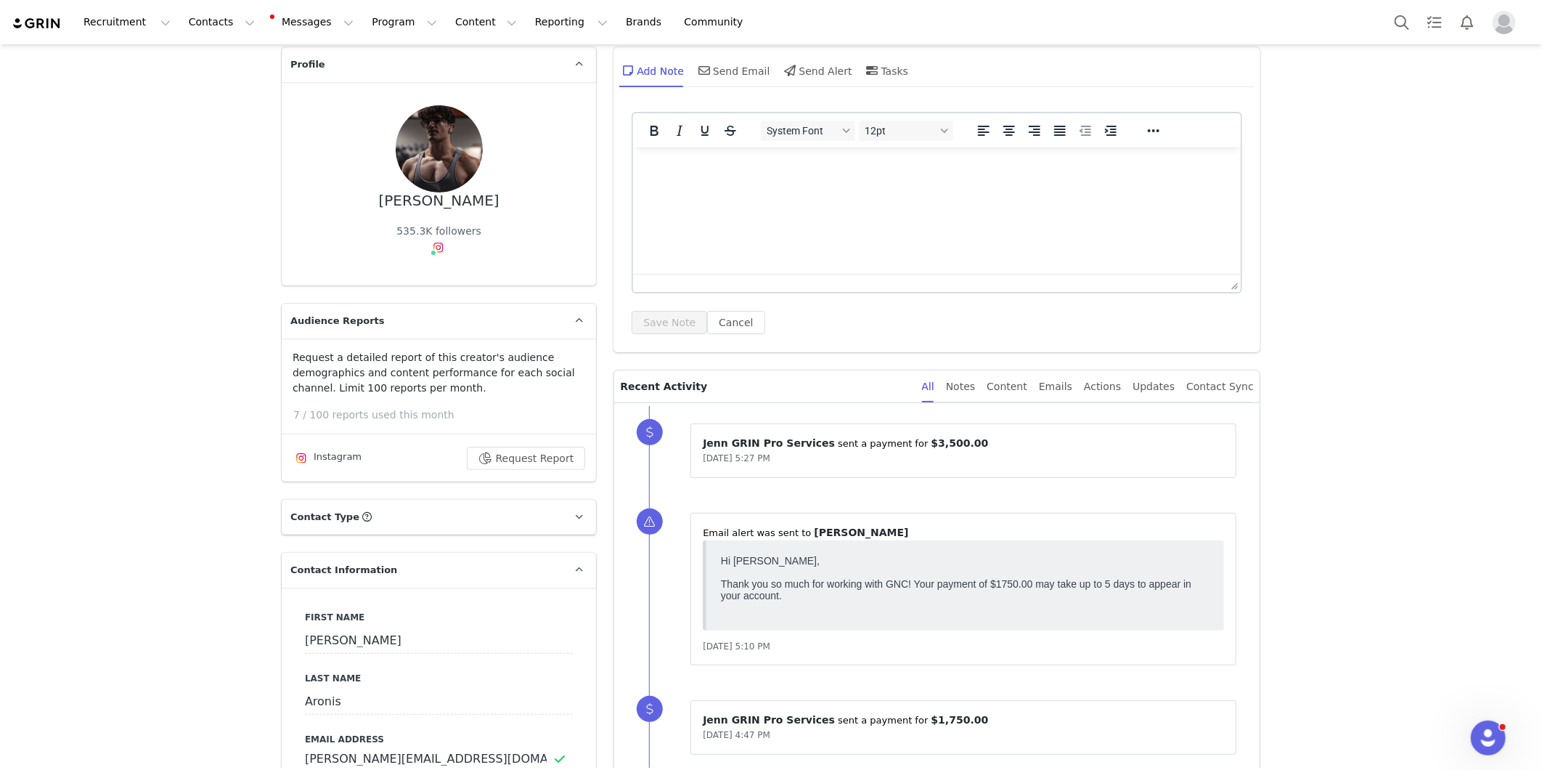
scroll to position [0, 0]
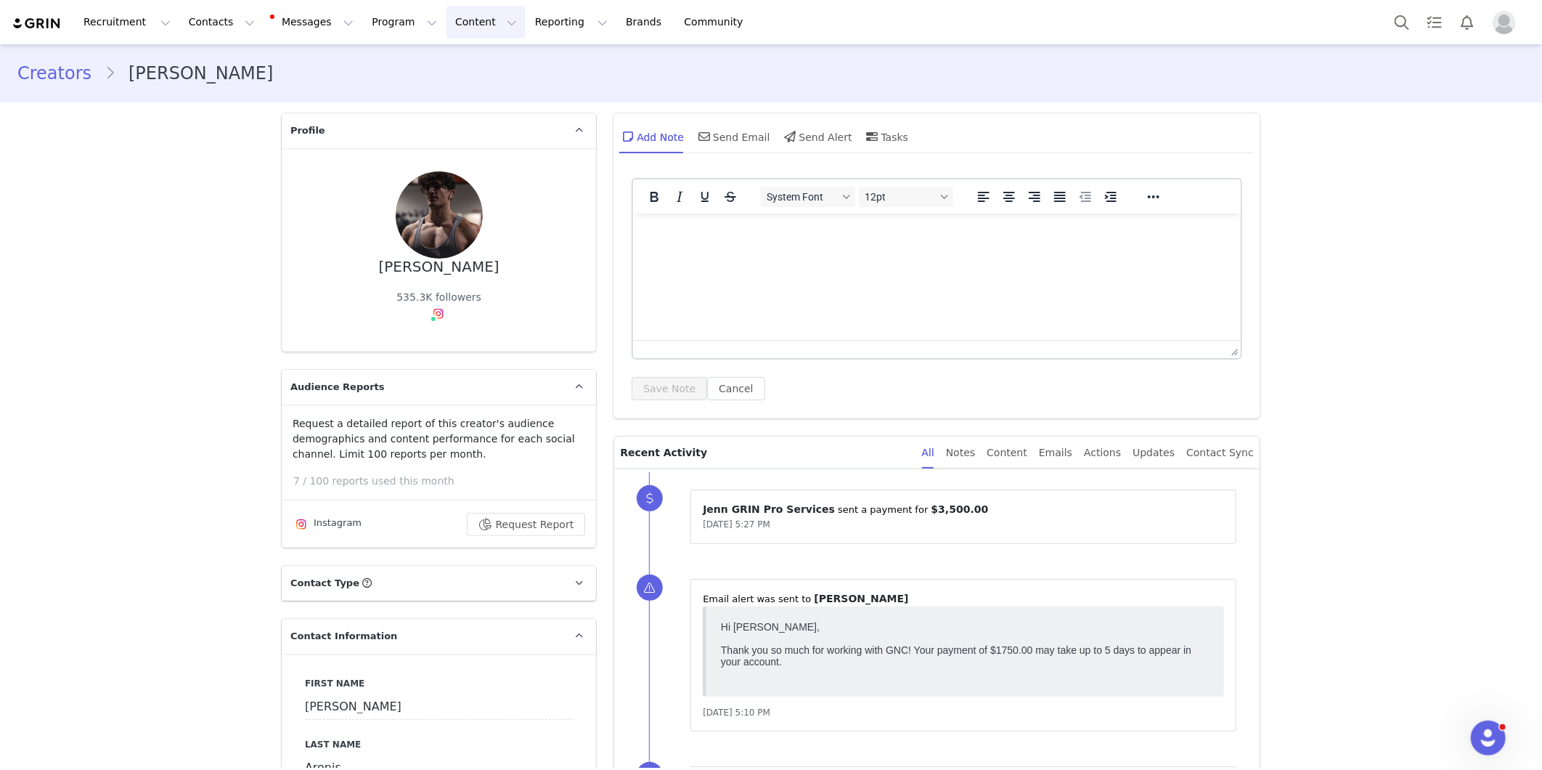
click at [447, 23] on button "Content Content" at bounding box center [486, 22] width 79 height 33
click at [375, 19] on button "Program Program" at bounding box center [404, 22] width 83 height 33
click at [375, 70] on p "Activations" at bounding box center [367, 64] width 56 height 15
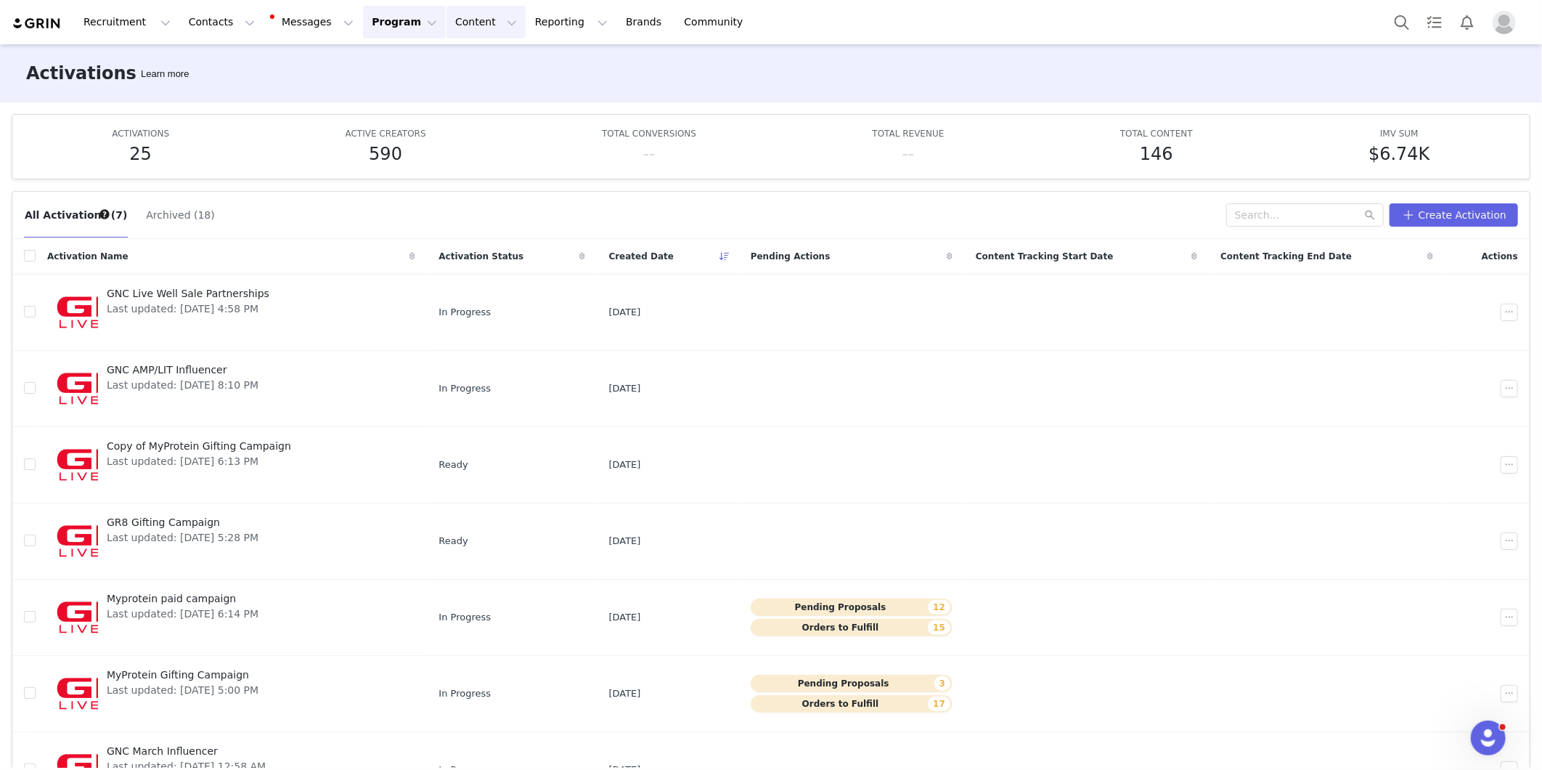
click at [447, 25] on button "Content Content" at bounding box center [486, 22] width 79 height 33
click at [389, 32] on button "Program Program" at bounding box center [404, 22] width 83 height 33
click at [372, 119] on p "Payments" at bounding box center [364, 117] width 50 height 15
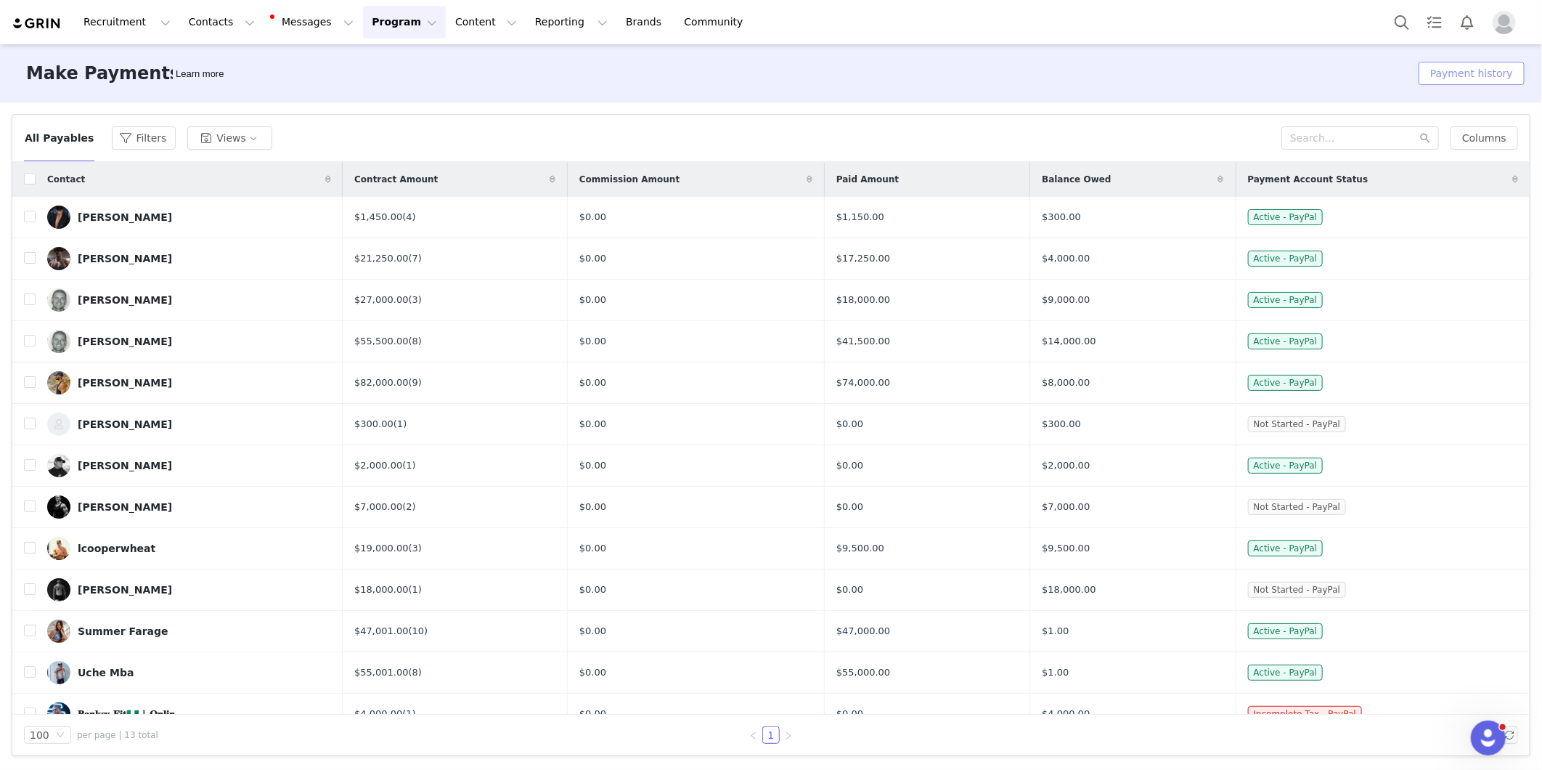
click at [1451, 71] on button "Payment history" at bounding box center [1472, 73] width 106 height 23
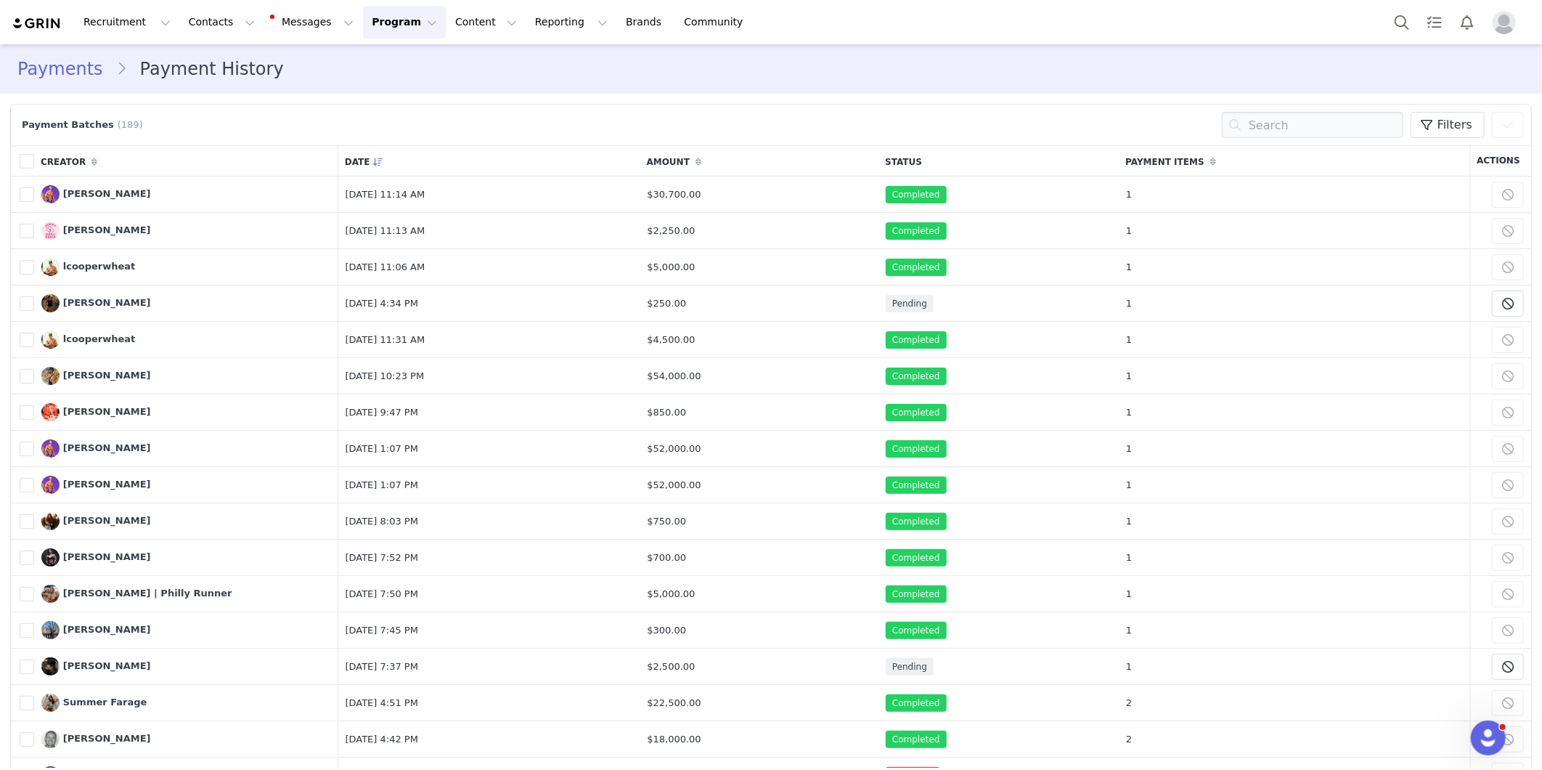
click at [65, 69] on link "Payments" at bounding box center [66, 69] width 99 height 26
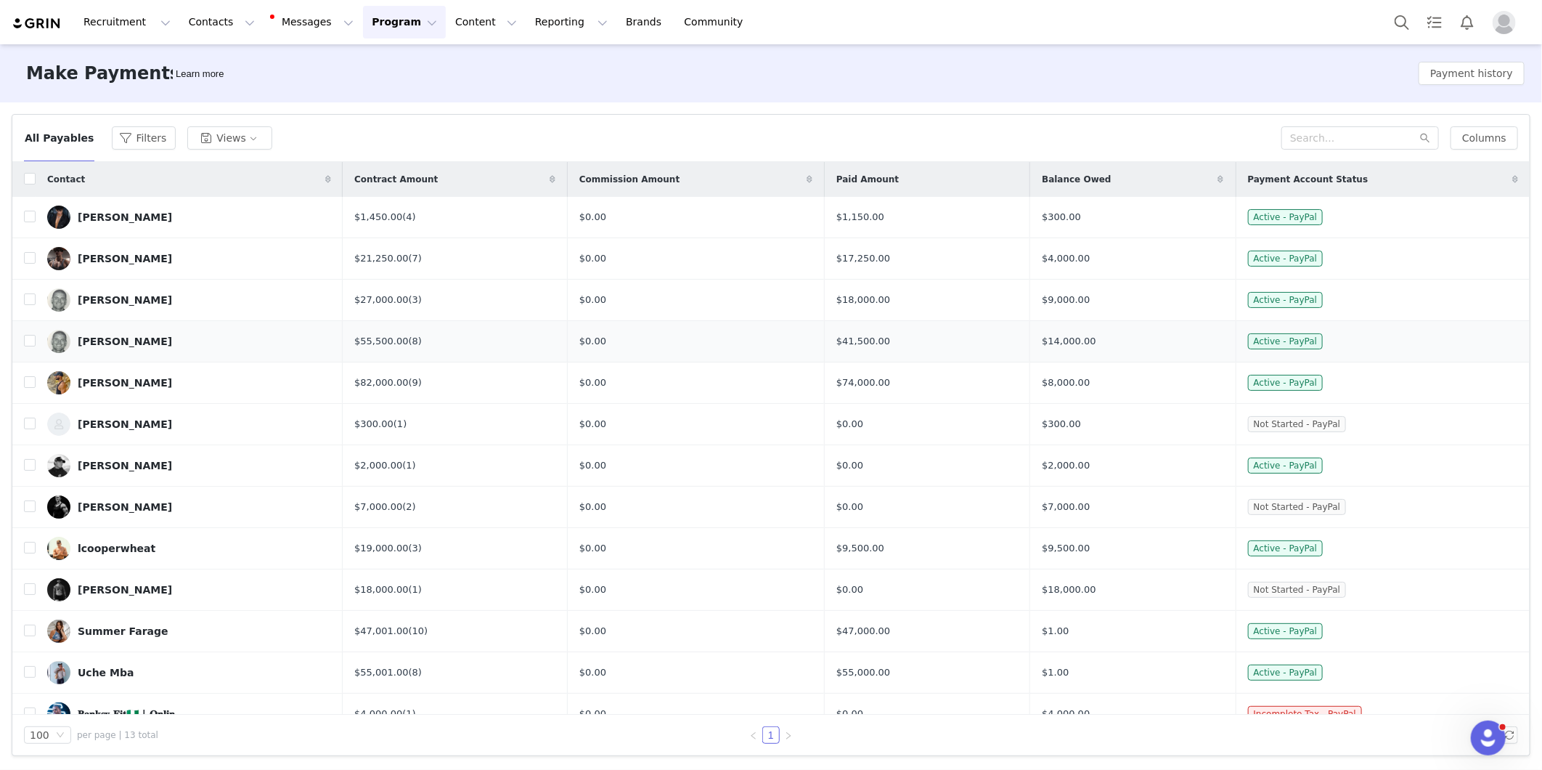
scroll to position [20, 0]
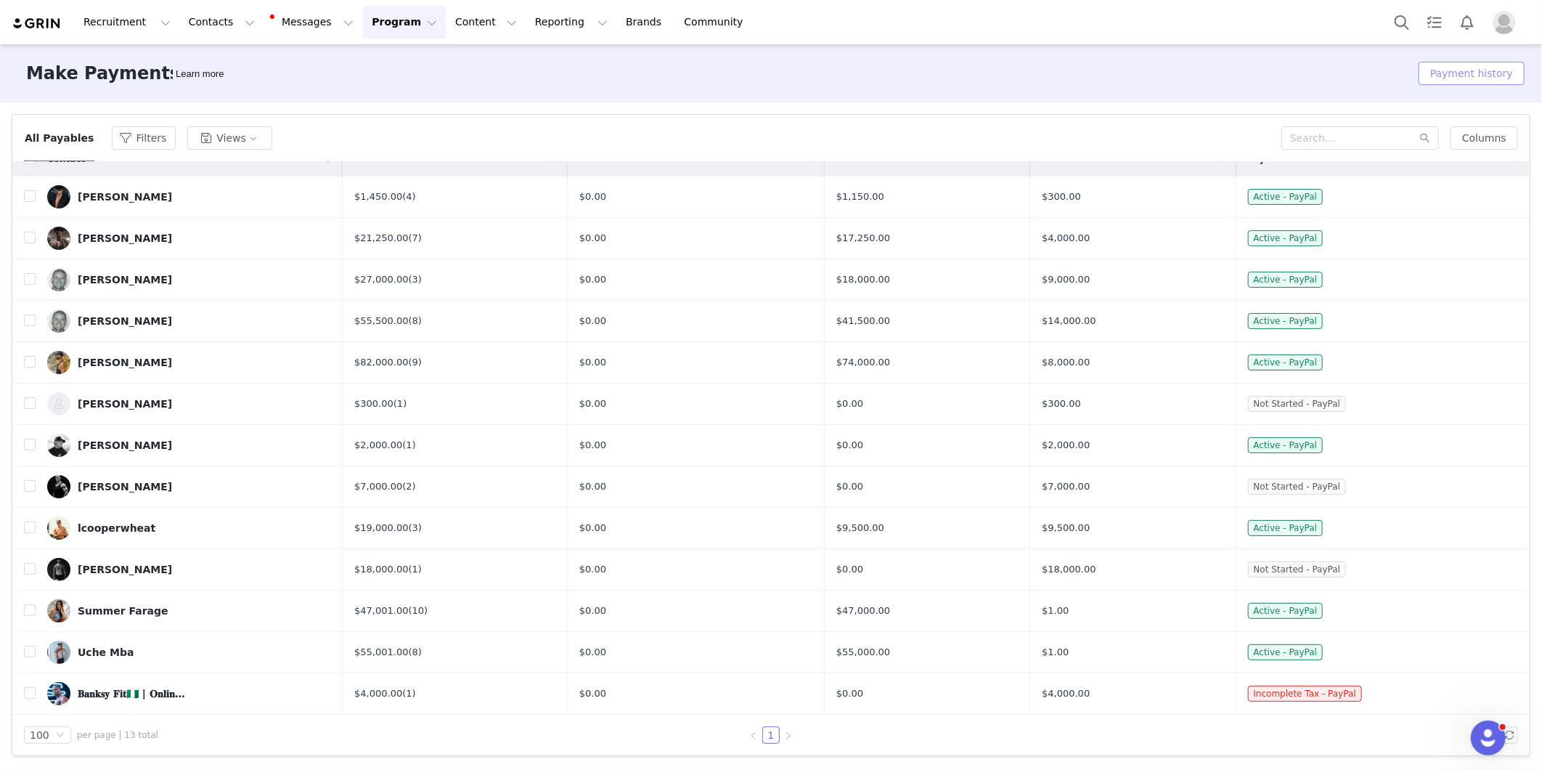
click at [1513, 76] on button "Payment history" at bounding box center [1472, 73] width 106 height 23
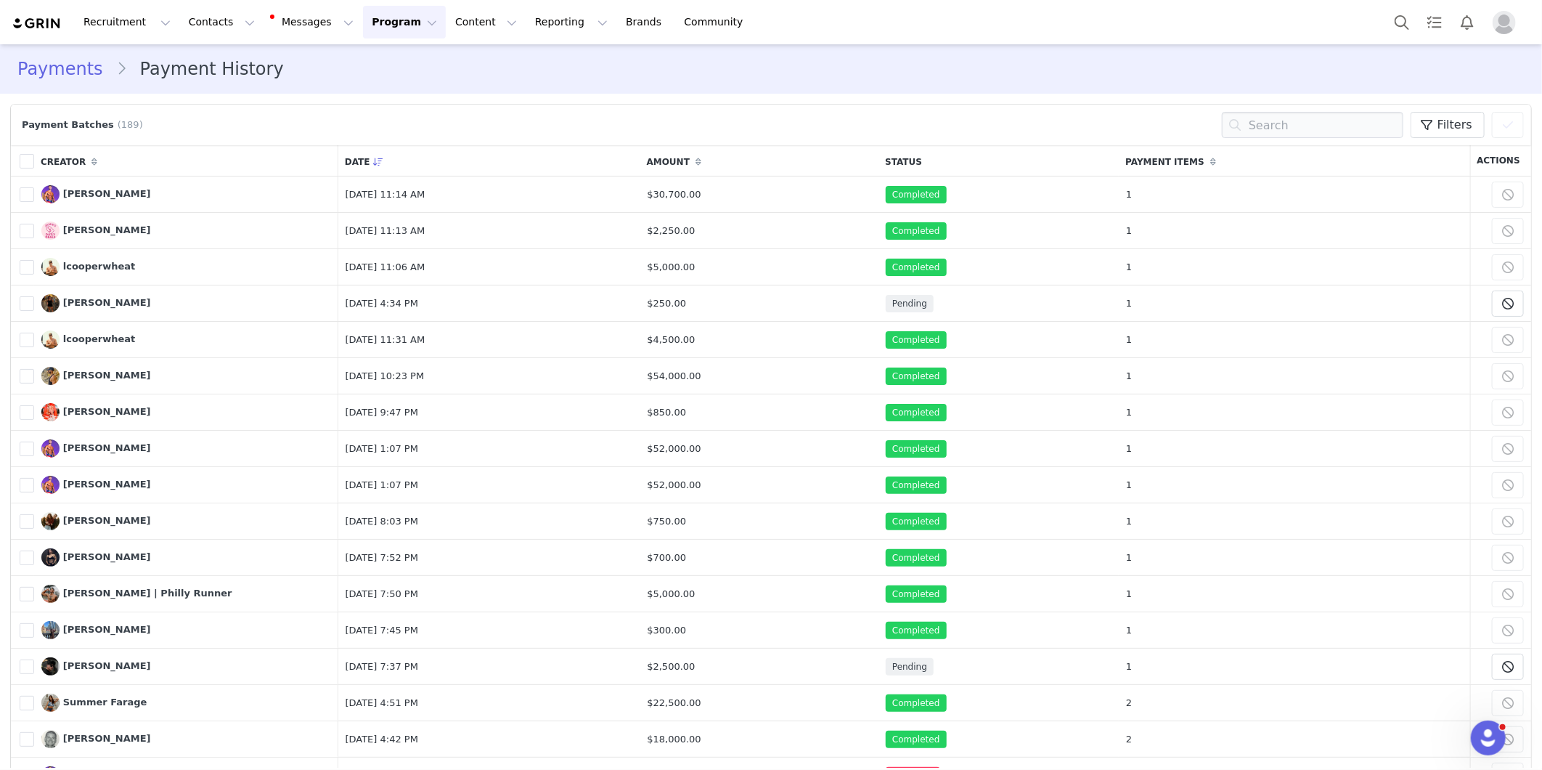
click at [1515, 23] on img "Profile" at bounding box center [1504, 22] width 23 height 23
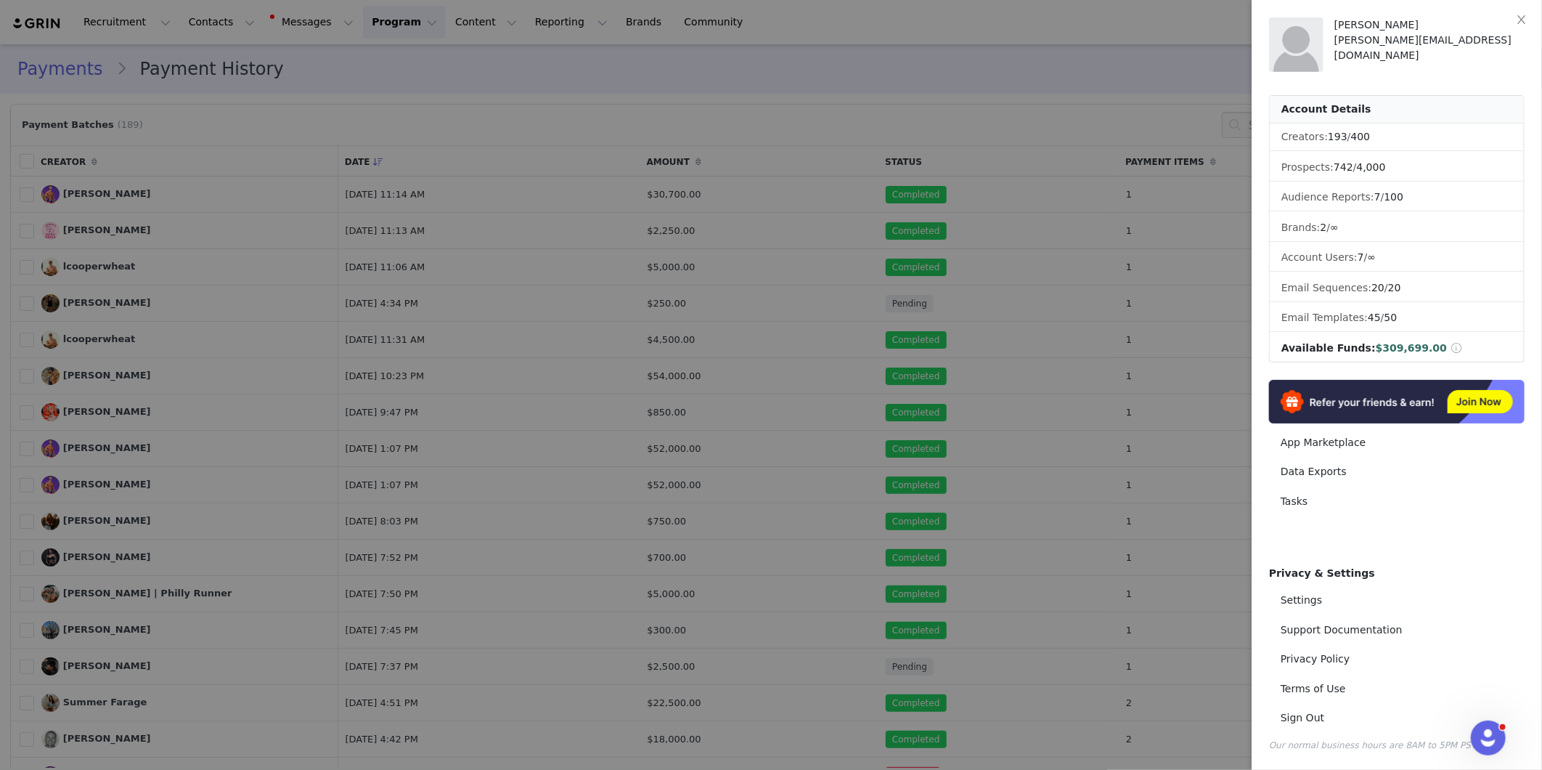
click at [778, 416] on div at bounding box center [771, 385] width 1542 height 770
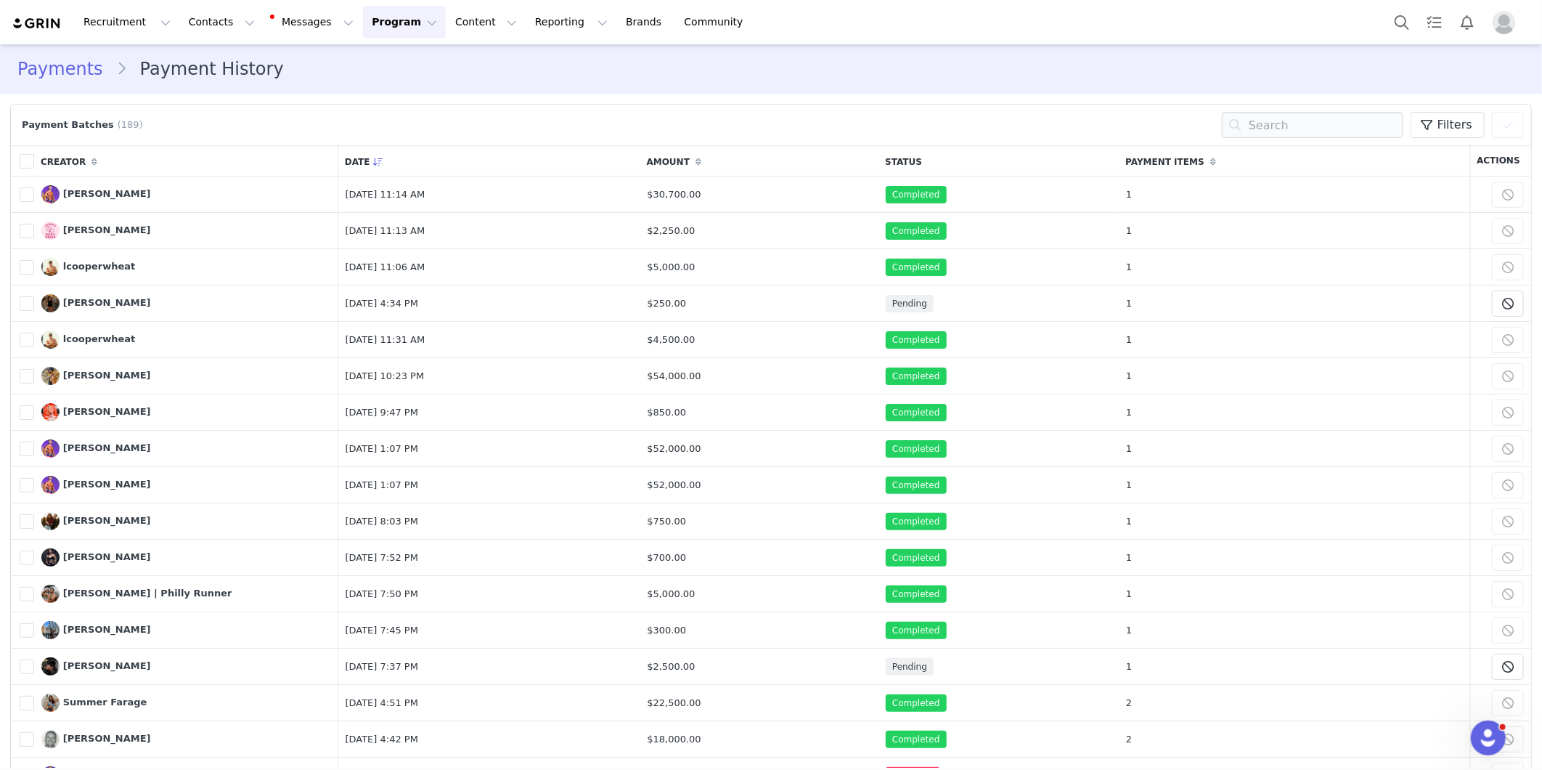
click at [1515, 20] on img "Profile" at bounding box center [1504, 22] width 23 height 23
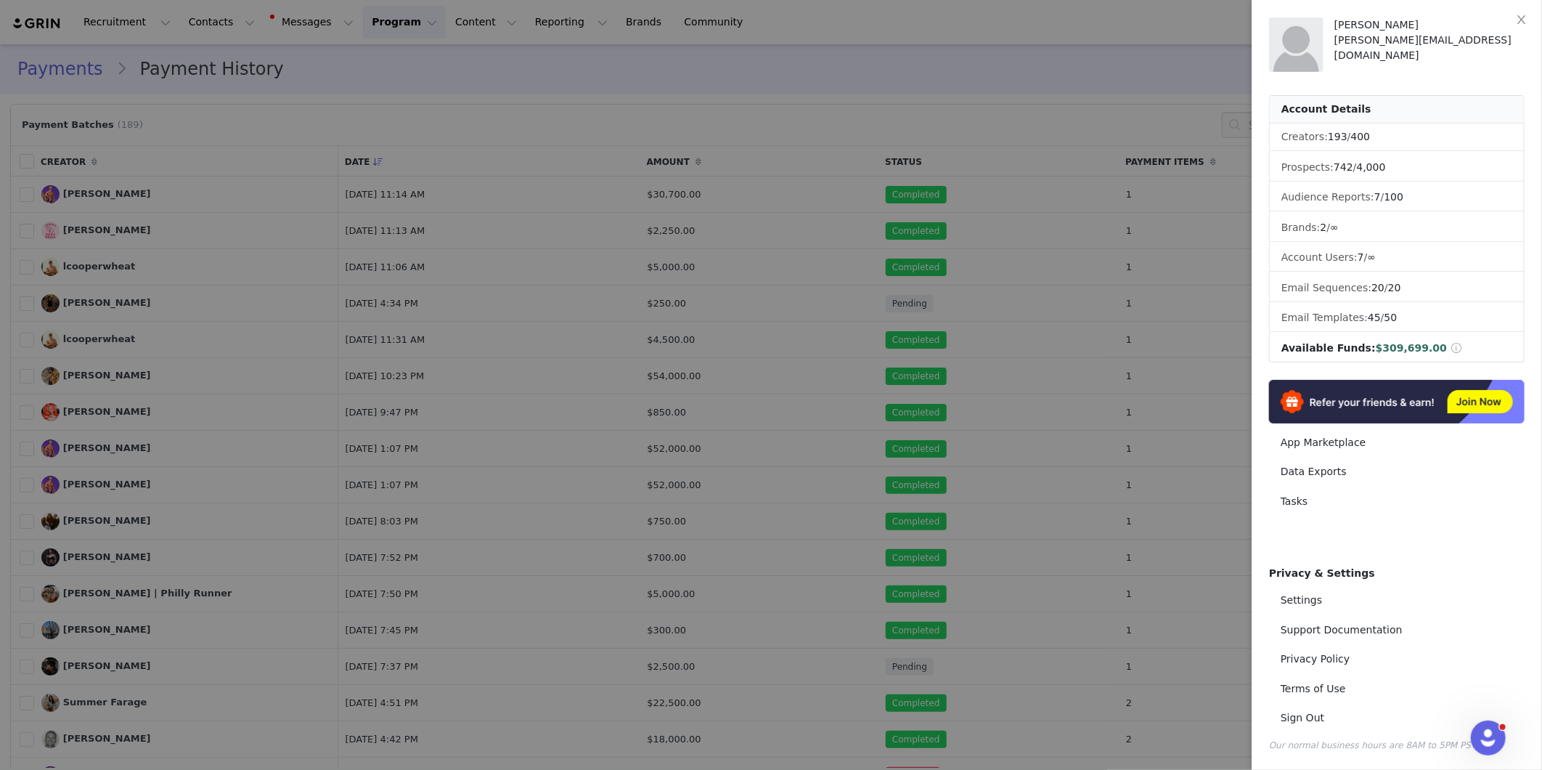
click at [1136, 274] on div at bounding box center [771, 385] width 1542 height 770
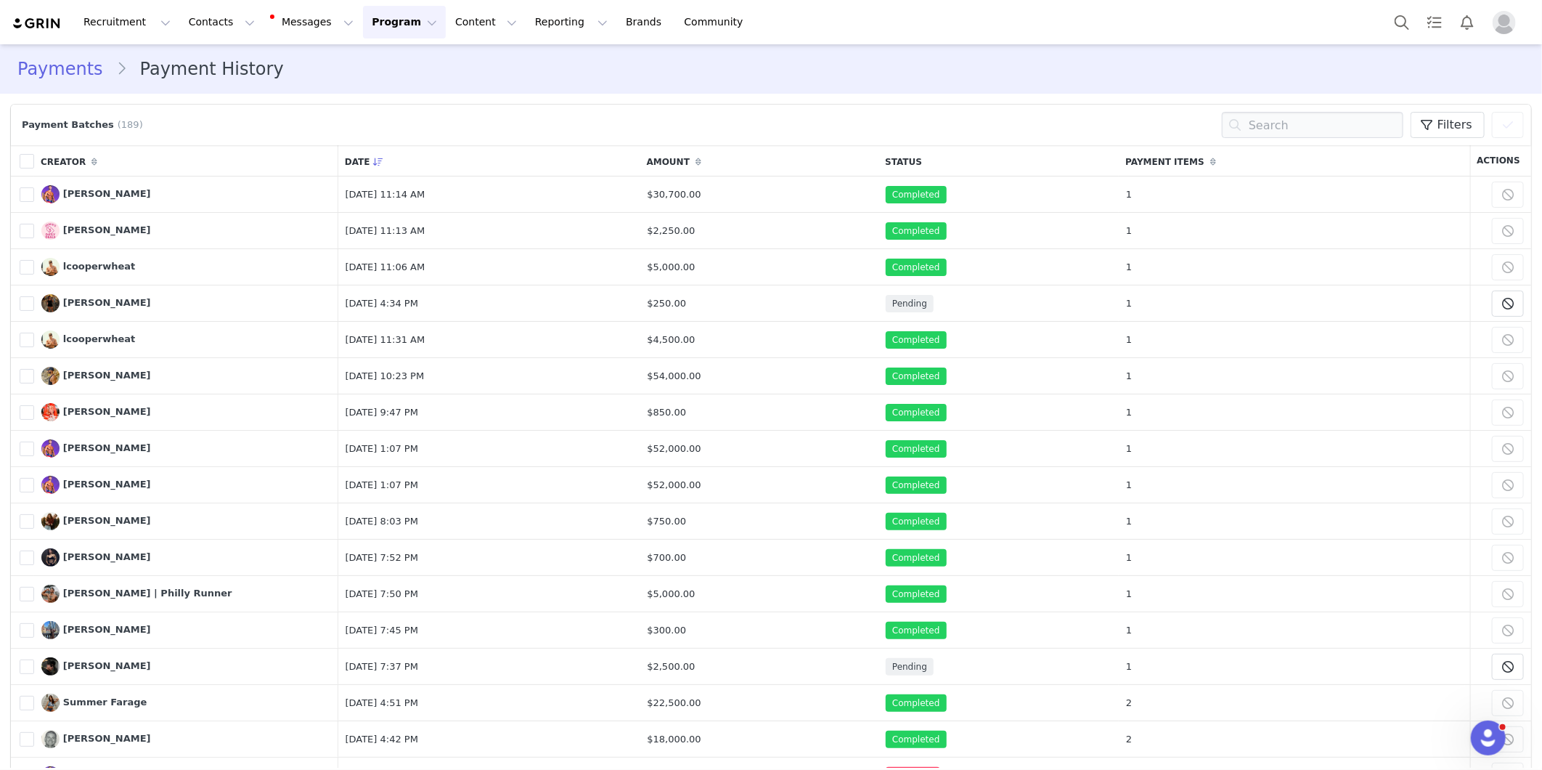
click at [33, 65] on link "Payments" at bounding box center [66, 69] width 99 height 26
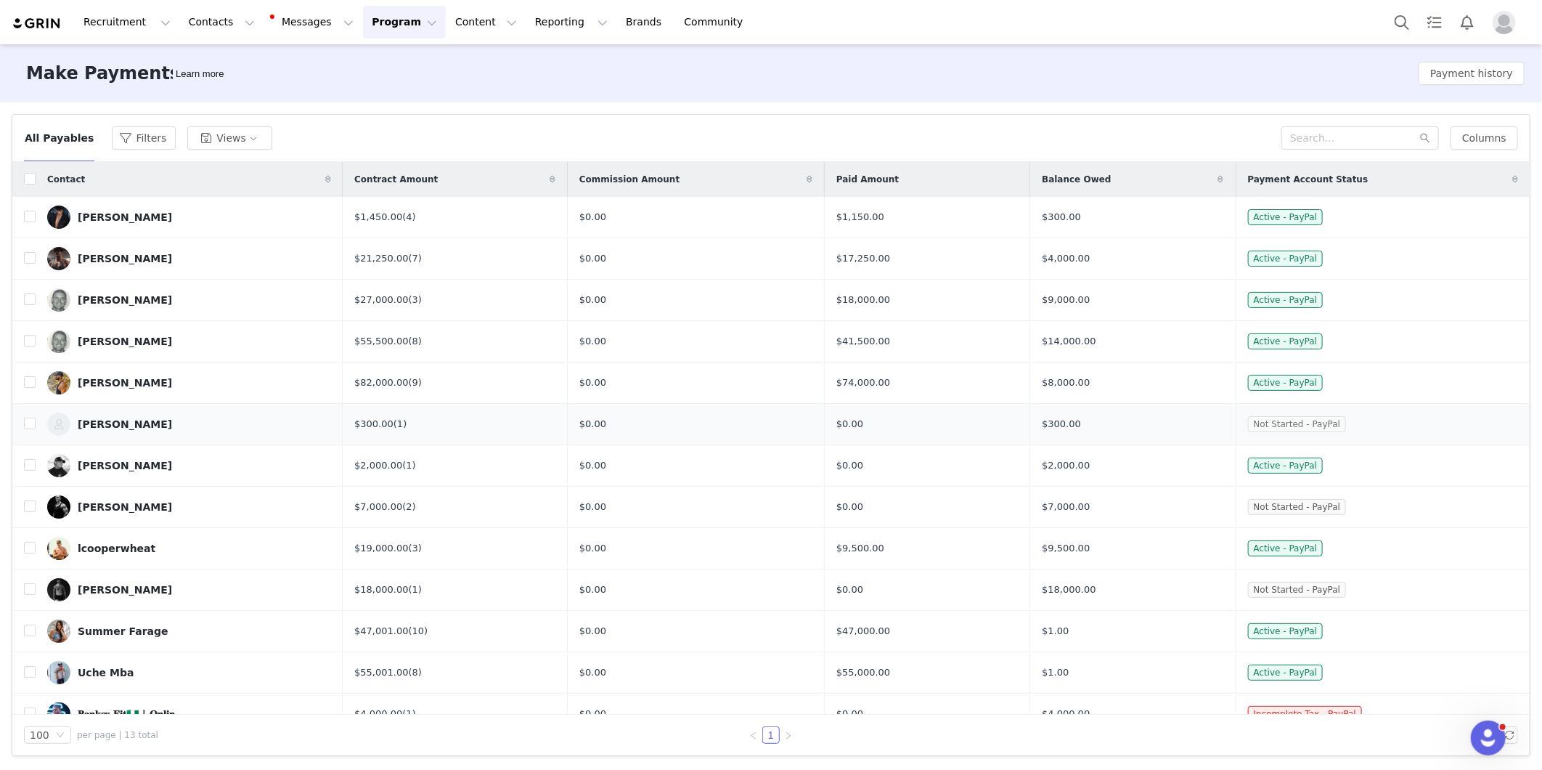
click at [1281, 431] on span "Not Started - PayPal" at bounding box center [1297, 424] width 99 height 16
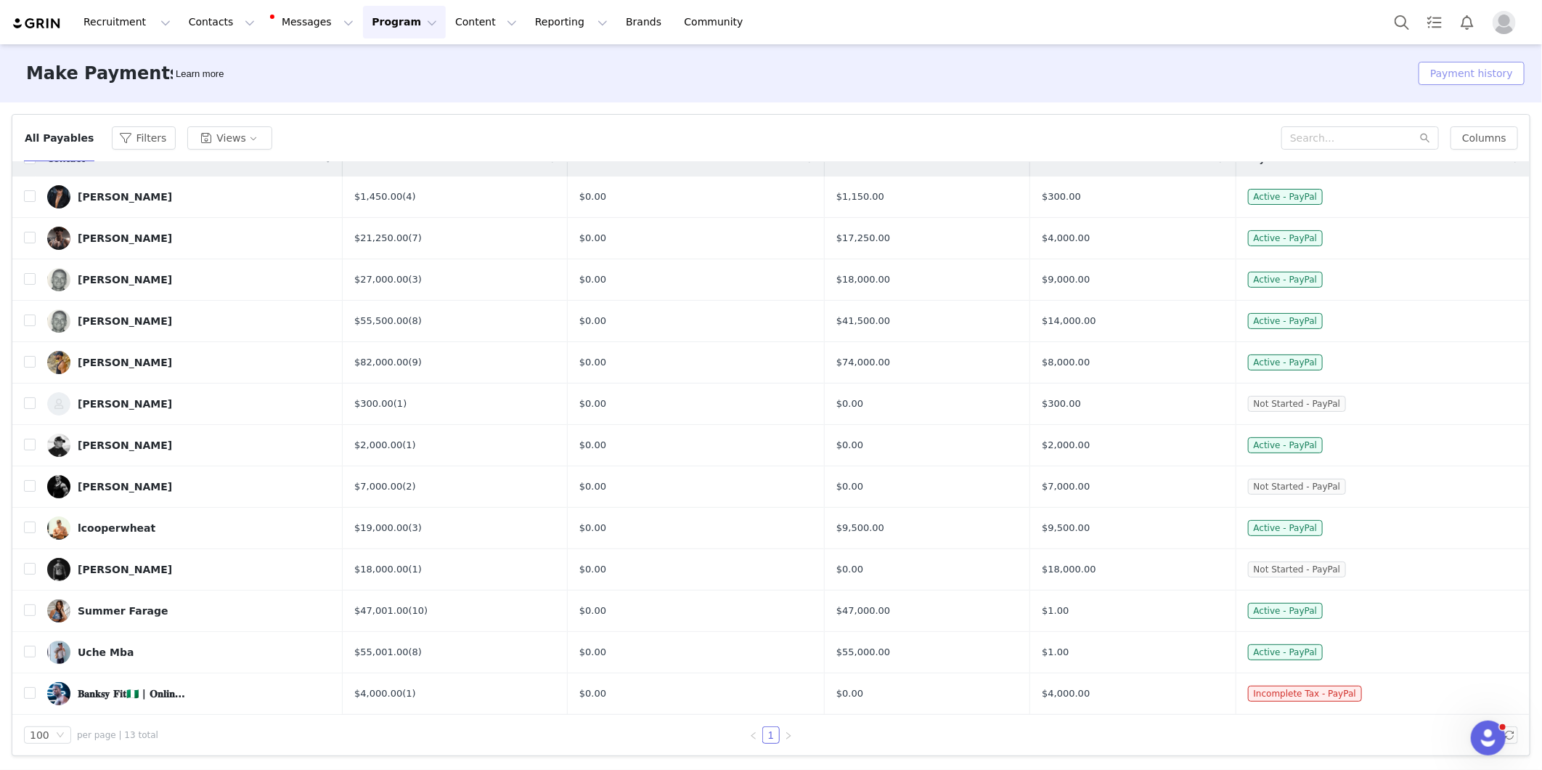
click at [1479, 75] on button "Payment history" at bounding box center [1472, 73] width 106 height 23
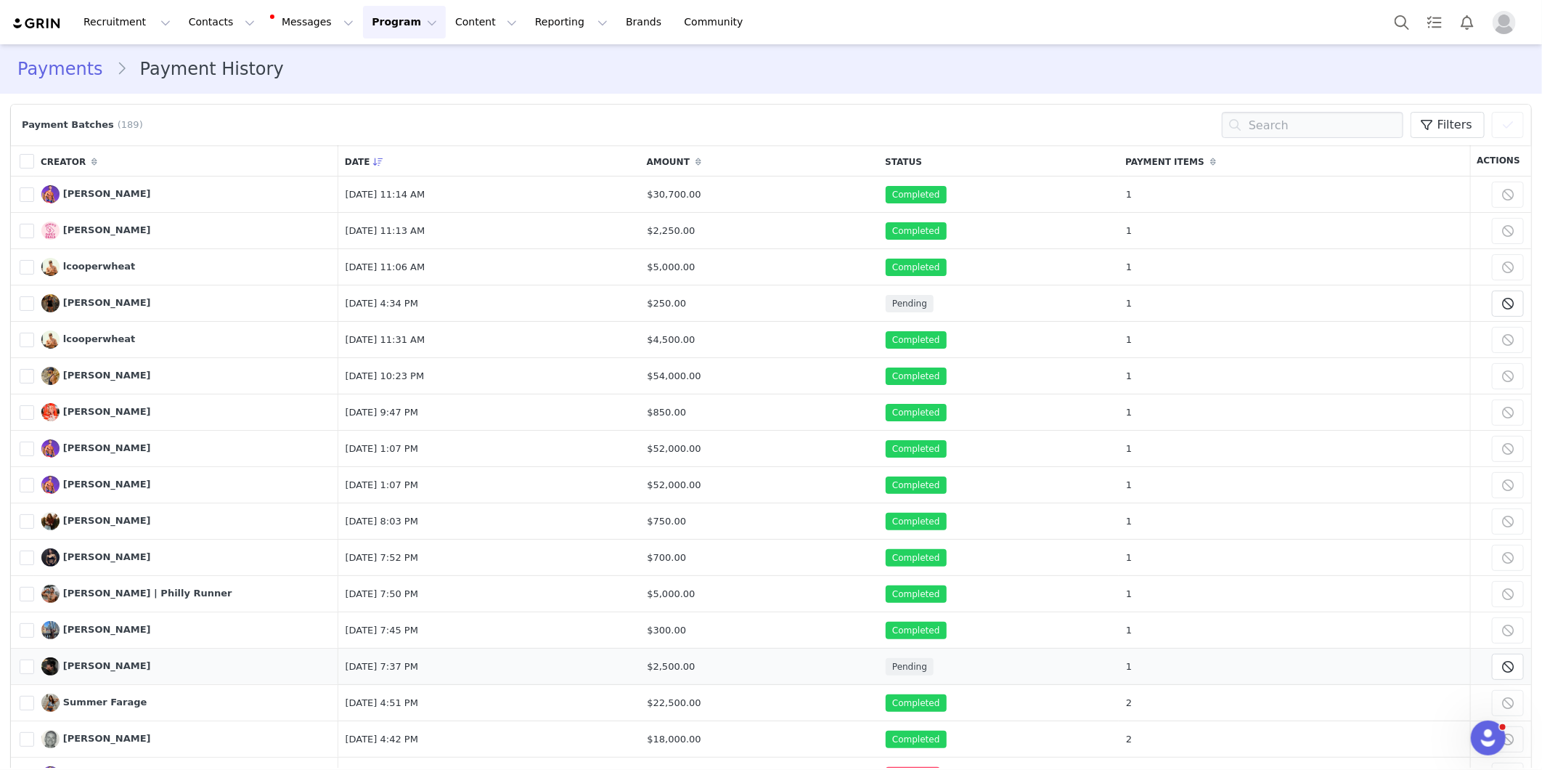
scroll to position [375, 0]
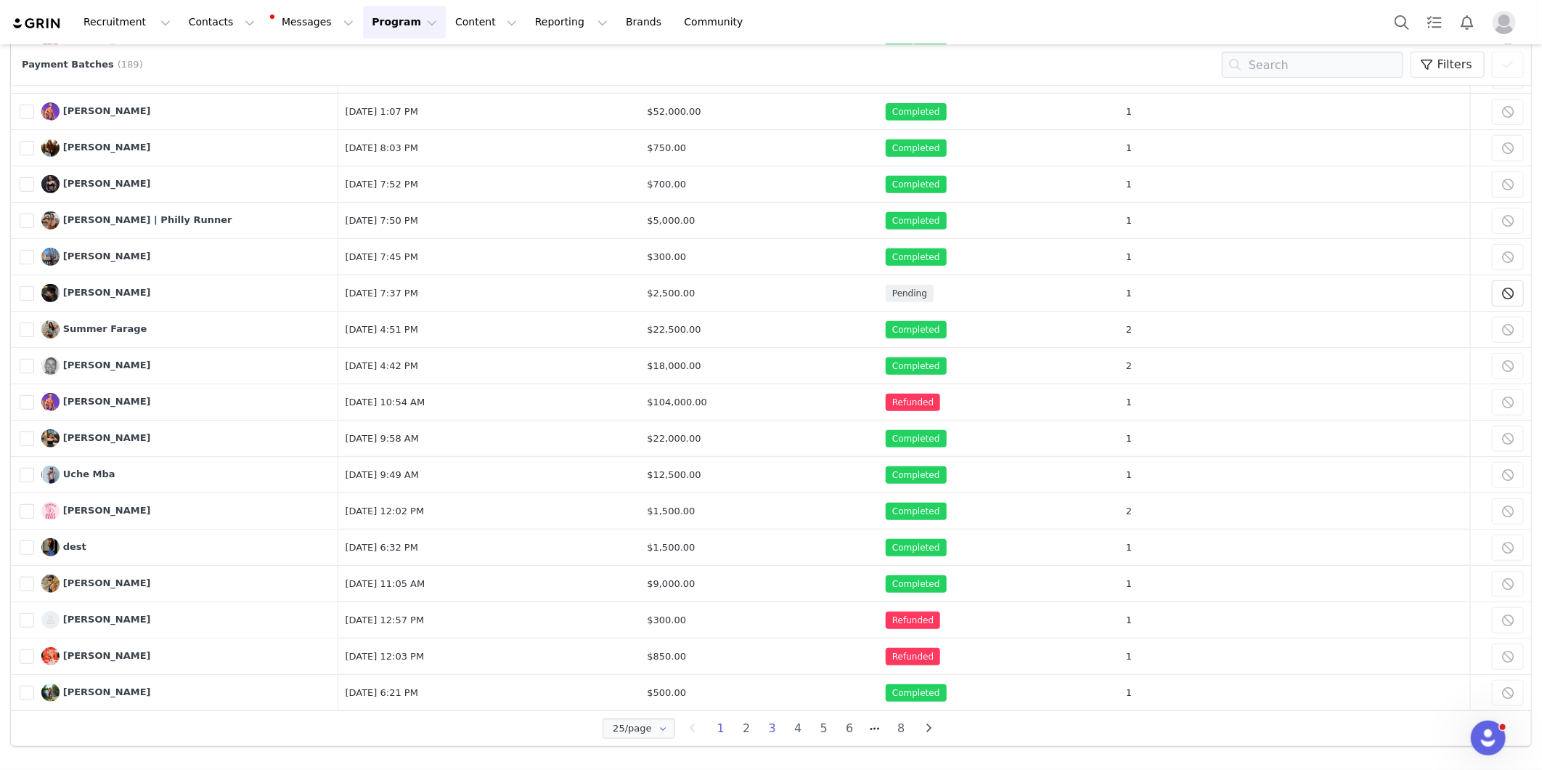
click at [765, 732] on li "3" at bounding box center [772, 728] width 26 height 20
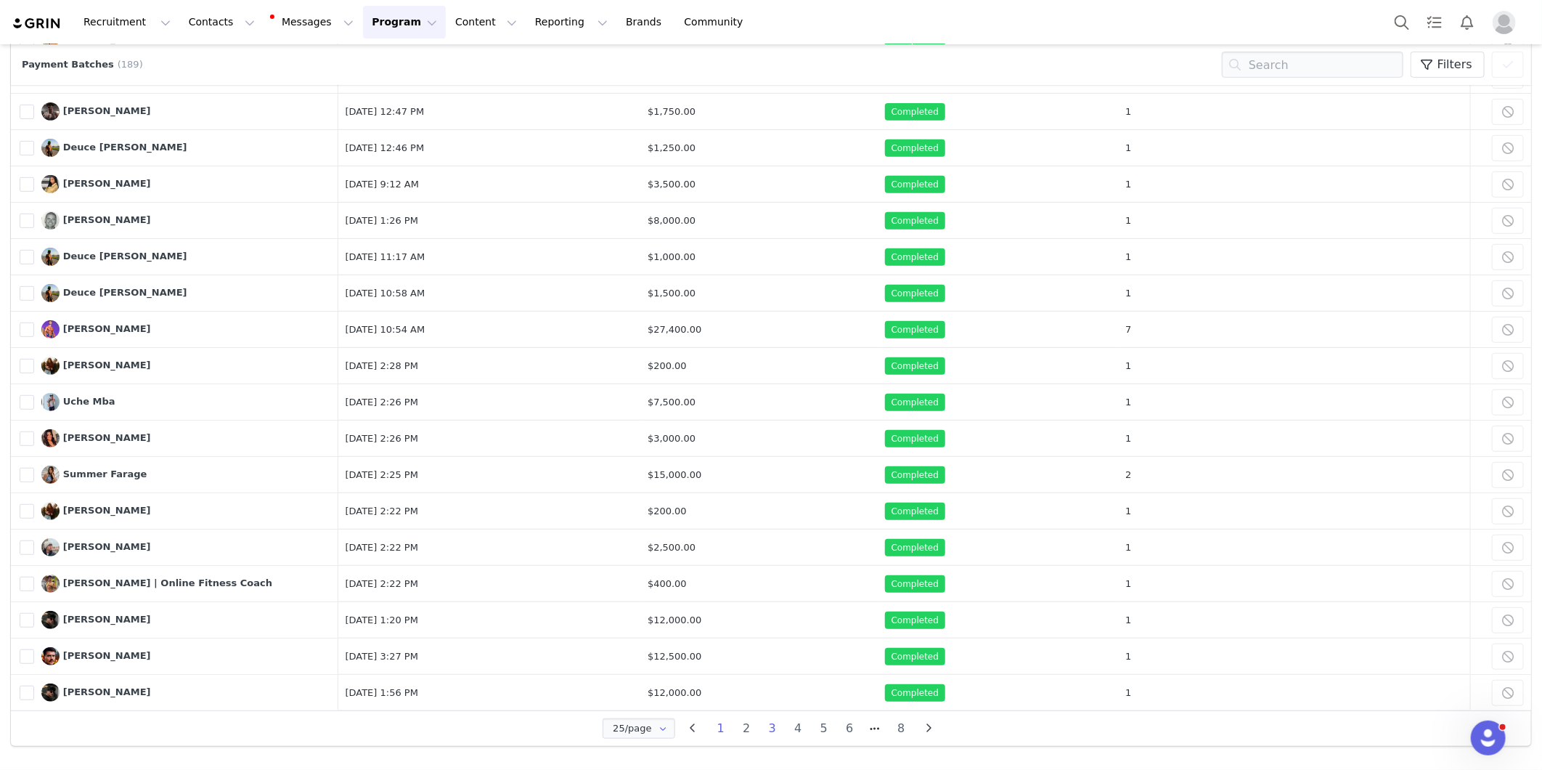
click at [716, 727] on li "1" at bounding box center [721, 728] width 26 height 20
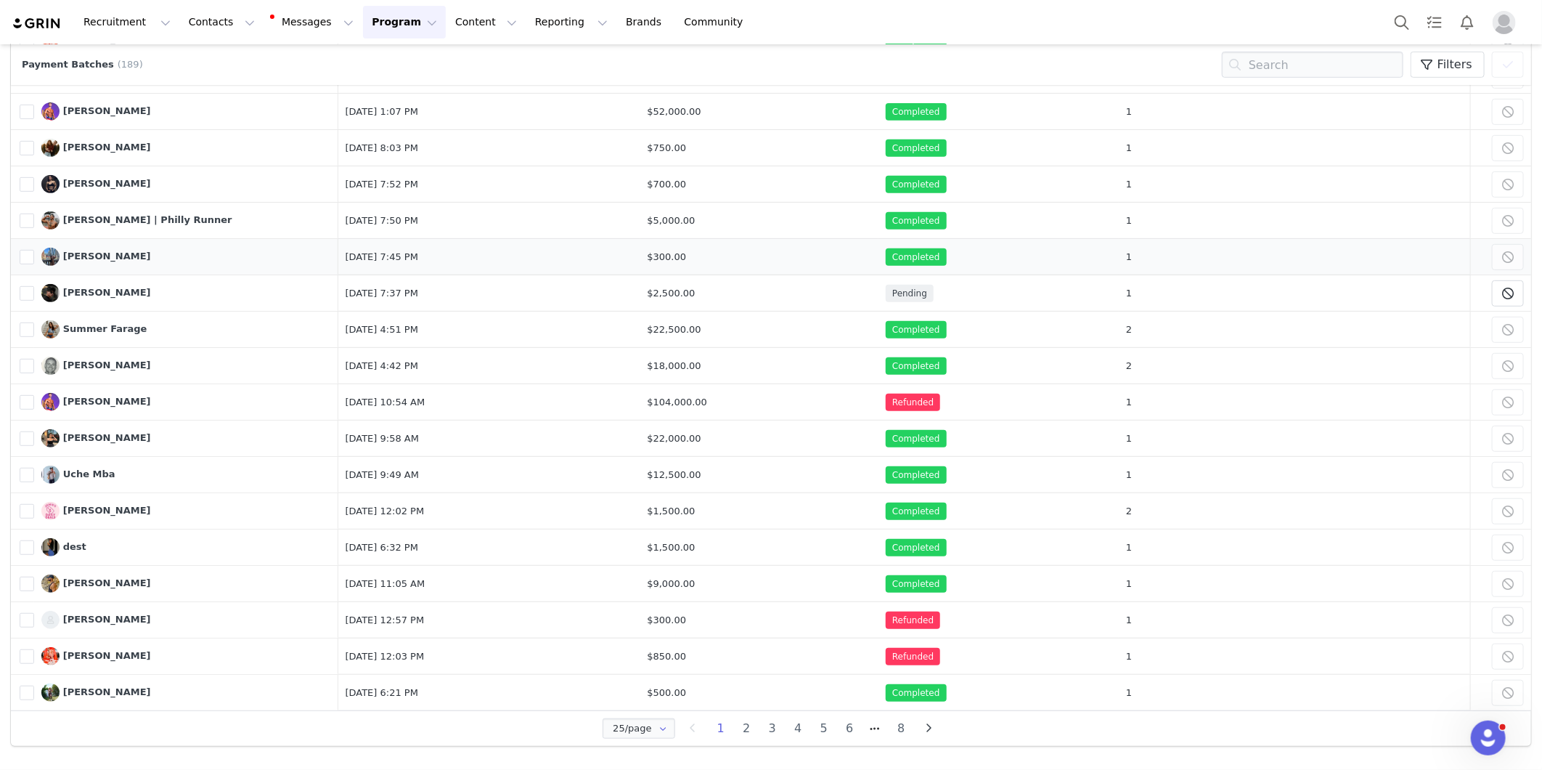
scroll to position [0, 0]
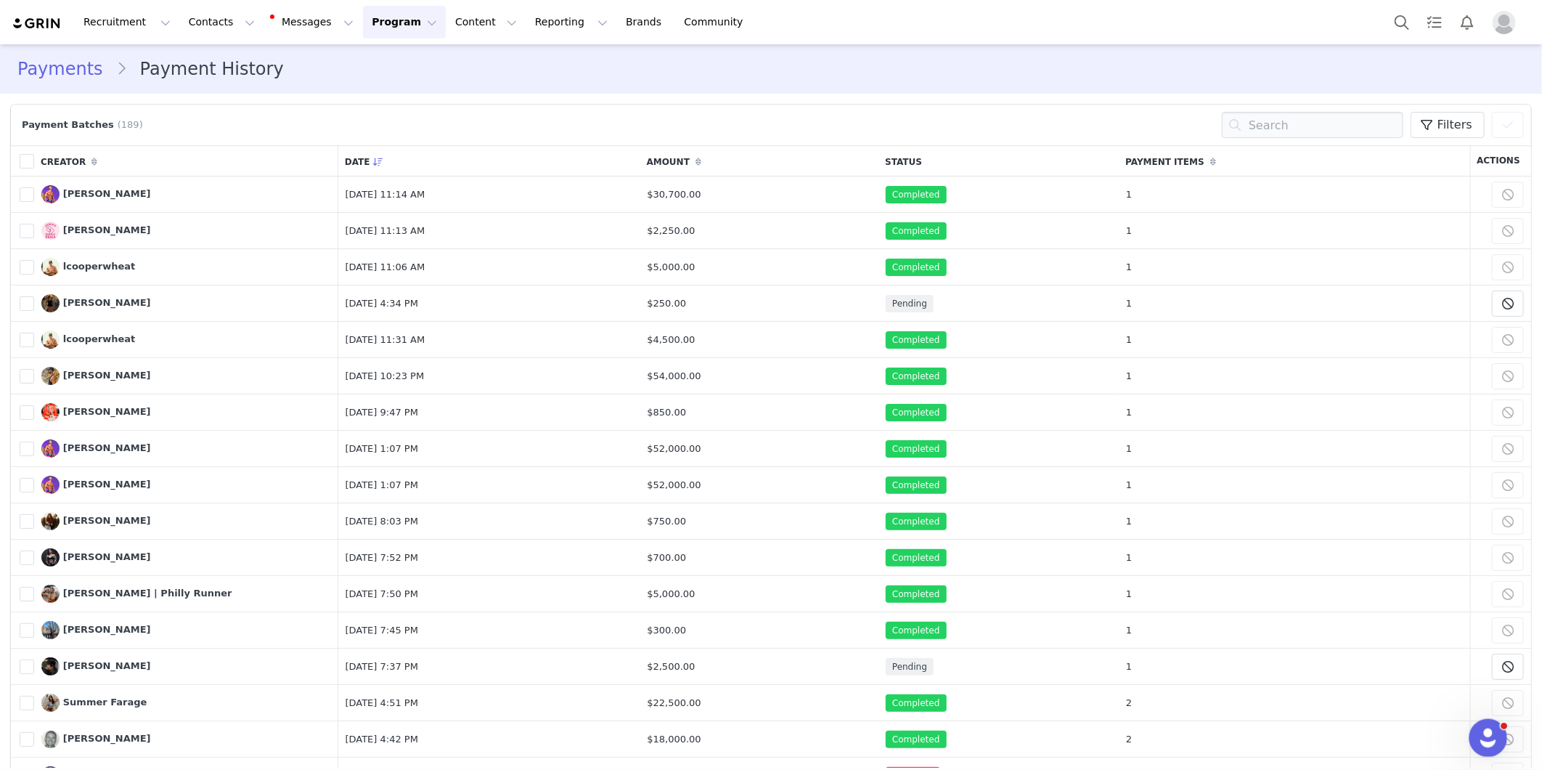
click at [1488, 737] on icon "Open Intercom Messenger" at bounding box center [1486, 736] width 10 height 12
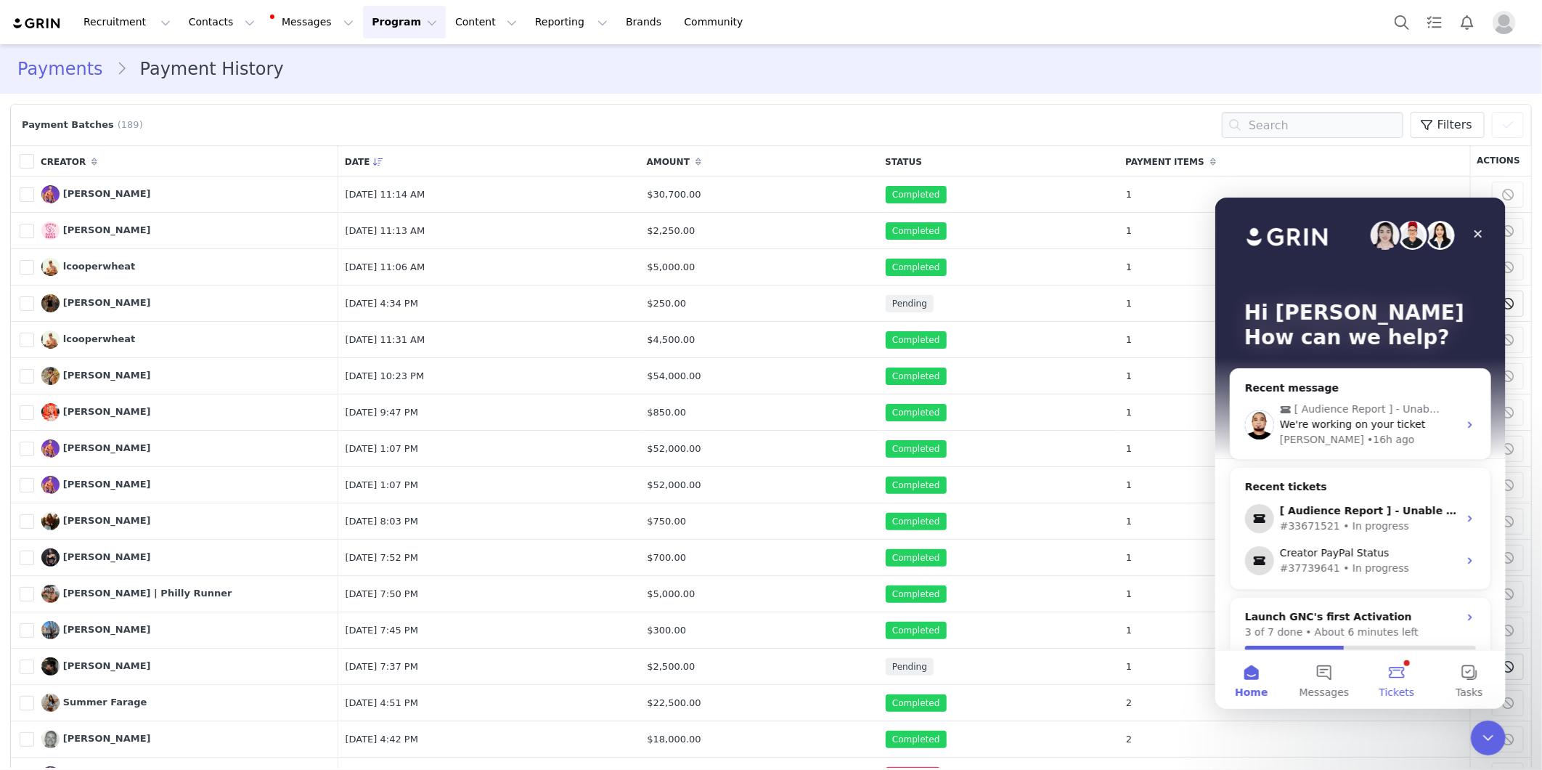
click at [1413, 685] on button "Tickets" at bounding box center [1396, 679] width 73 height 58
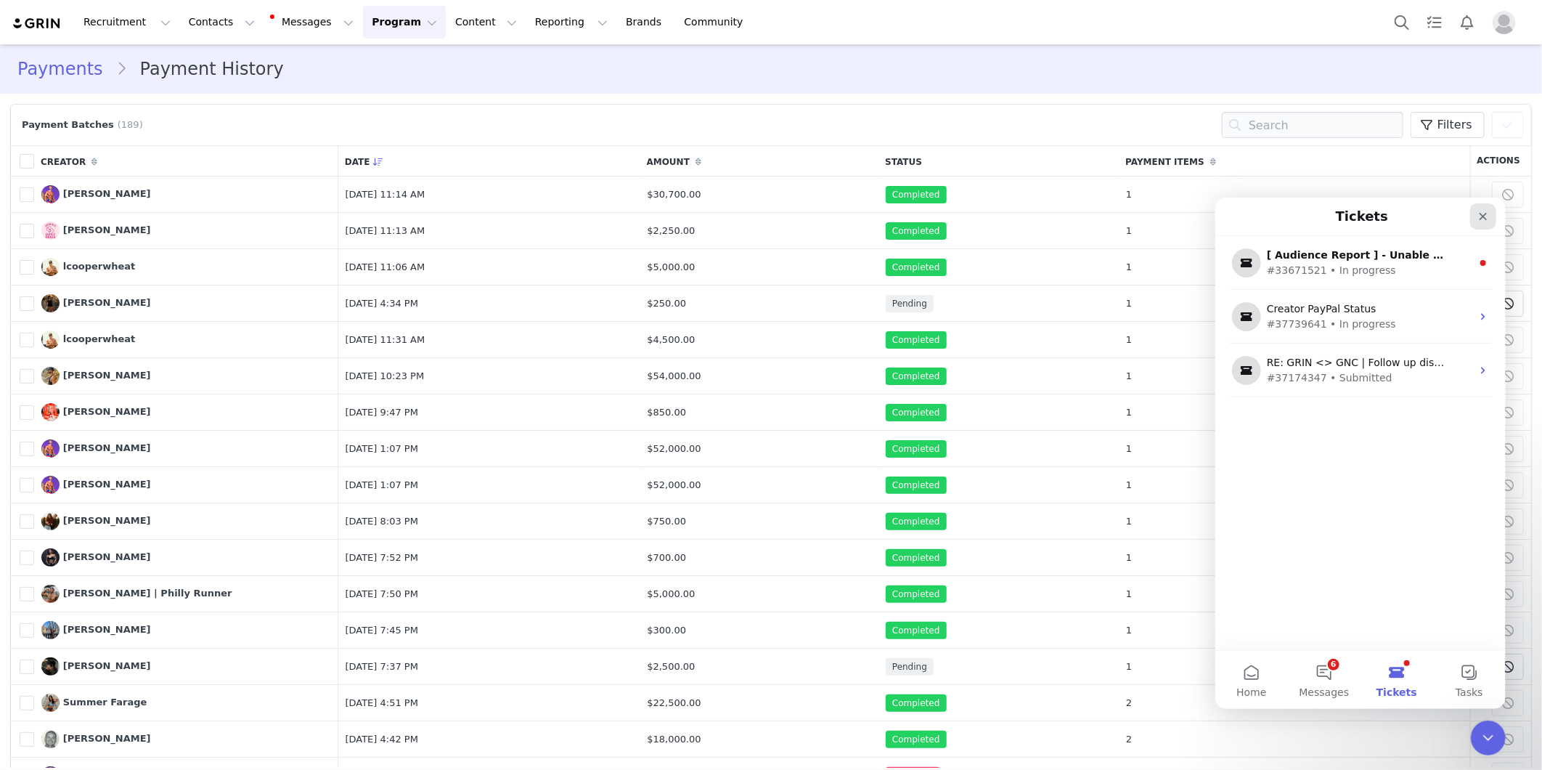
click at [1482, 213] on icon "Close" at bounding box center [1483, 216] width 12 height 12
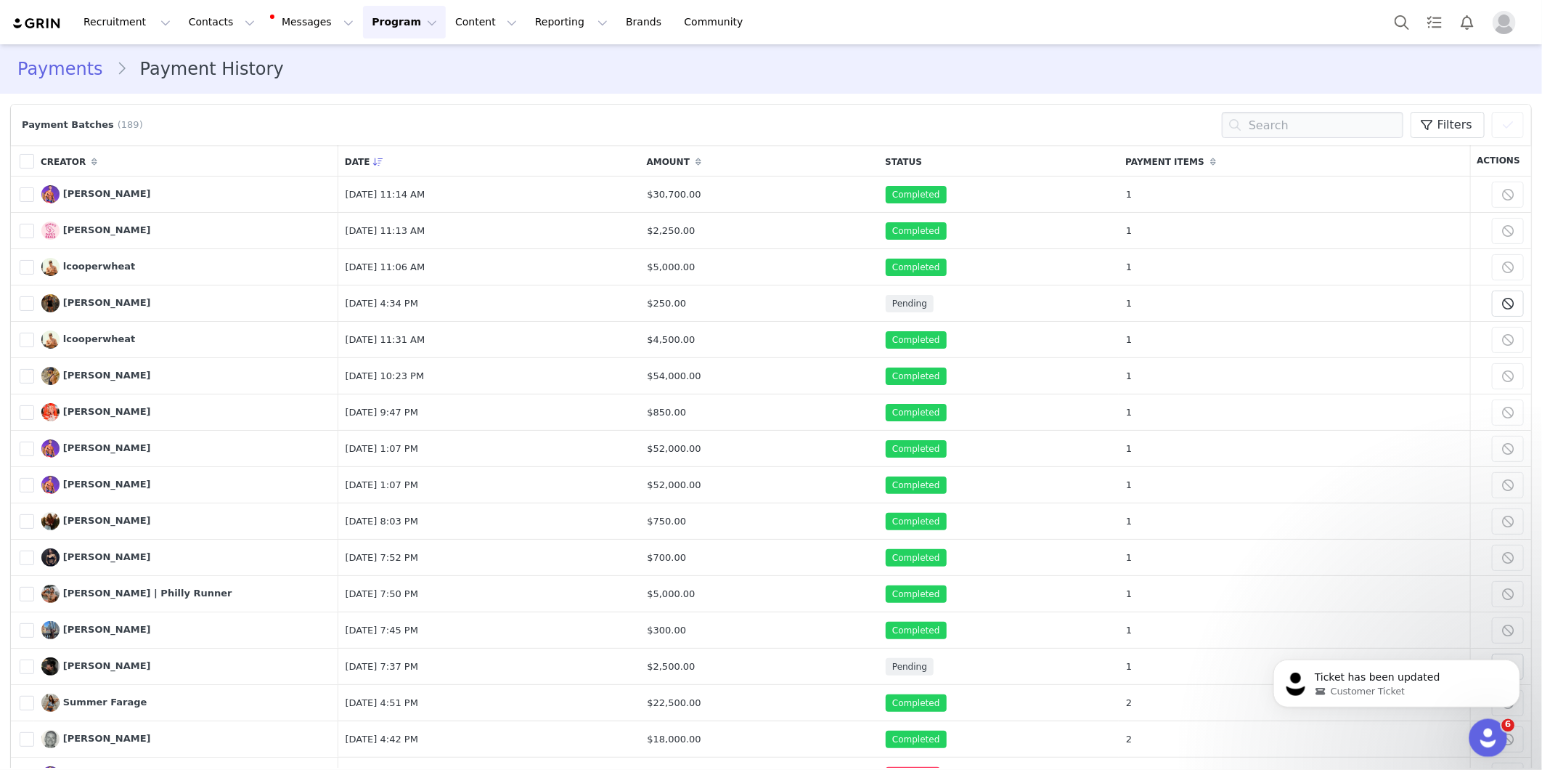
click at [1498, 728] on div "Open Intercom Messenger" at bounding box center [1486, 736] width 48 height 48
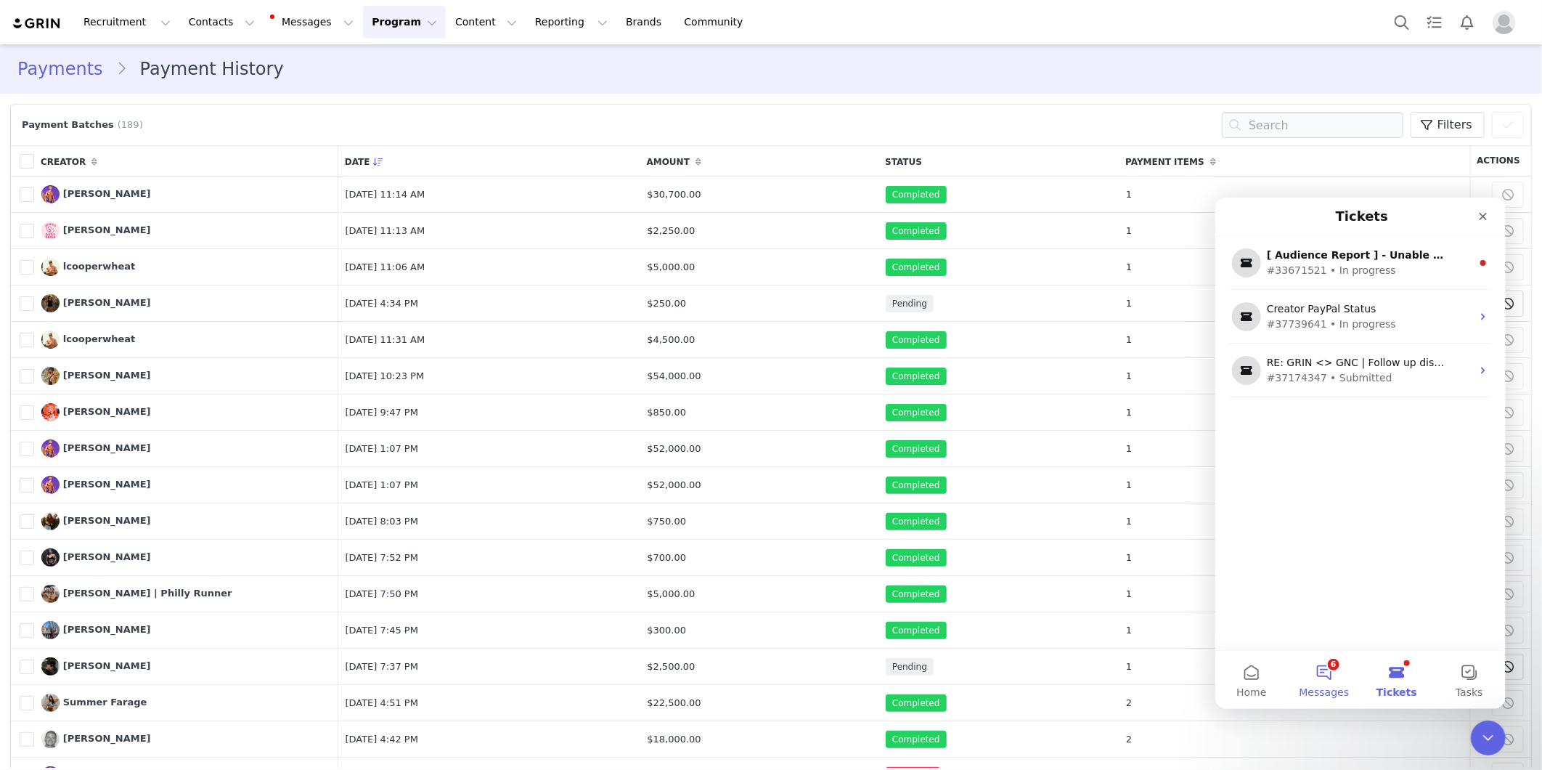
click at [1315, 668] on button "6 Messages" at bounding box center [1323, 679] width 73 height 58
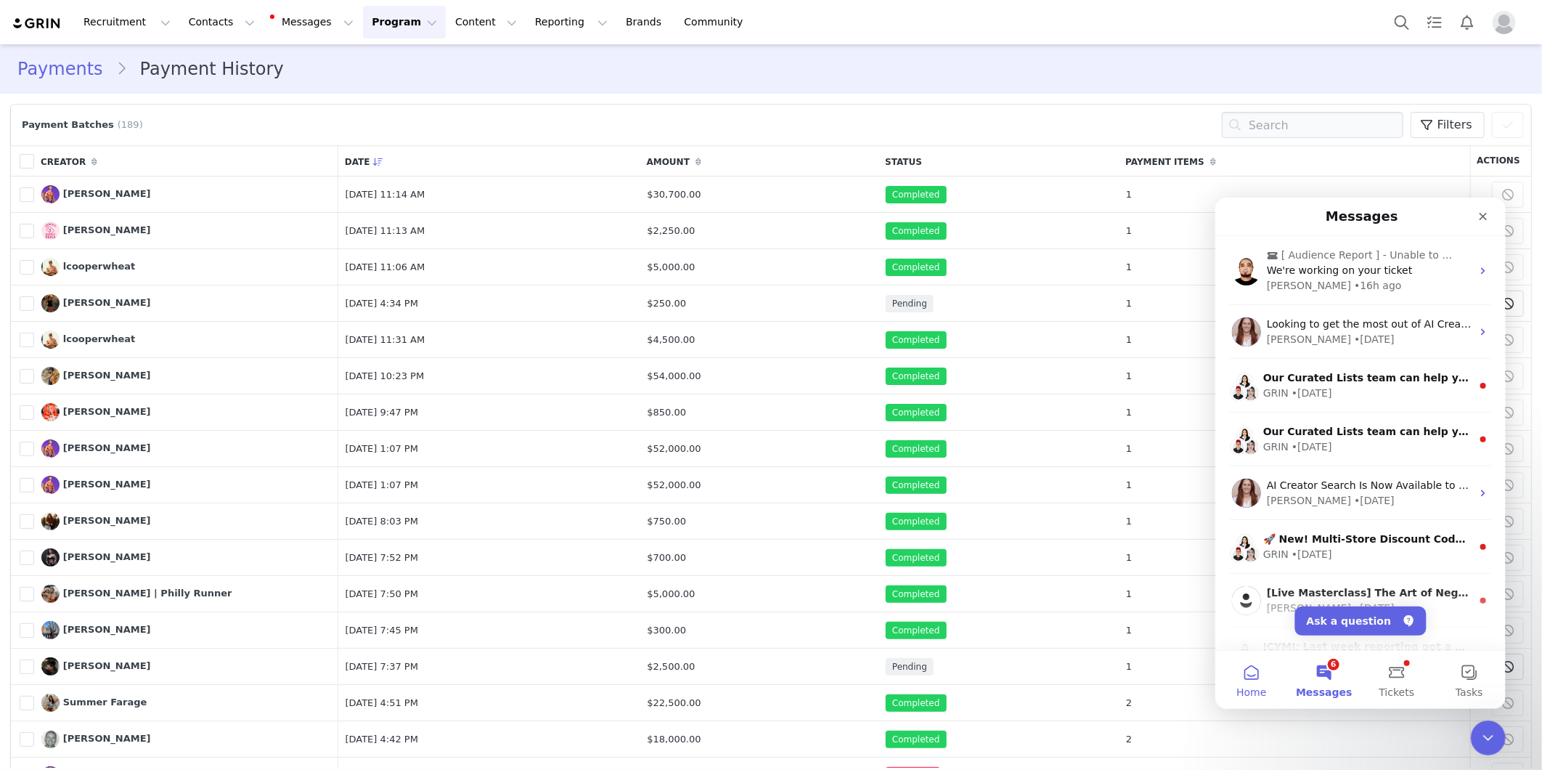
click at [1248, 661] on button "Home" at bounding box center [1251, 679] width 73 height 58
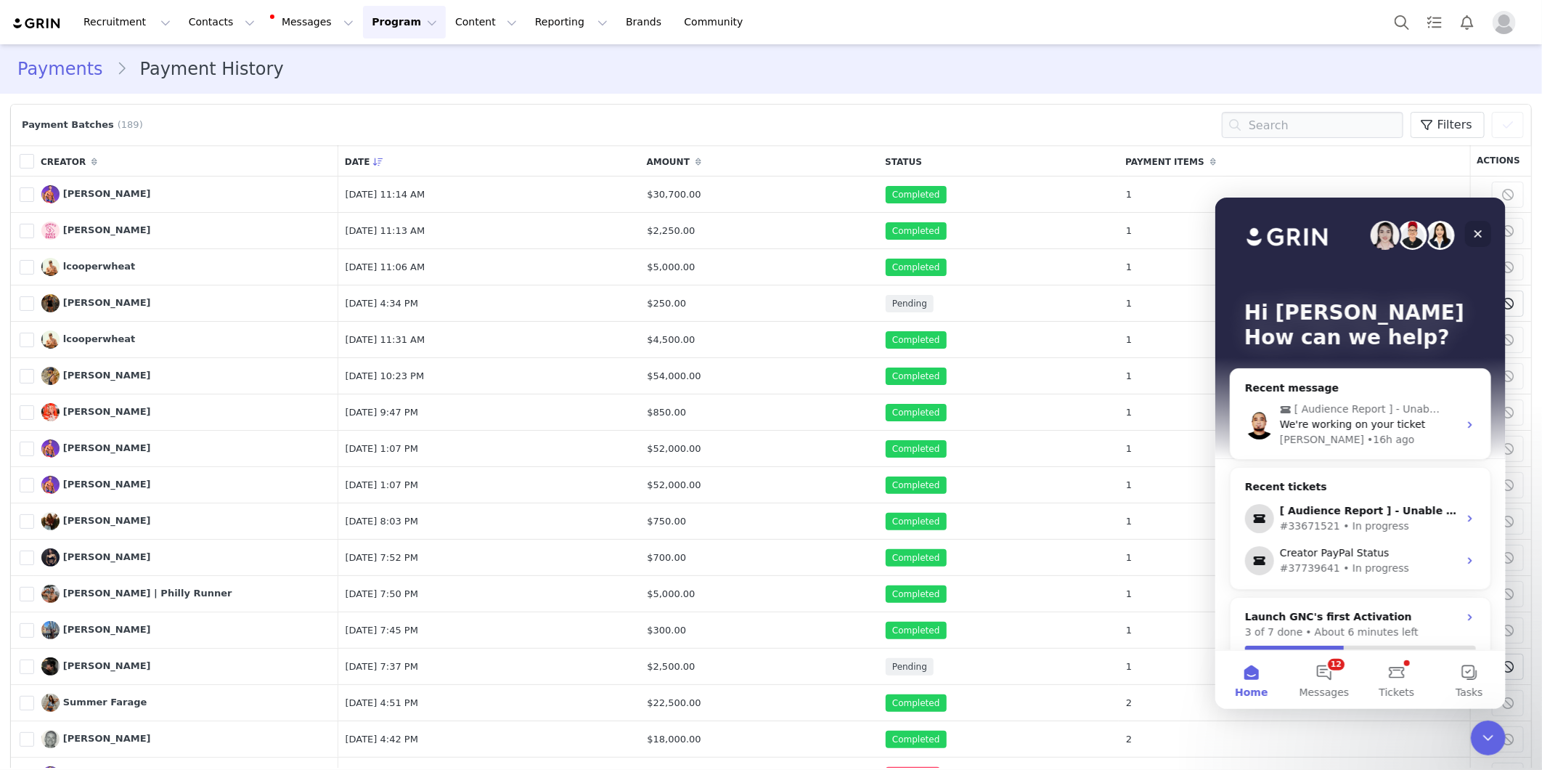
click at [1480, 238] on div "Close" at bounding box center [1477, 233] width 26 height 26
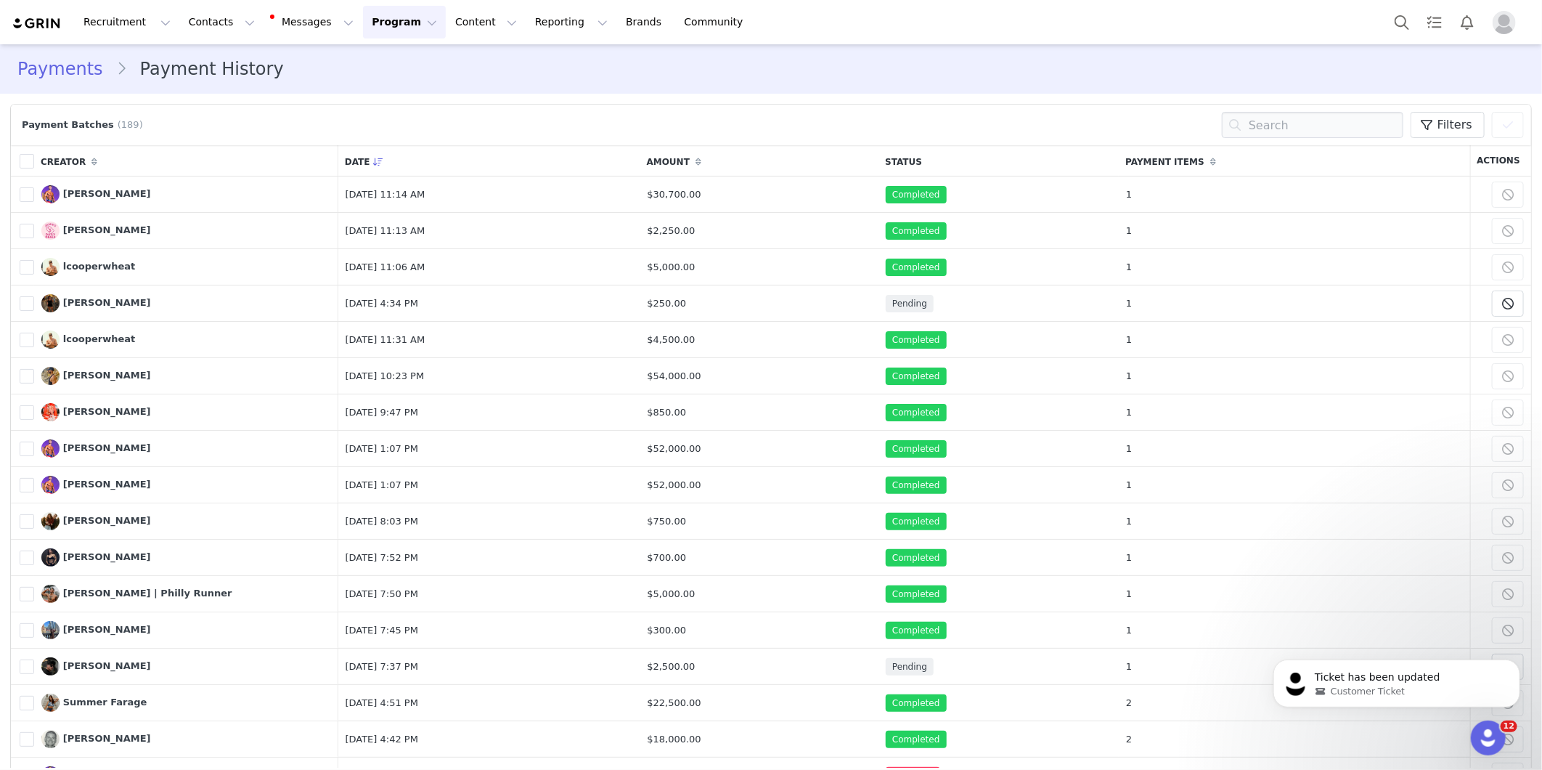
click at [78, 76] on link "Payments" at bounding box center [66, 69] width 99 height 26
